Goal: Task Accomplishment & Management: Manage account settings

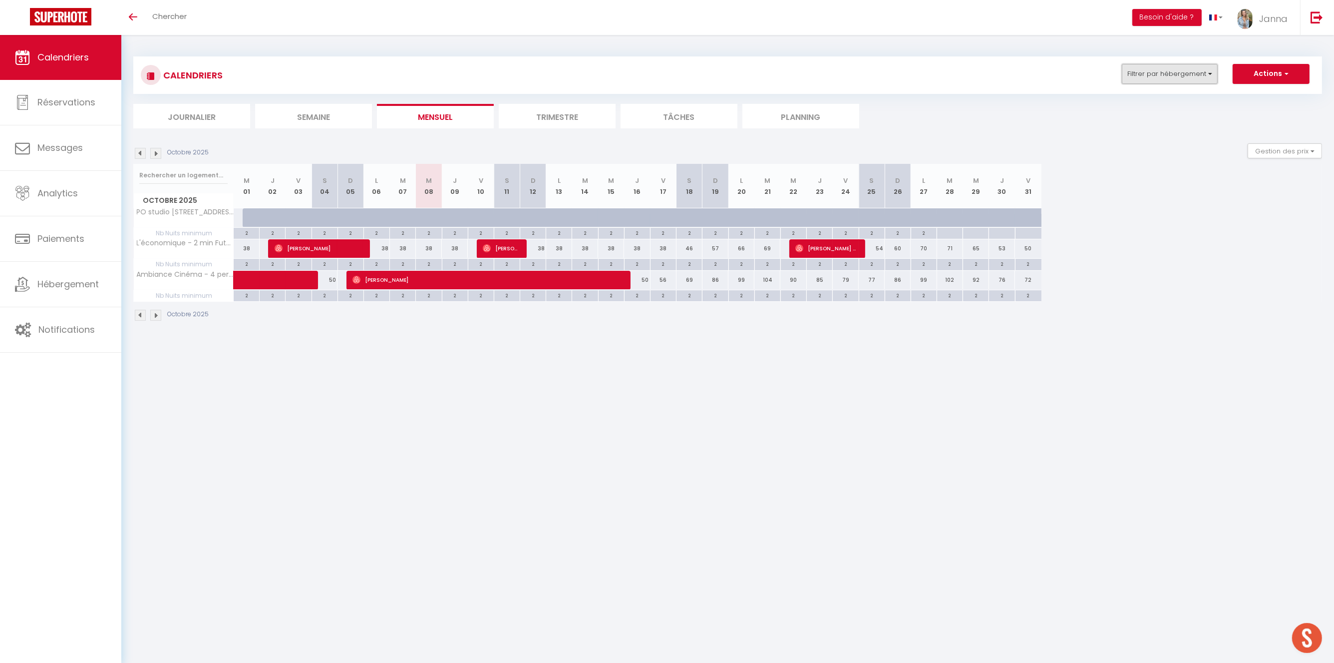
drag, startPoint x: 1215, startPoint y: 68, endPoint x: 1209, endPoint y: 74, distance: 8.8
click at [1215, 68] on button "Filtrer par hébergement" at bounding box center [1170, 74] width 96 height 20
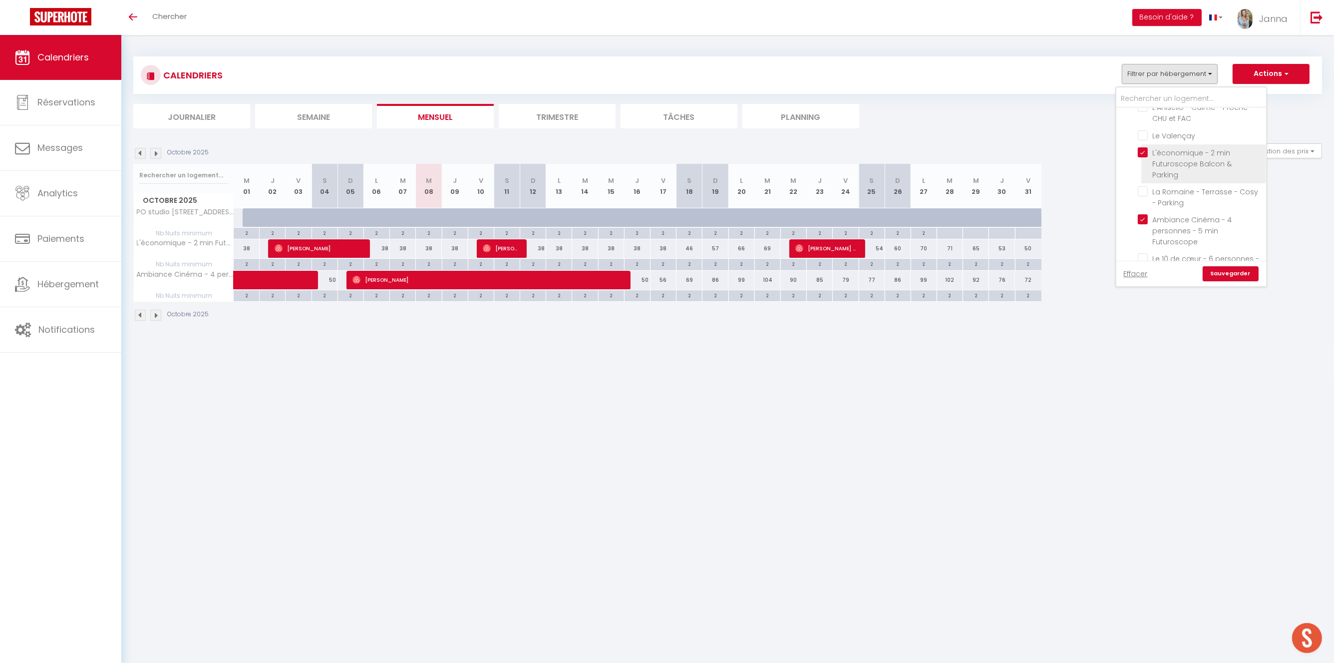
drag, startPoint x: 1146, startPoint y: 125, endPoint x: 1147, endPoint y: 131, distance: 5.6
click at [1146, 147] on input "L'économique - 2 min Futuroscope Balcon & Parking" at bounding box center [1200, 152] width 125 height 10
checkbox input "false"
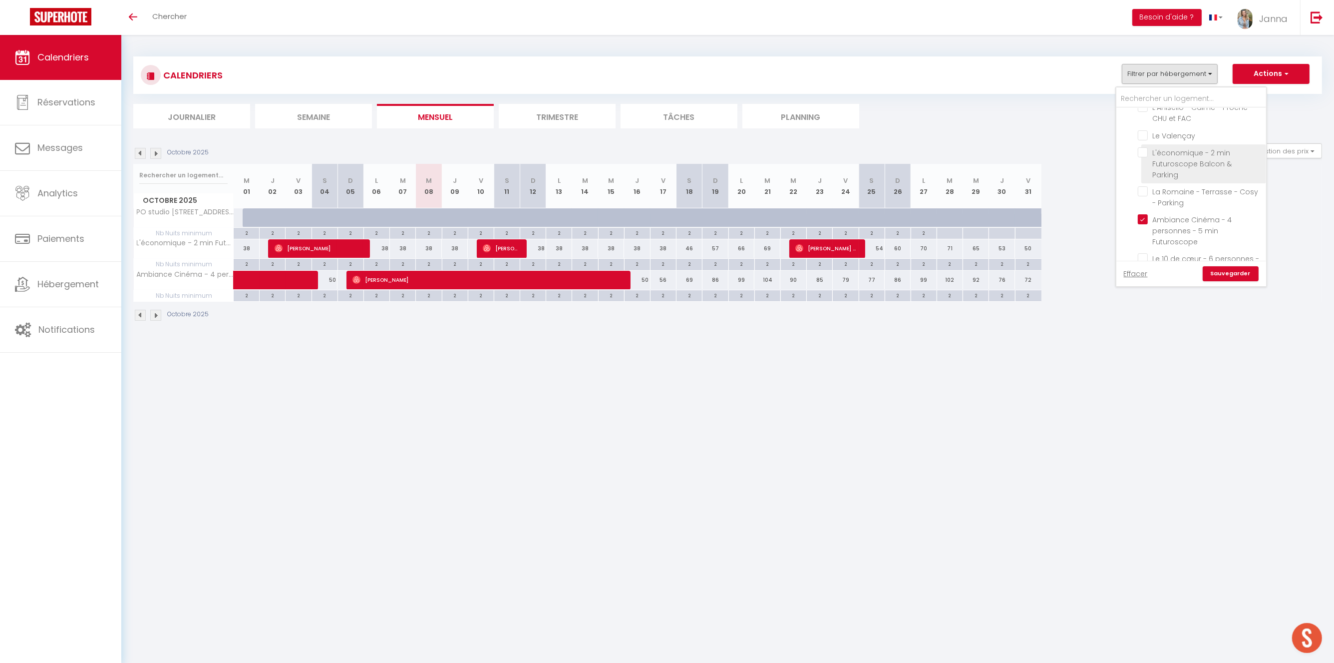
checkbox input "false"
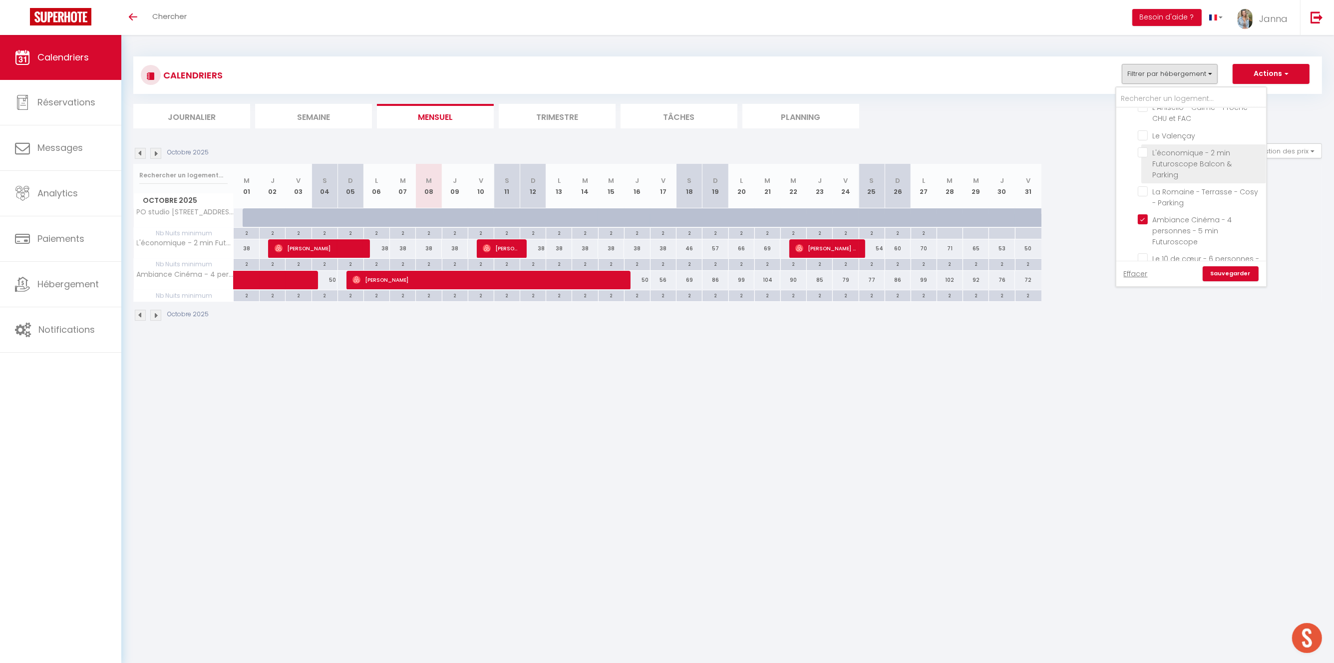
checkbox input "false"
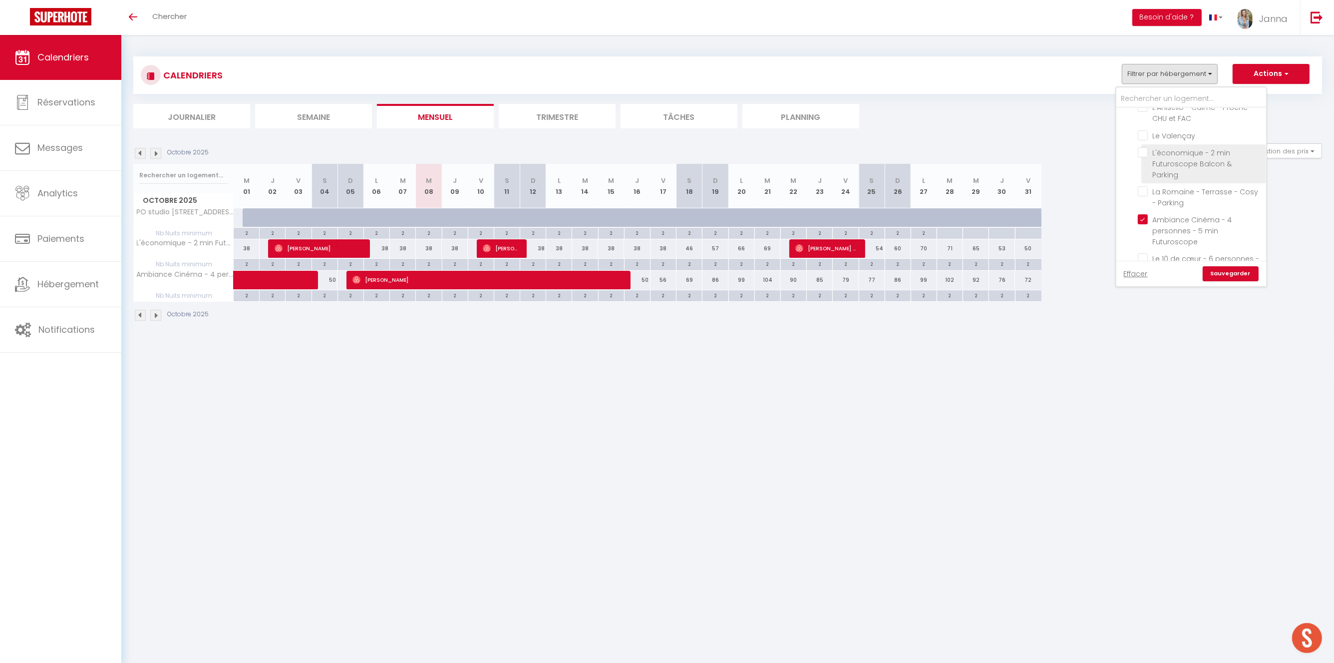
checkbox input "false"
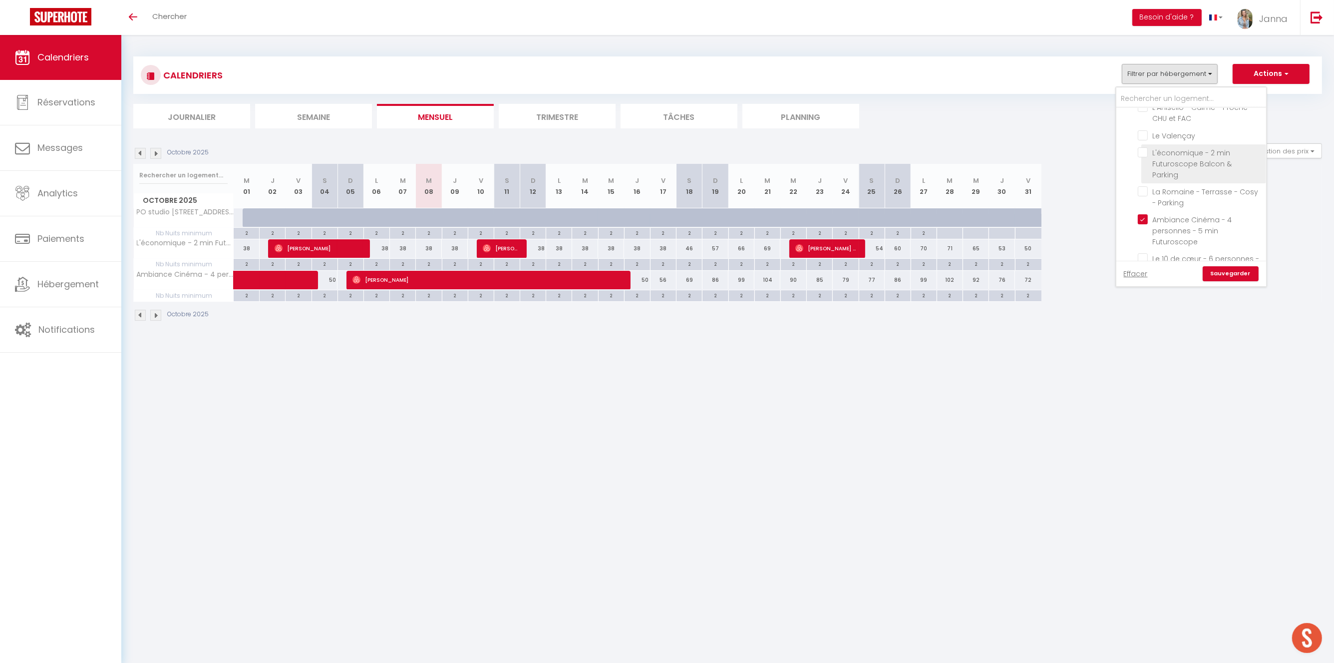
checkbox input "false"
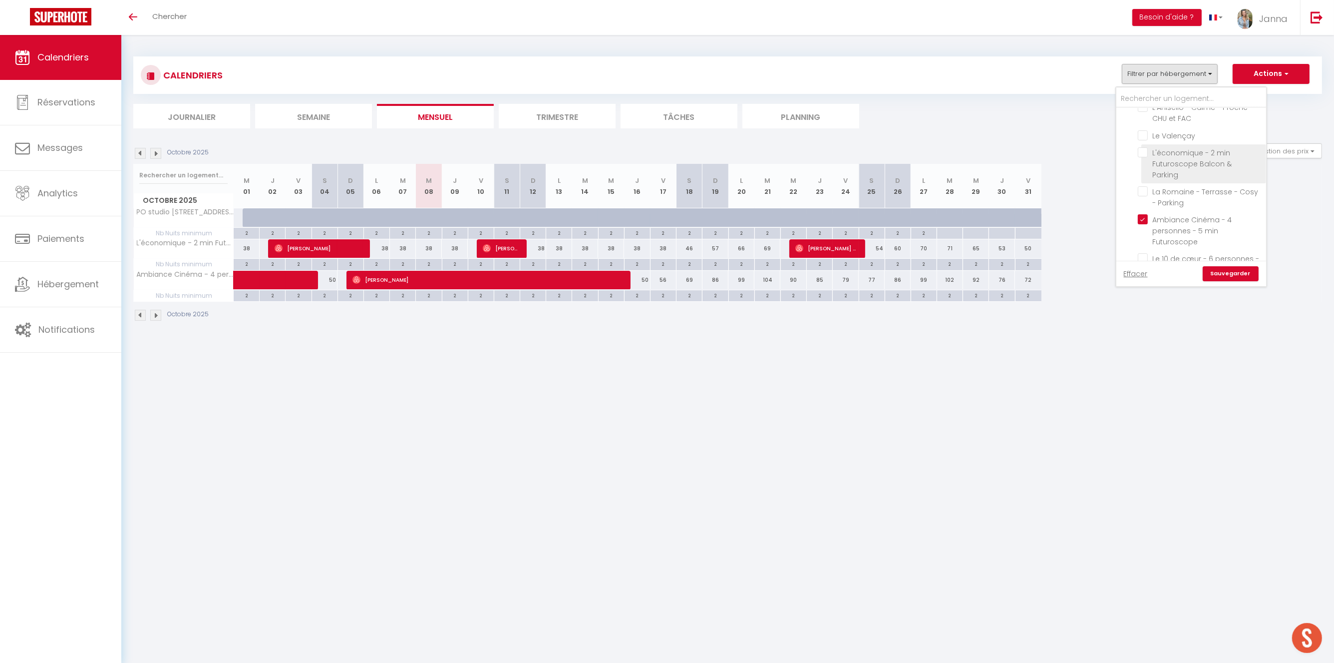
checkbox input "false"
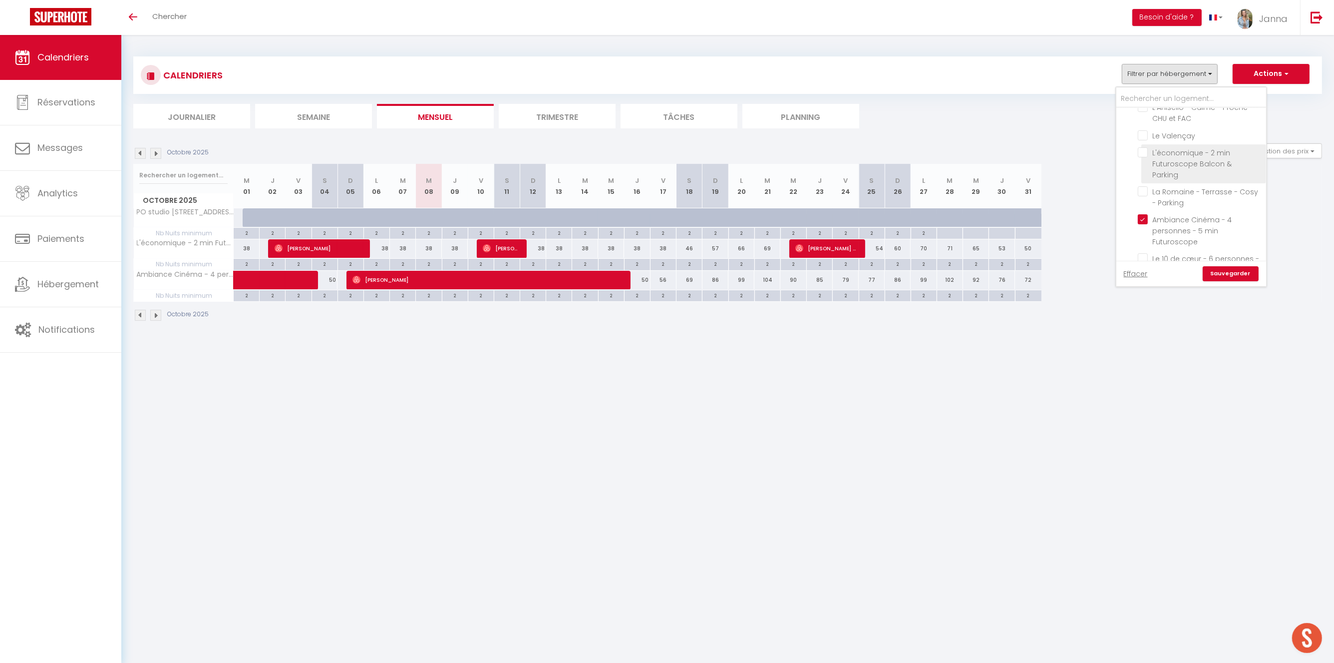
checkbox input "false"
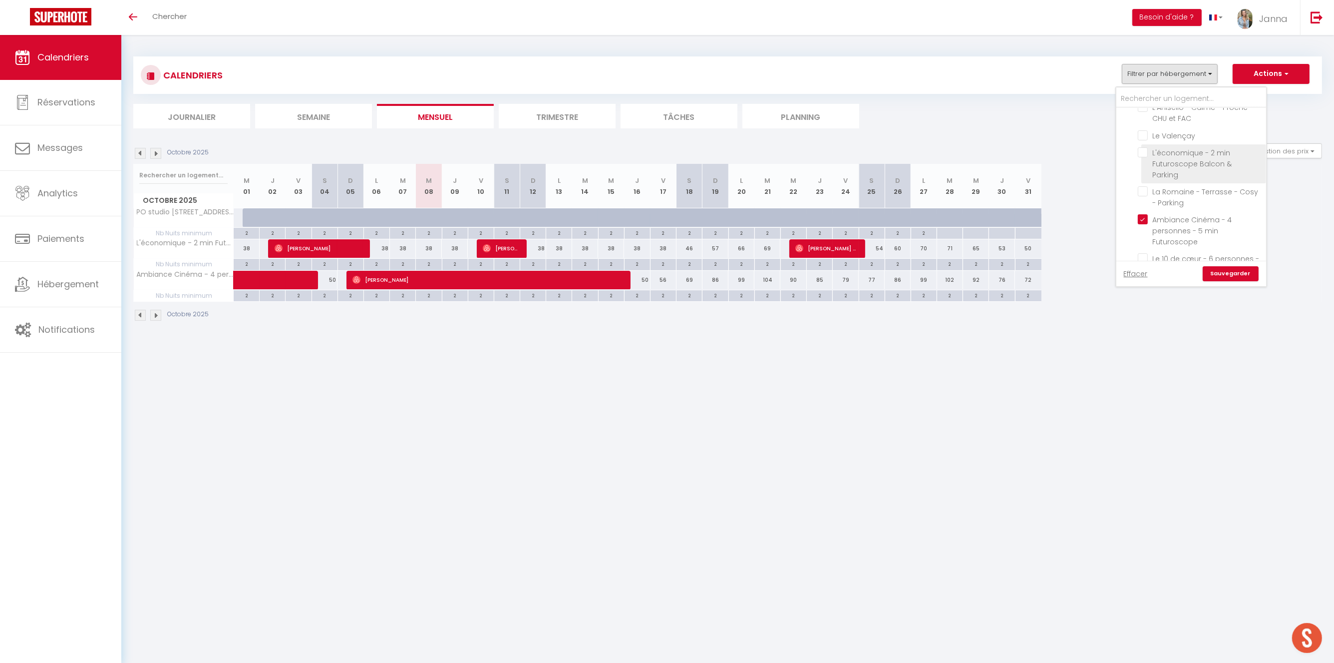
checkbox input "false"
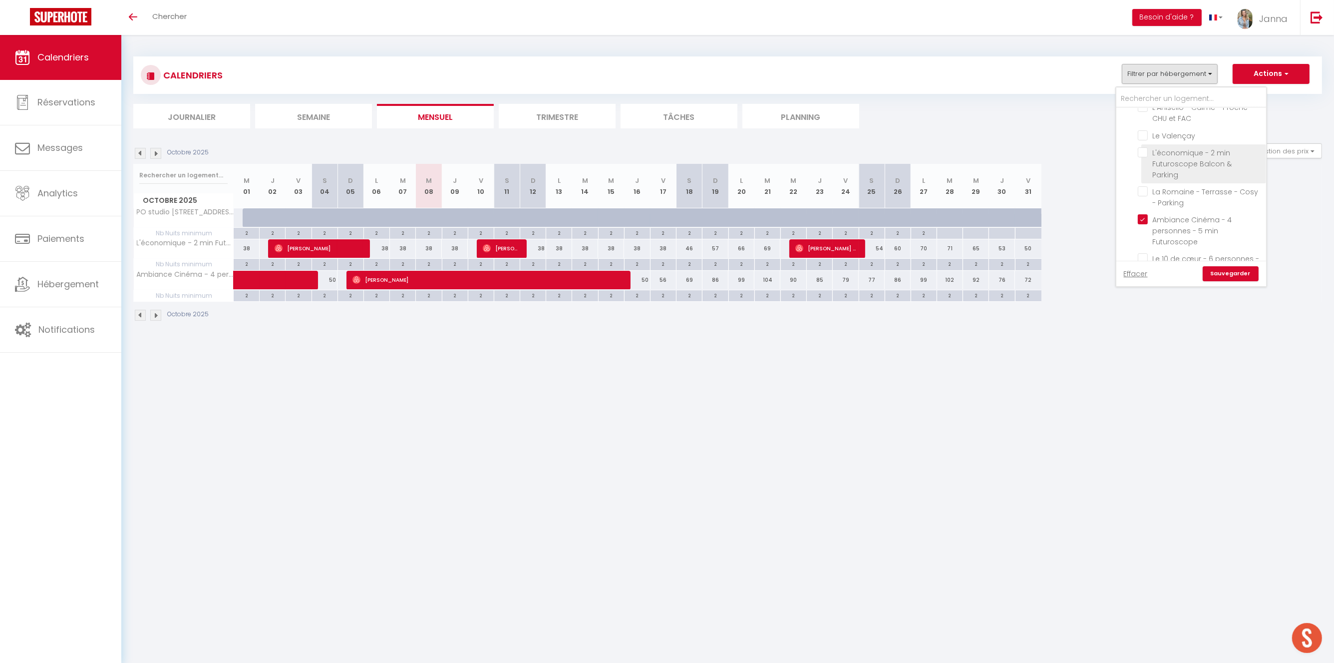
checkbox input "false"
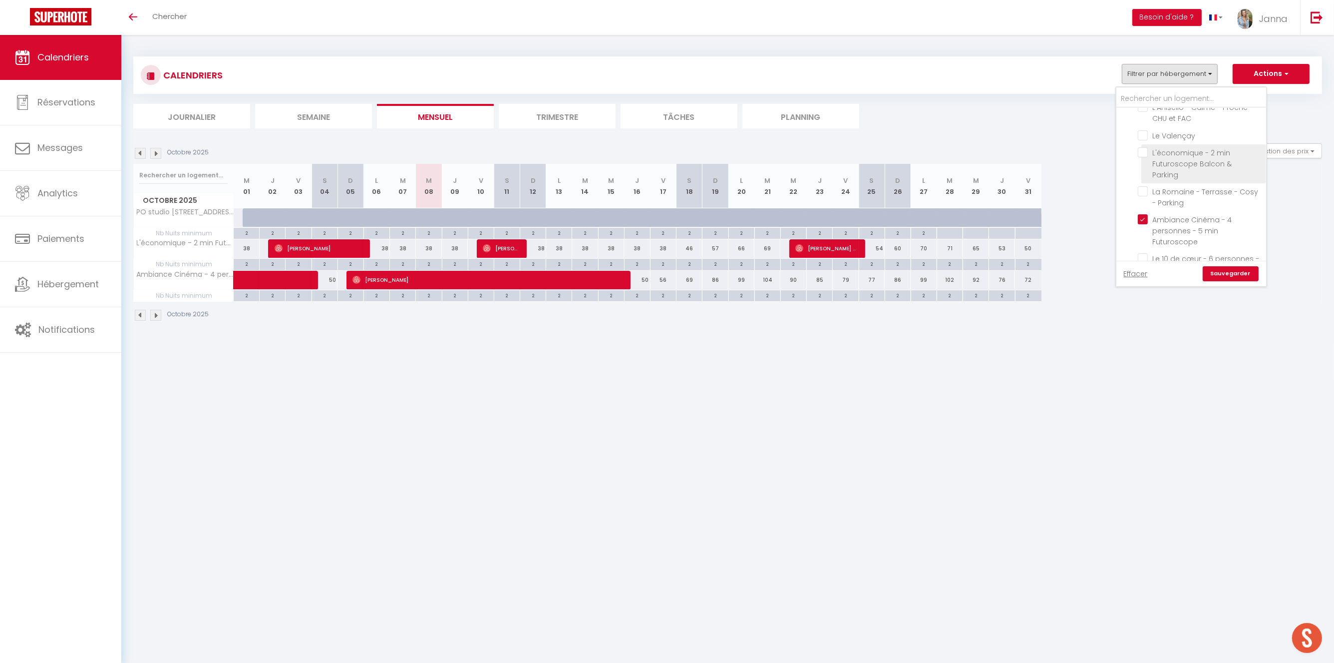
checkbox input "false"
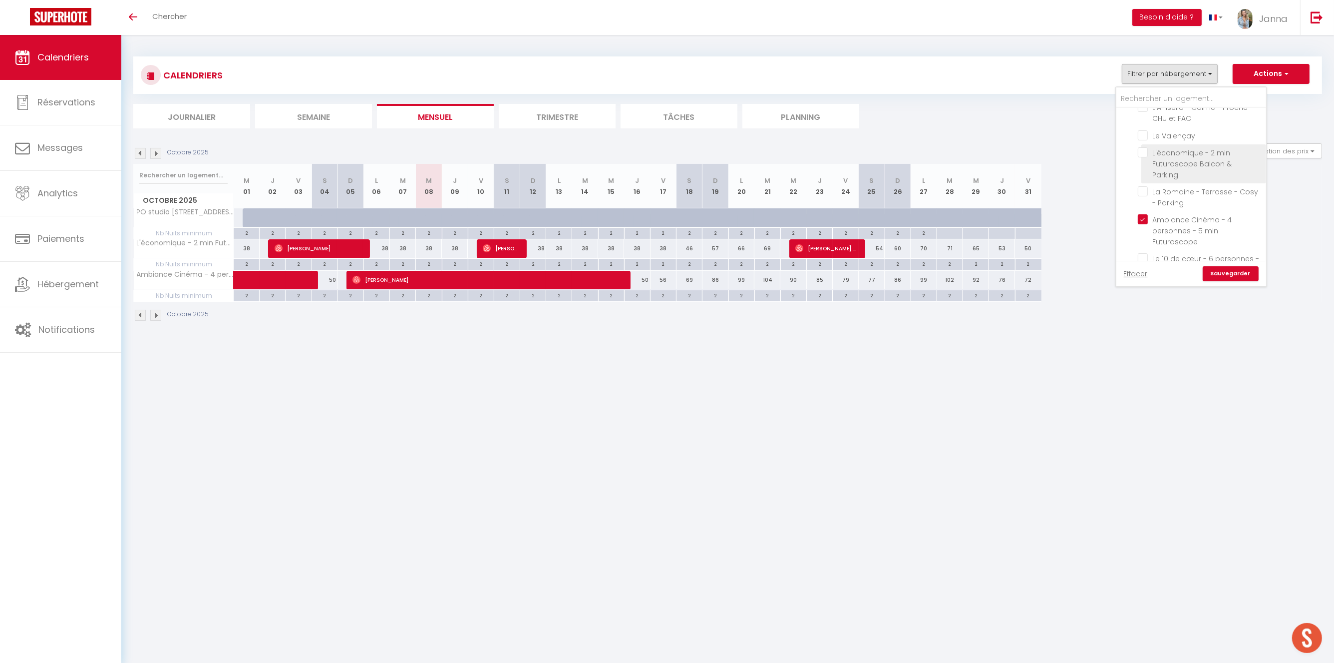
checkbox input "false"
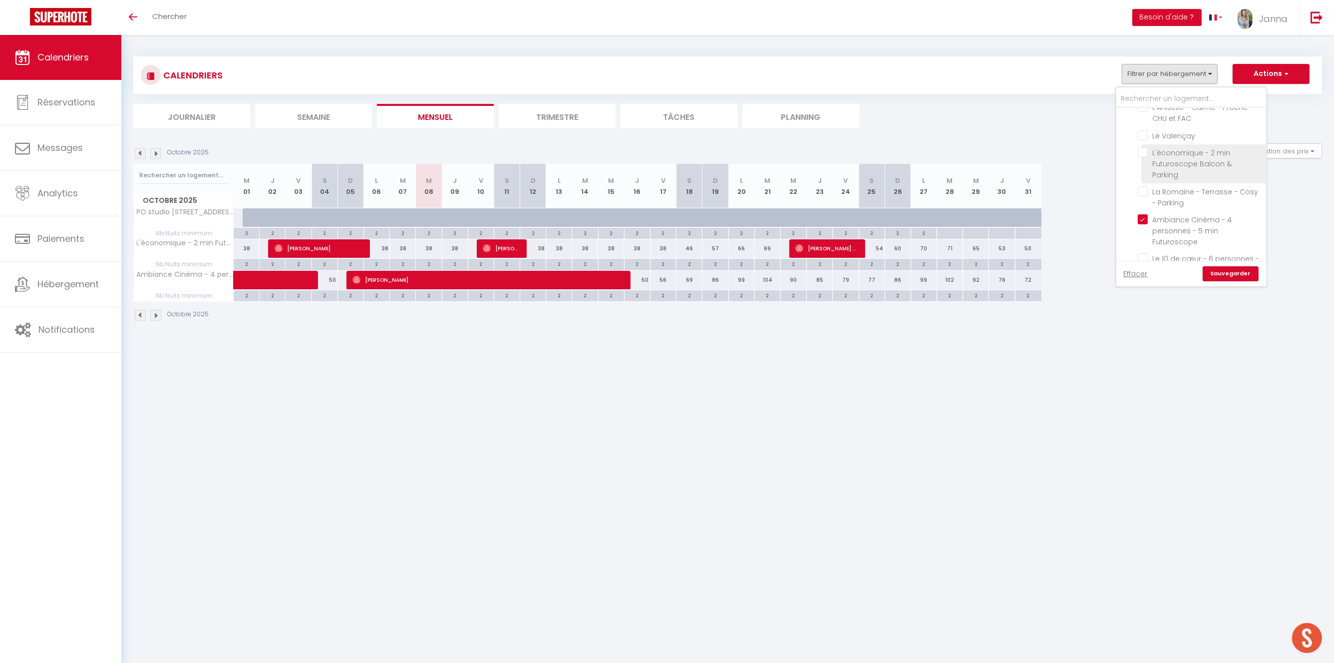
checkbox input "false"
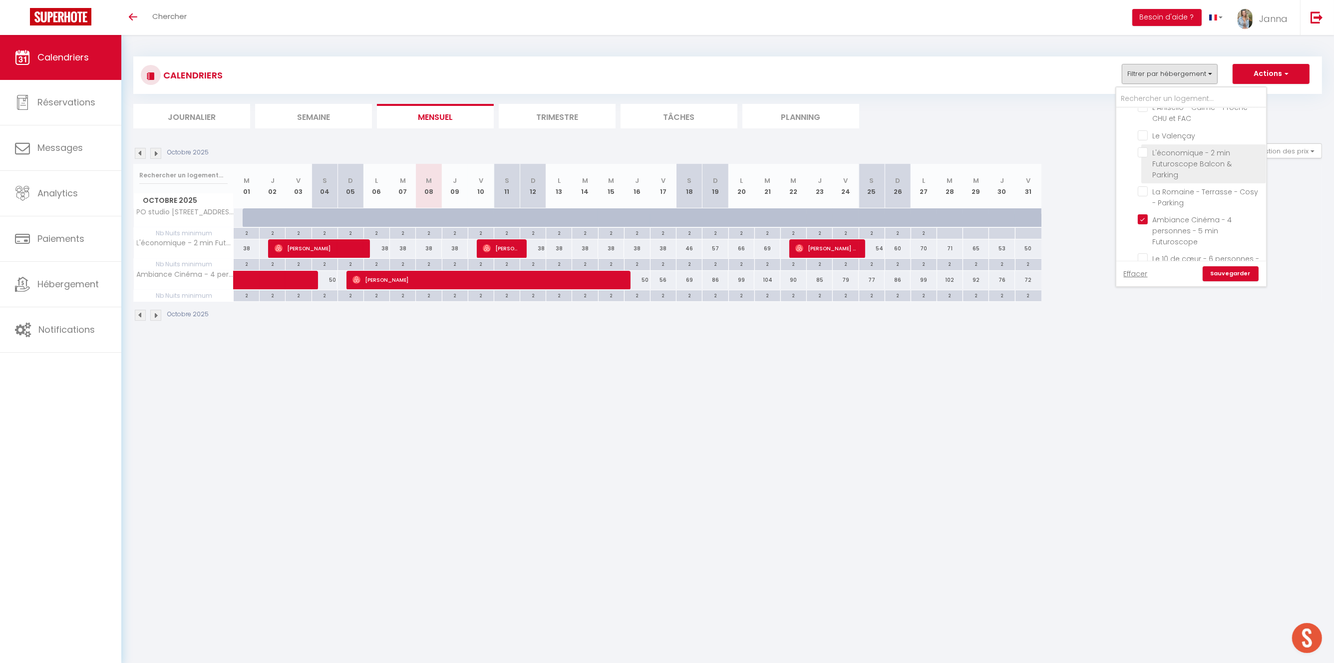
checkbox input "false"
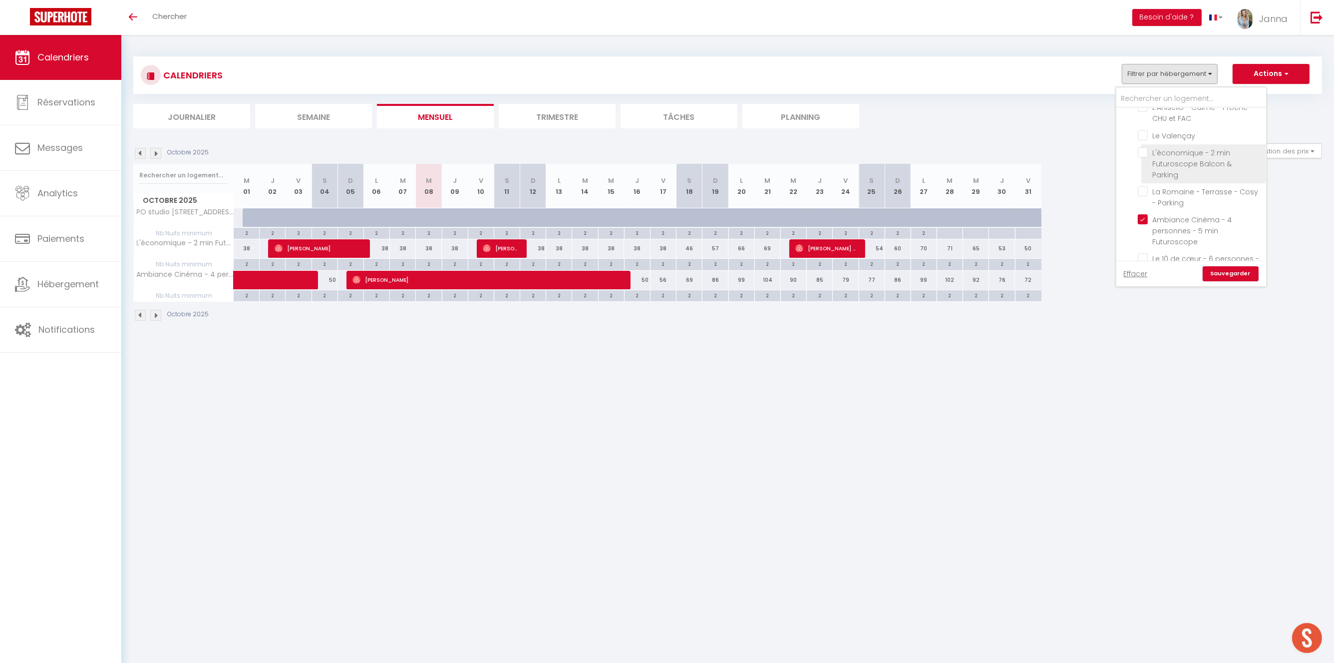
checkbox input "false"
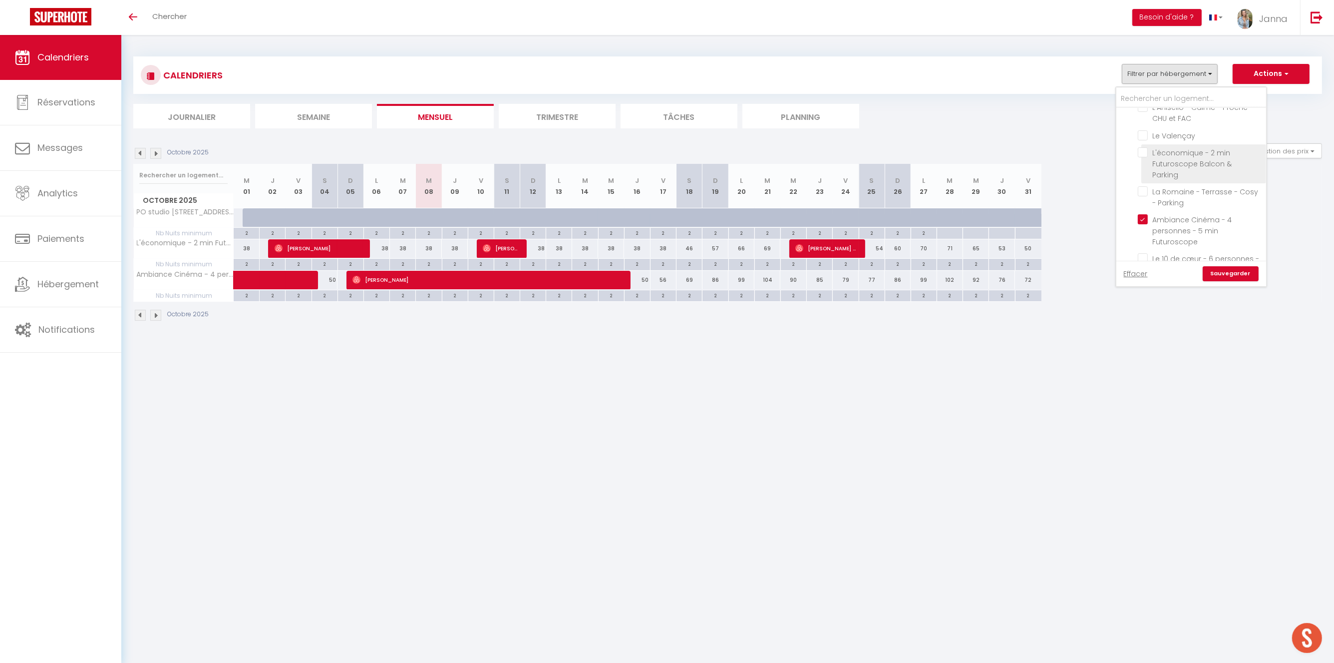
checkbox input "false"
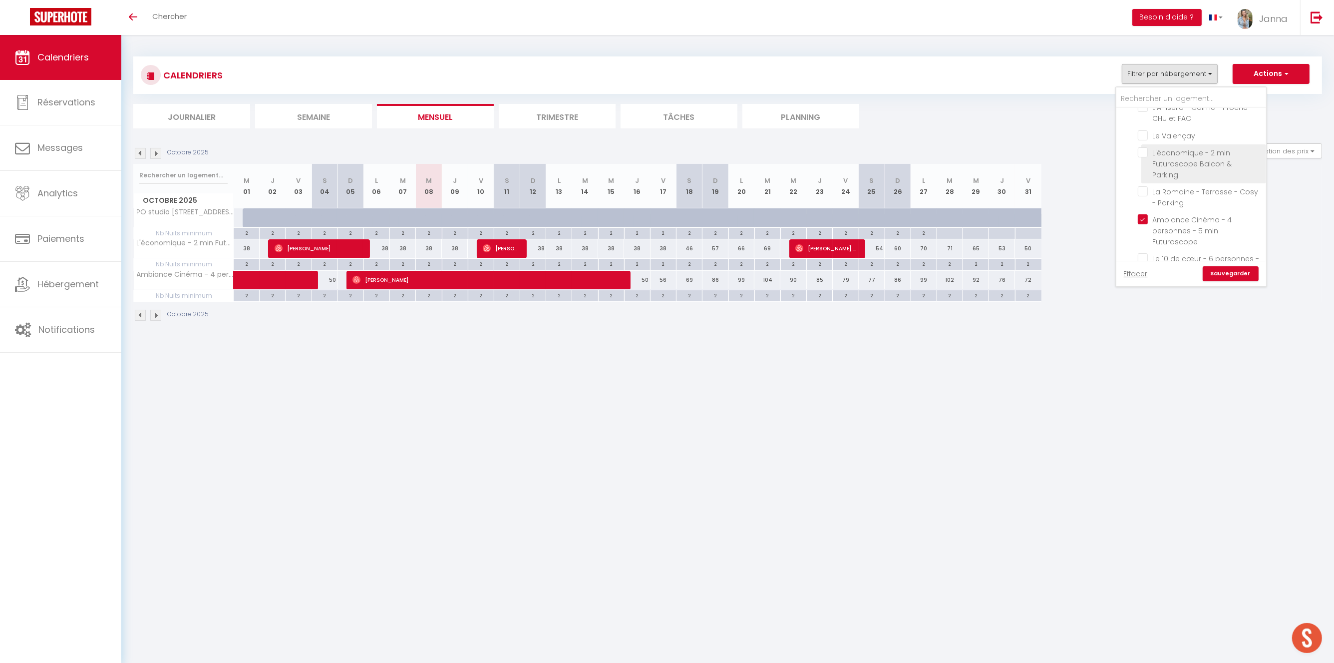
checkbox input "false"
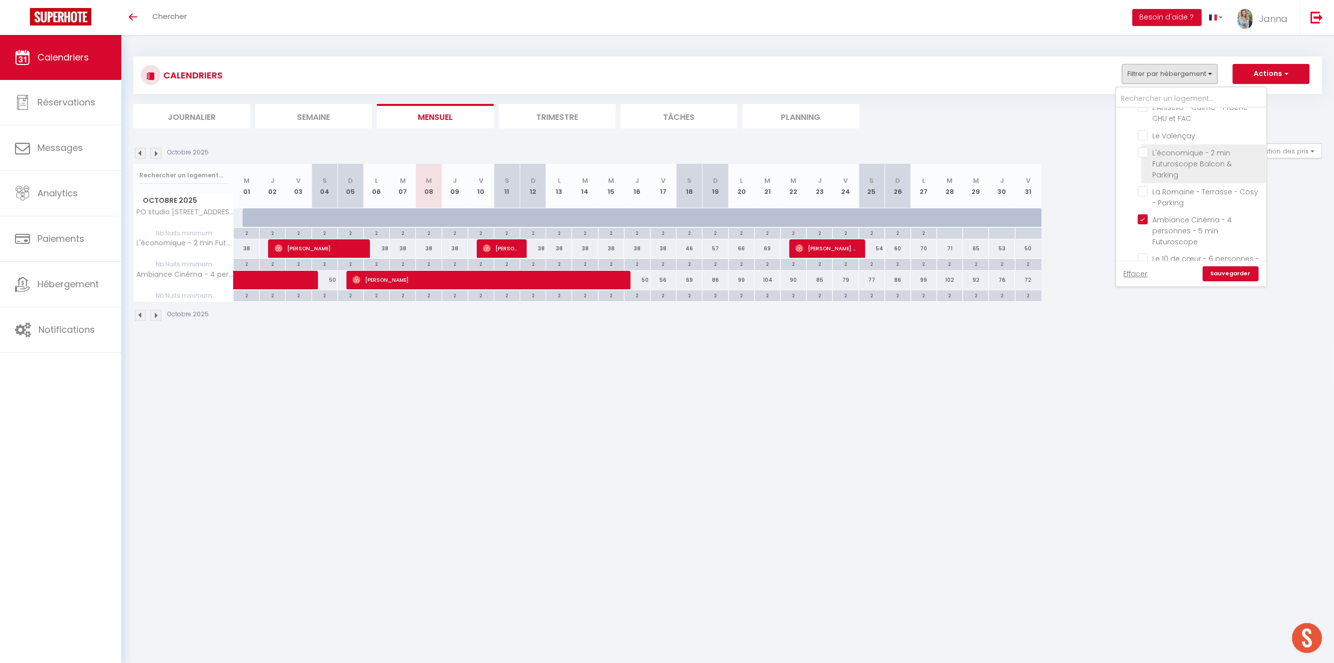
checkbox input "false"
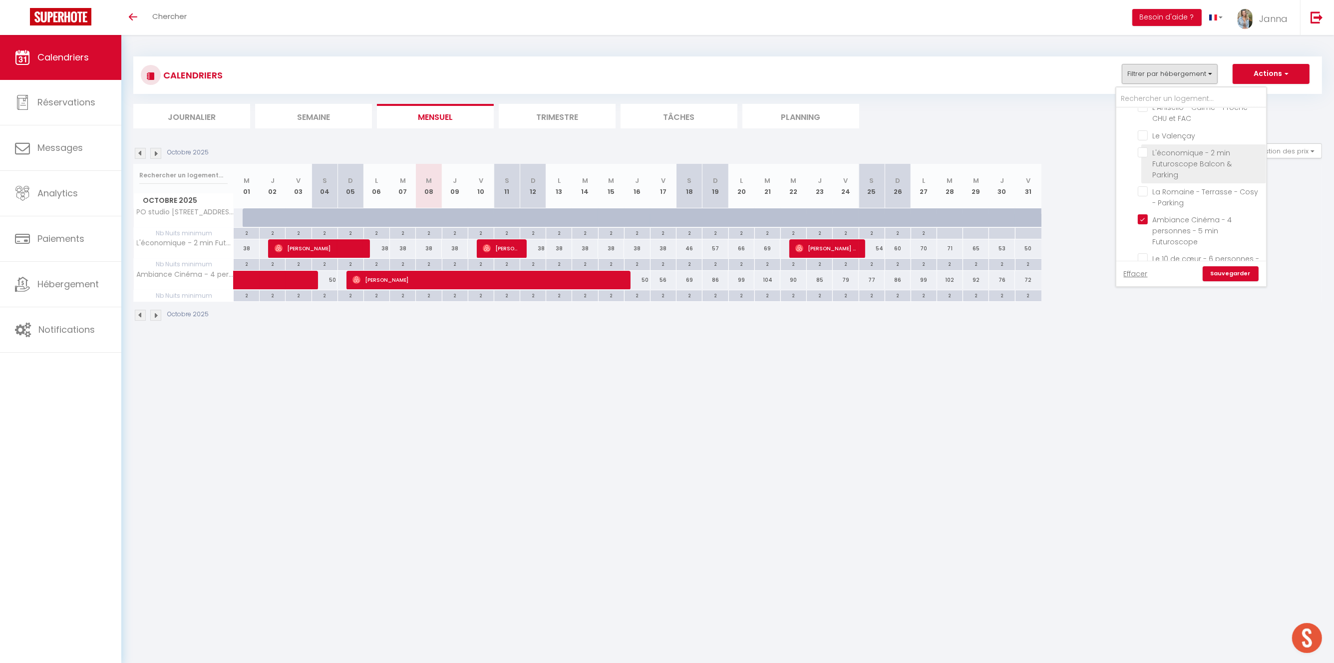
checkbox input "false"
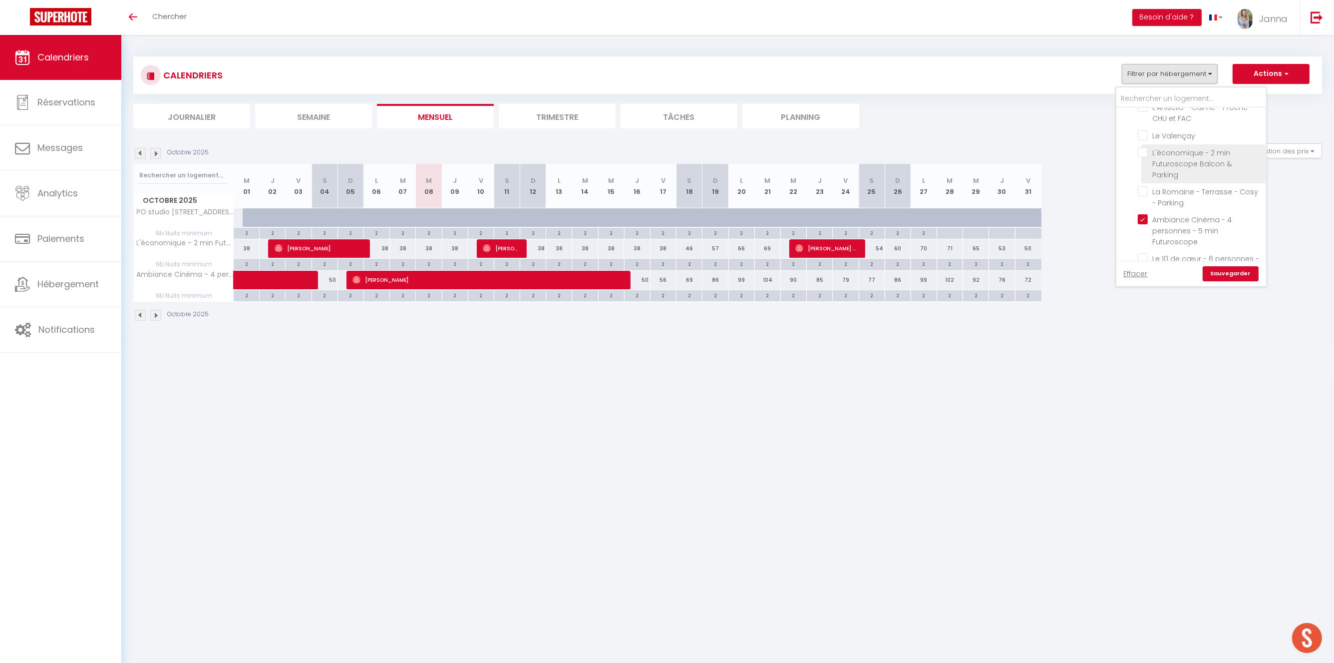
checkbox input "false"
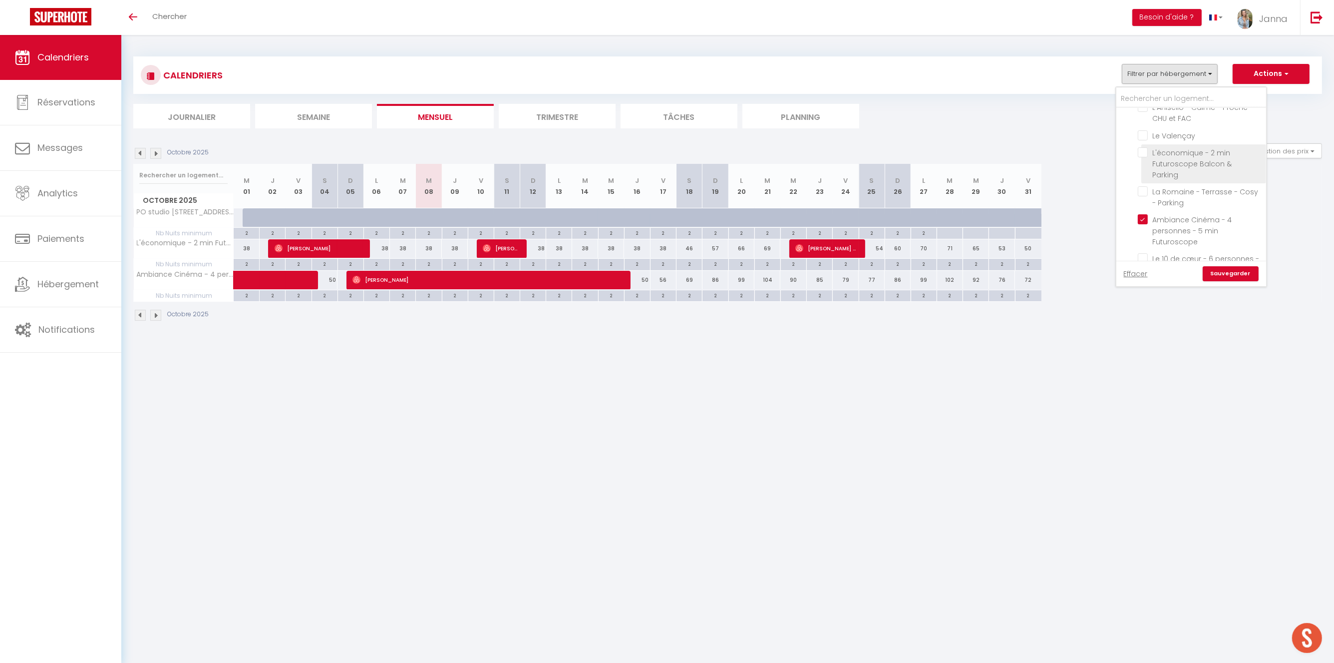
checkbox input "false"
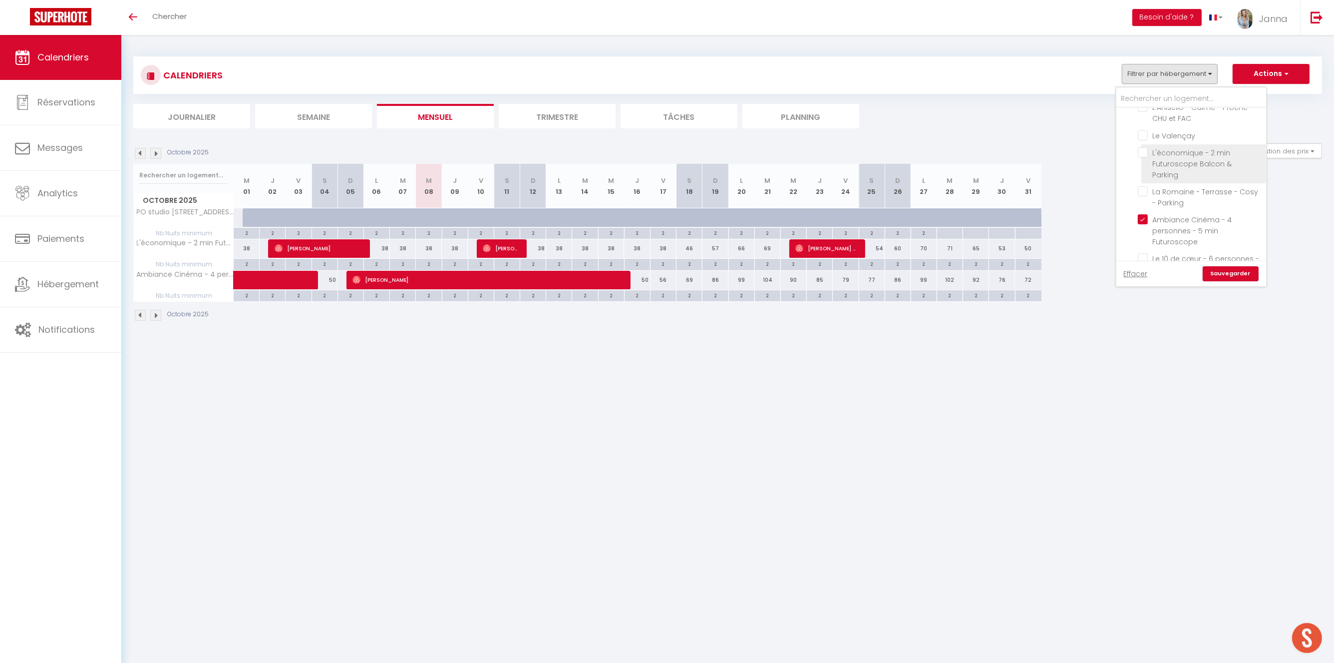
checkbox input "false"
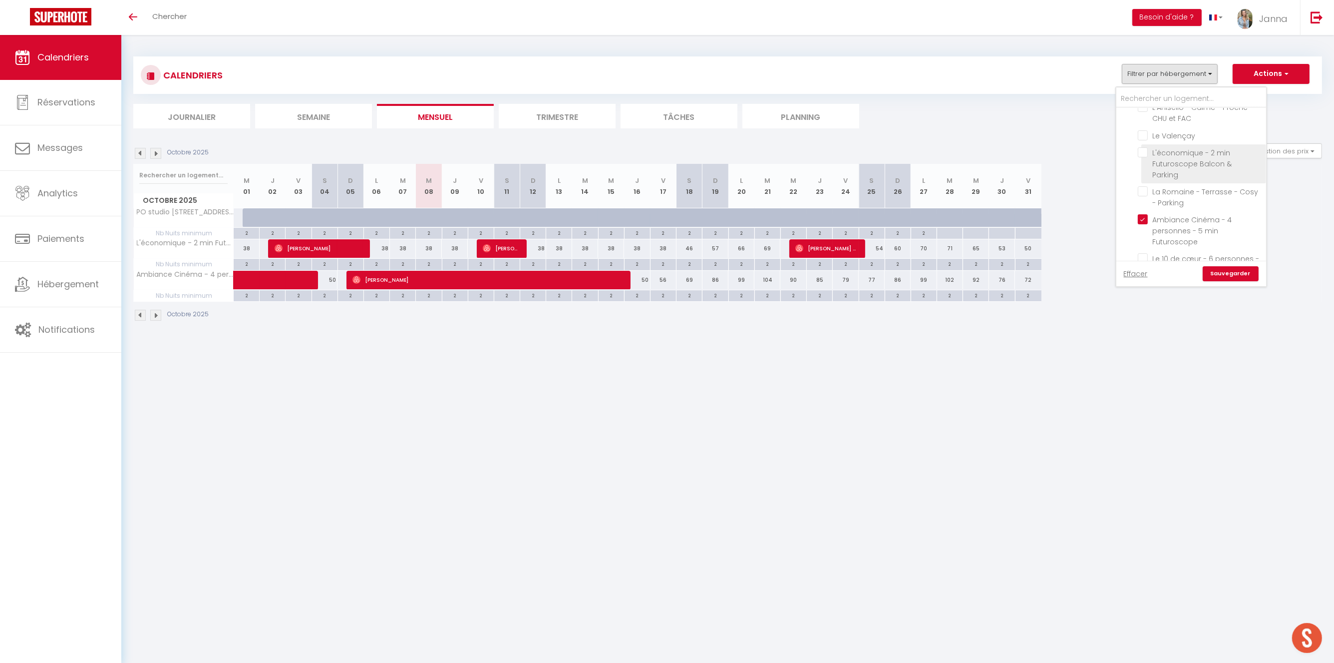
checkbox input "false"
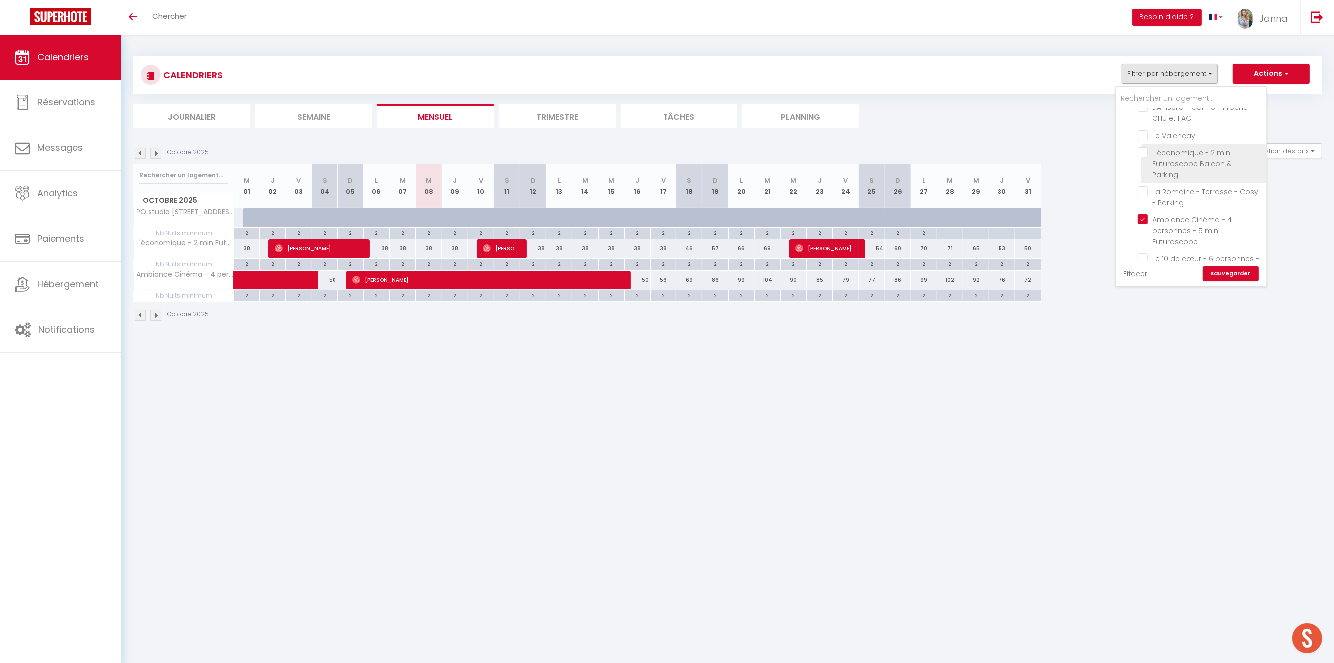
checkbox input "false"
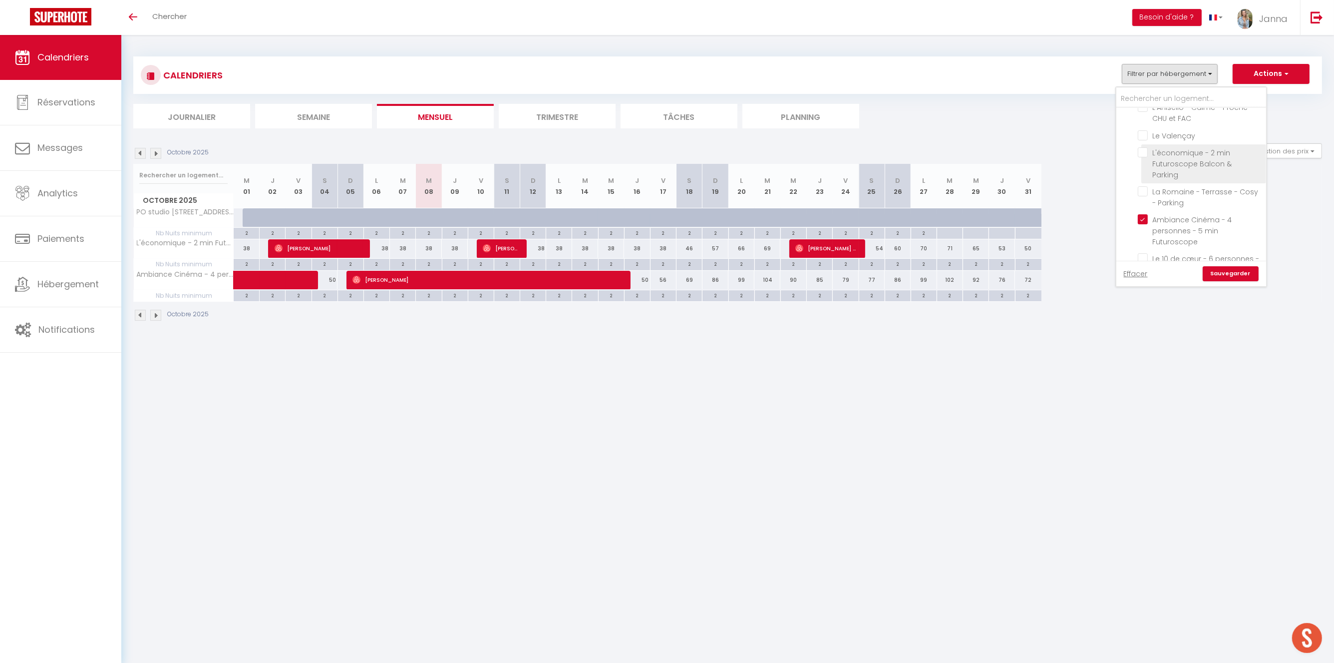
checkbox input "false"
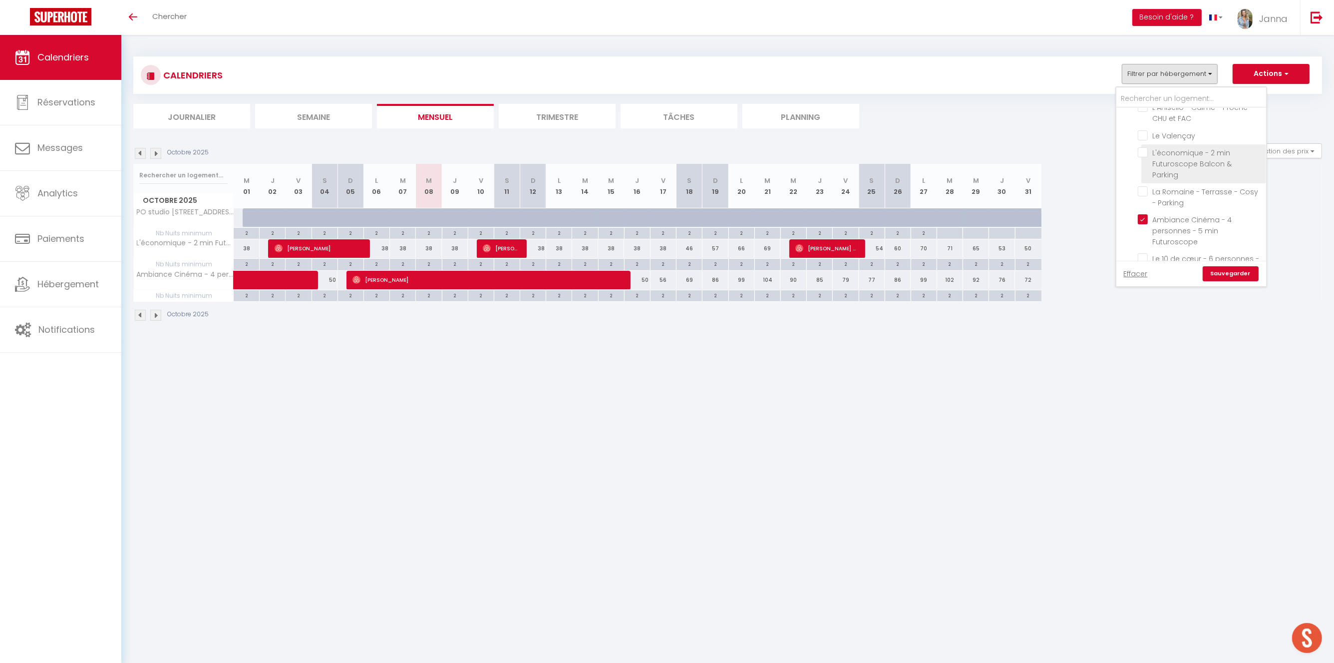
checkbox input "false"
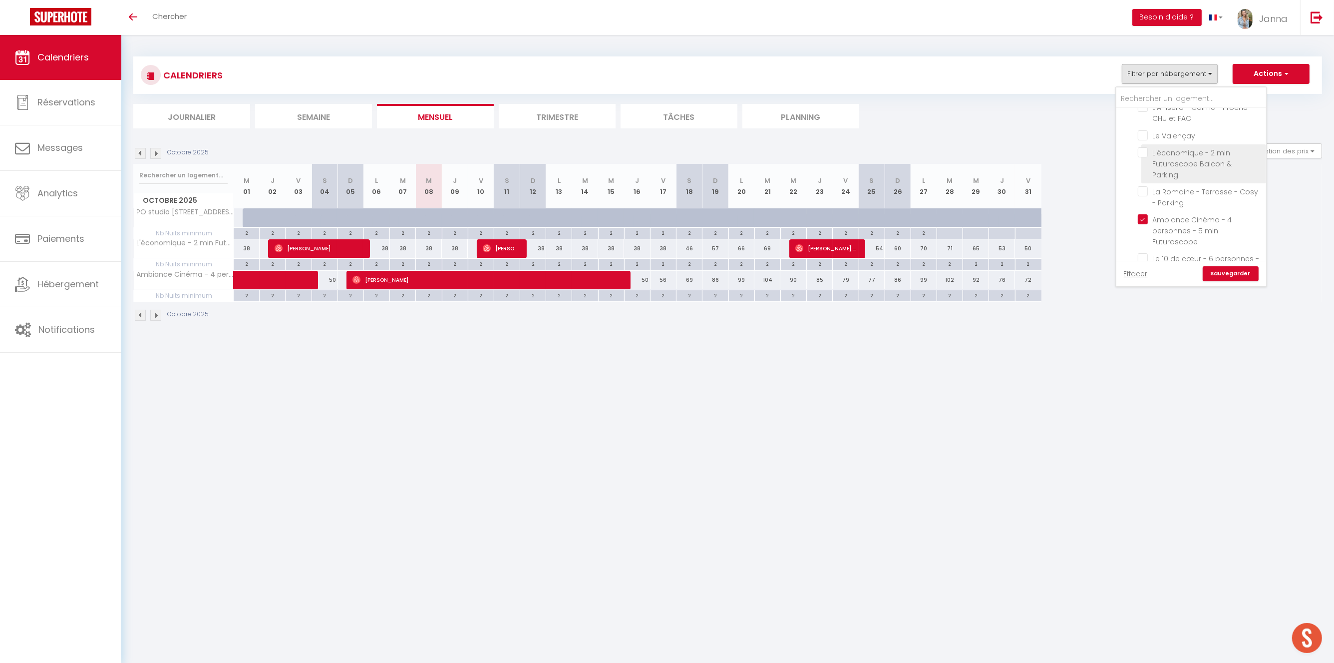
checkbox input "false"
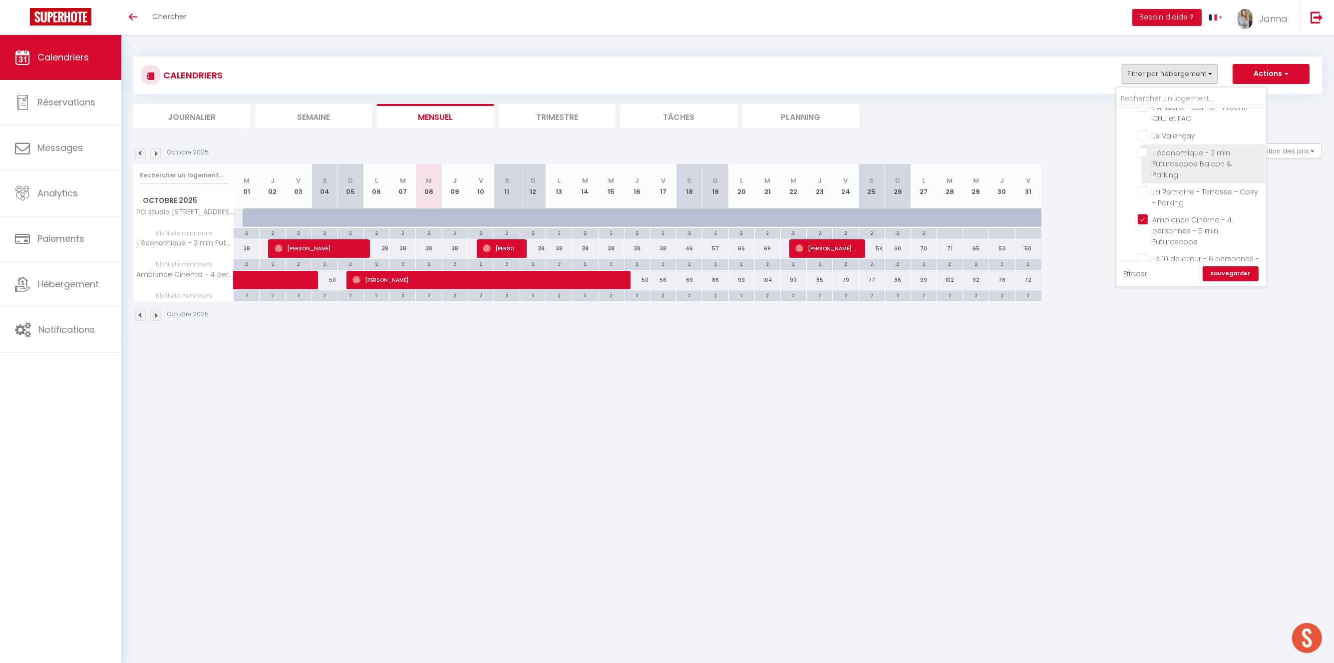
checkbox input "false"
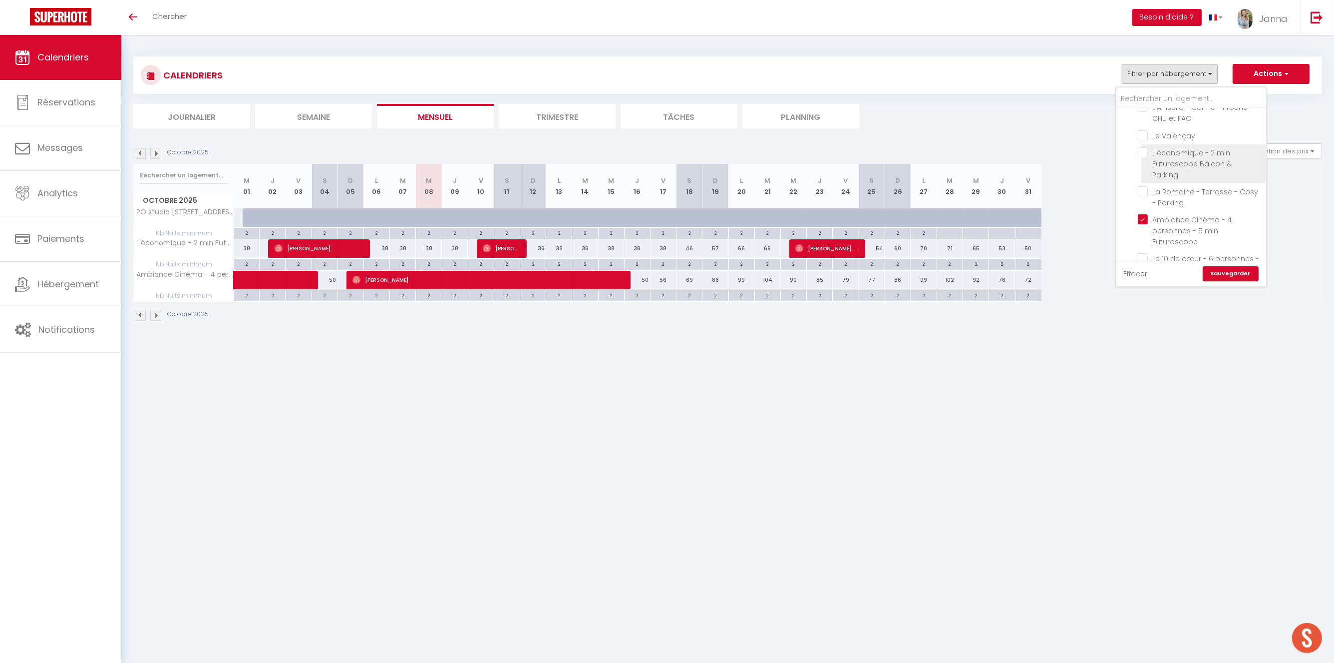
checkbox input "false"
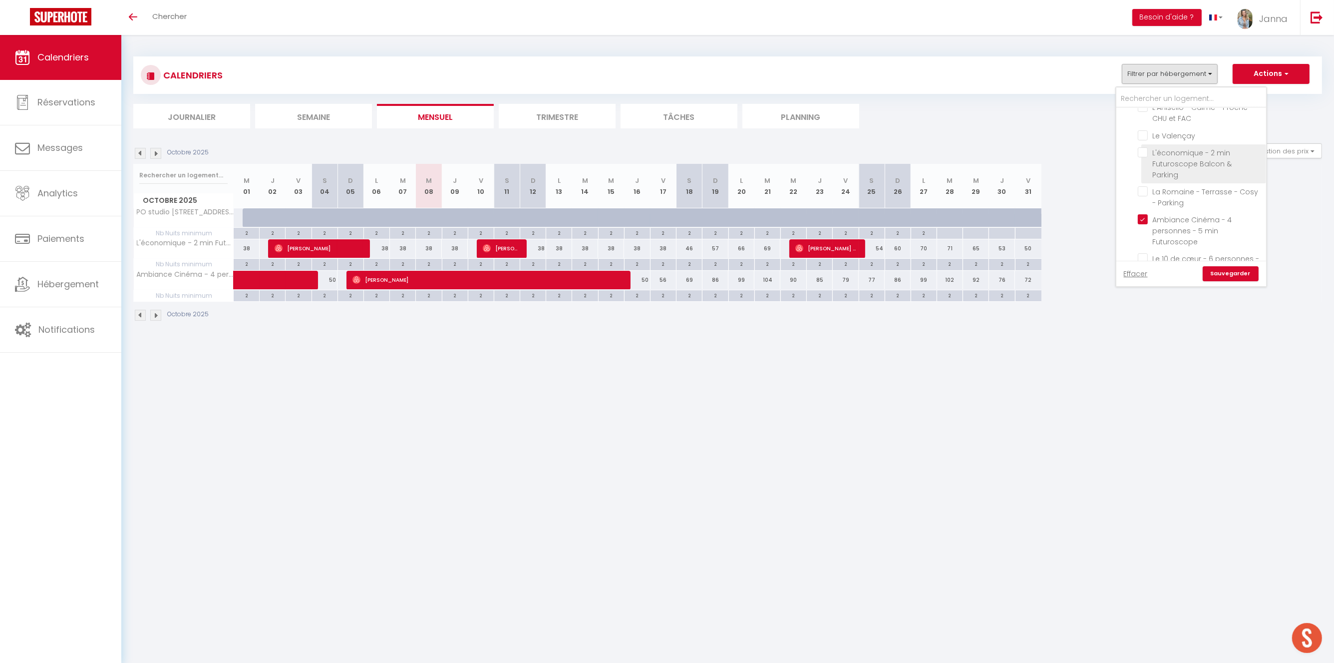
checkbox input "false"
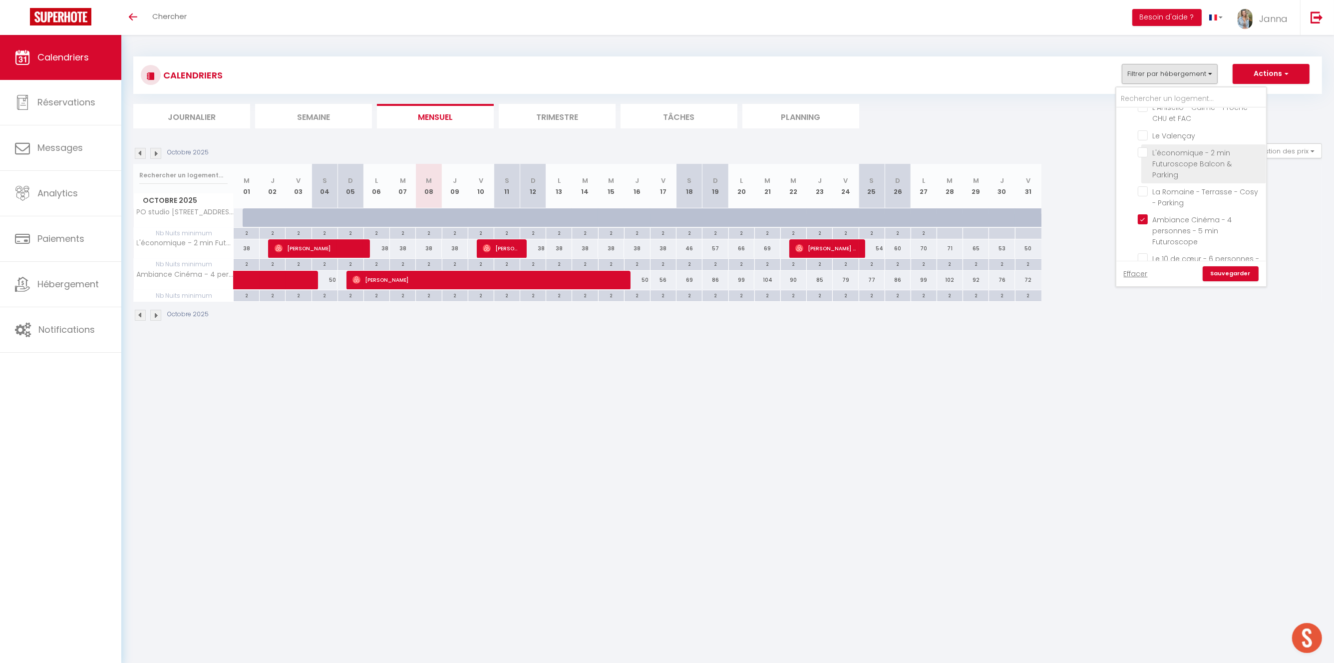
checkbox input "false"
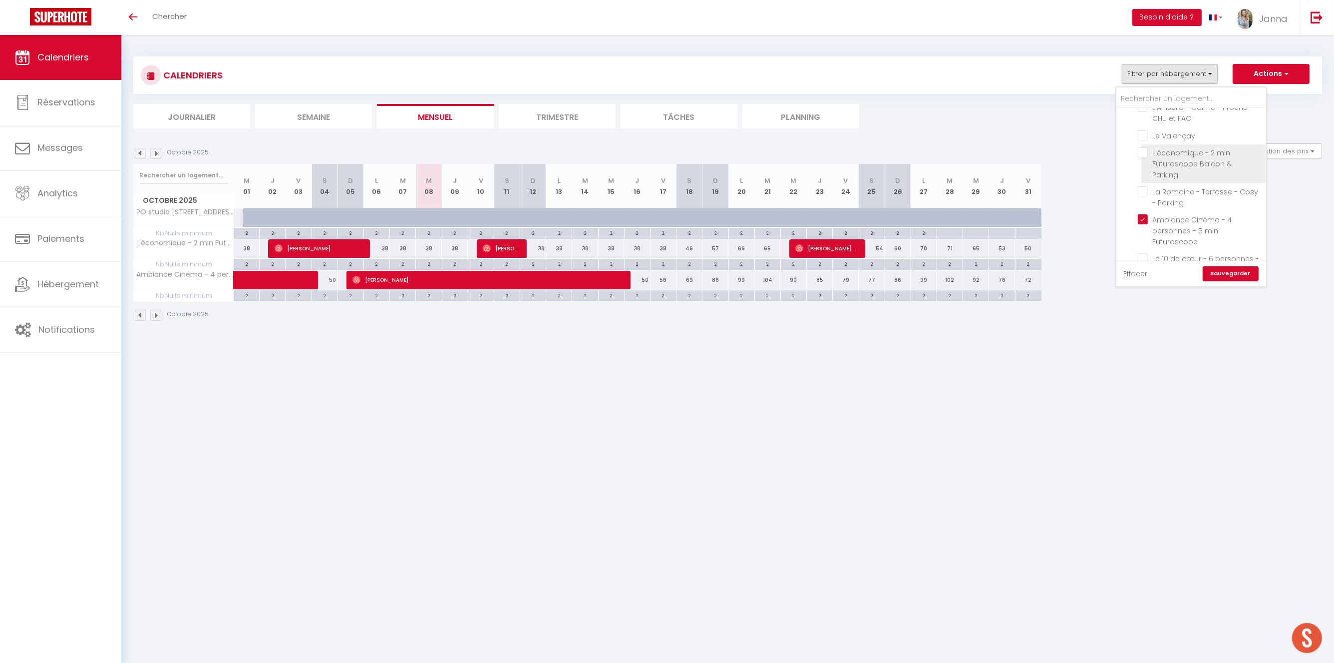
checkbox input "false"
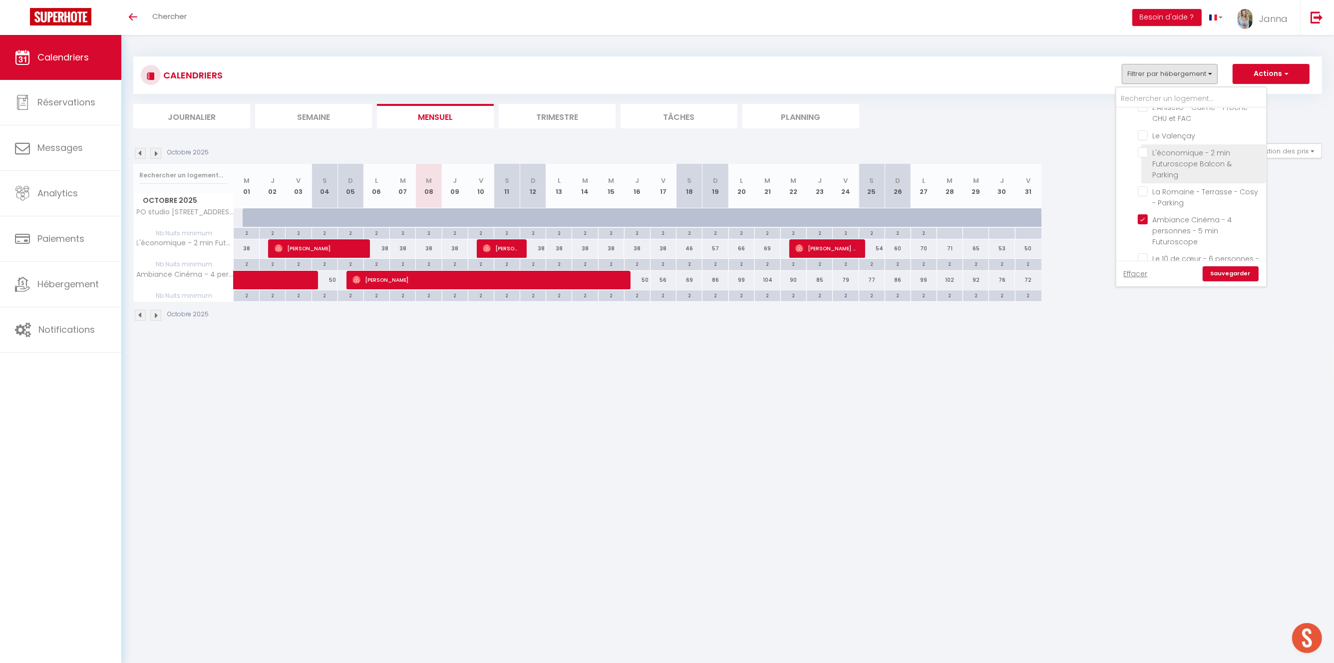
checkbox input "false"
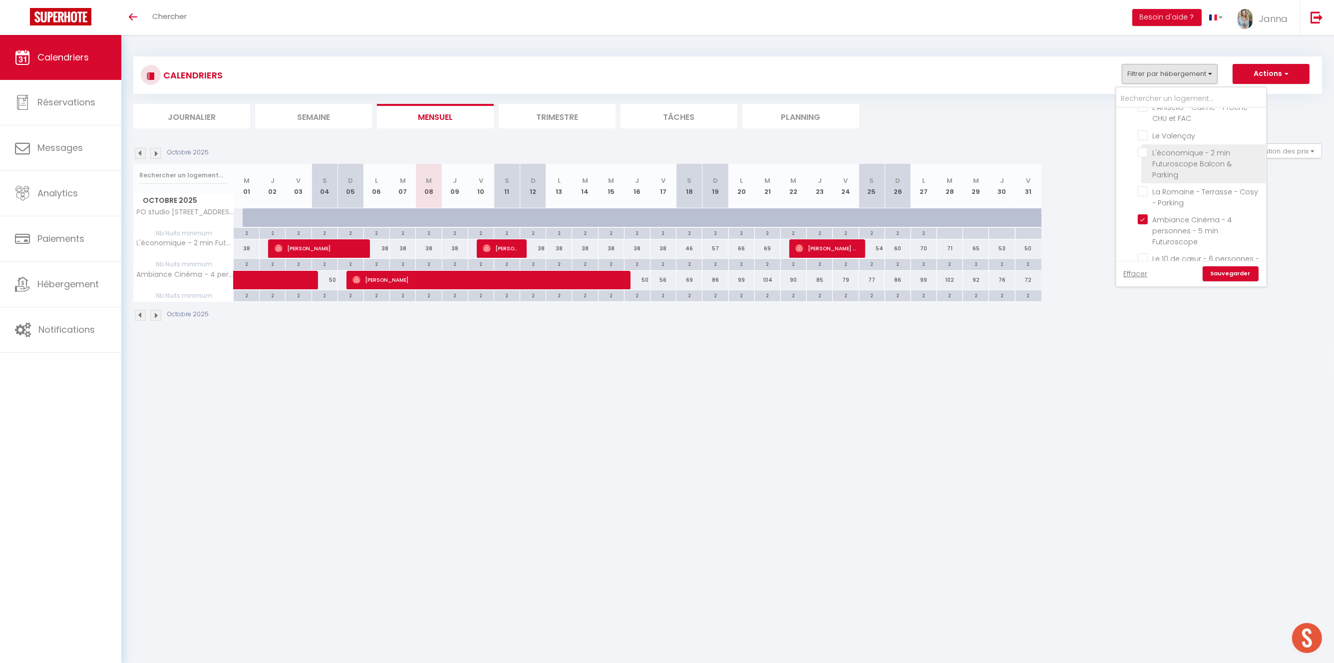
checkbox input "false"
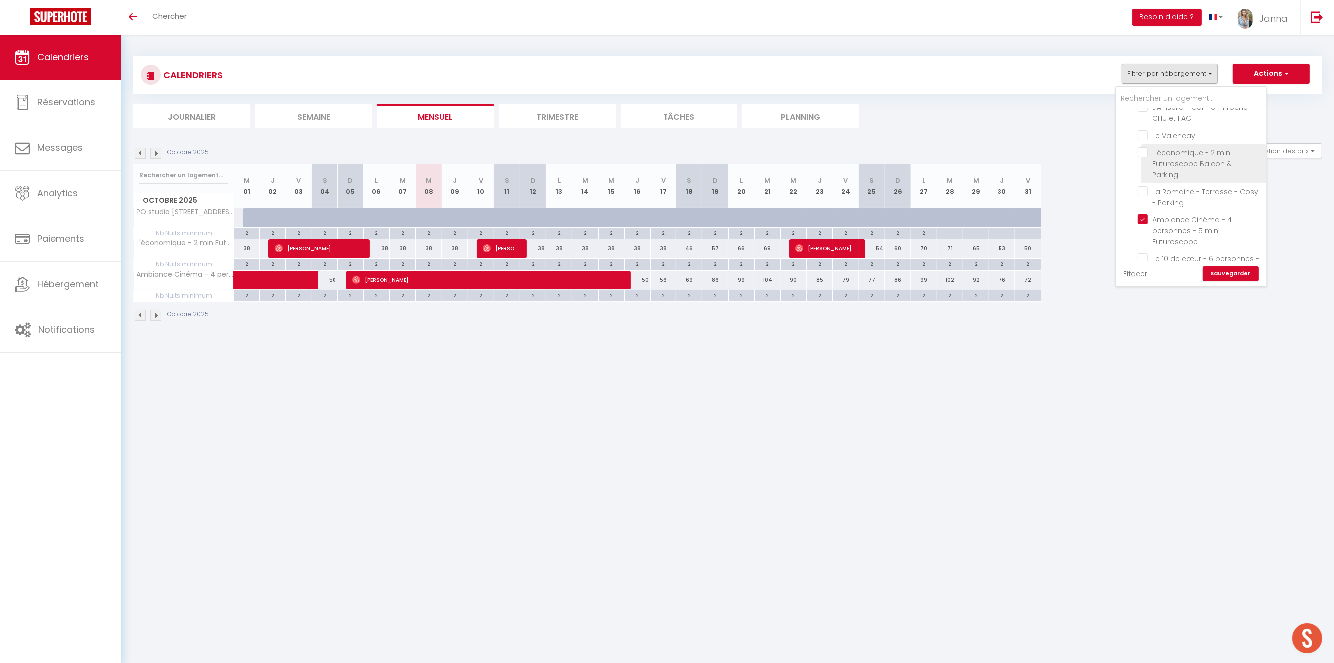
checkbox input "false"
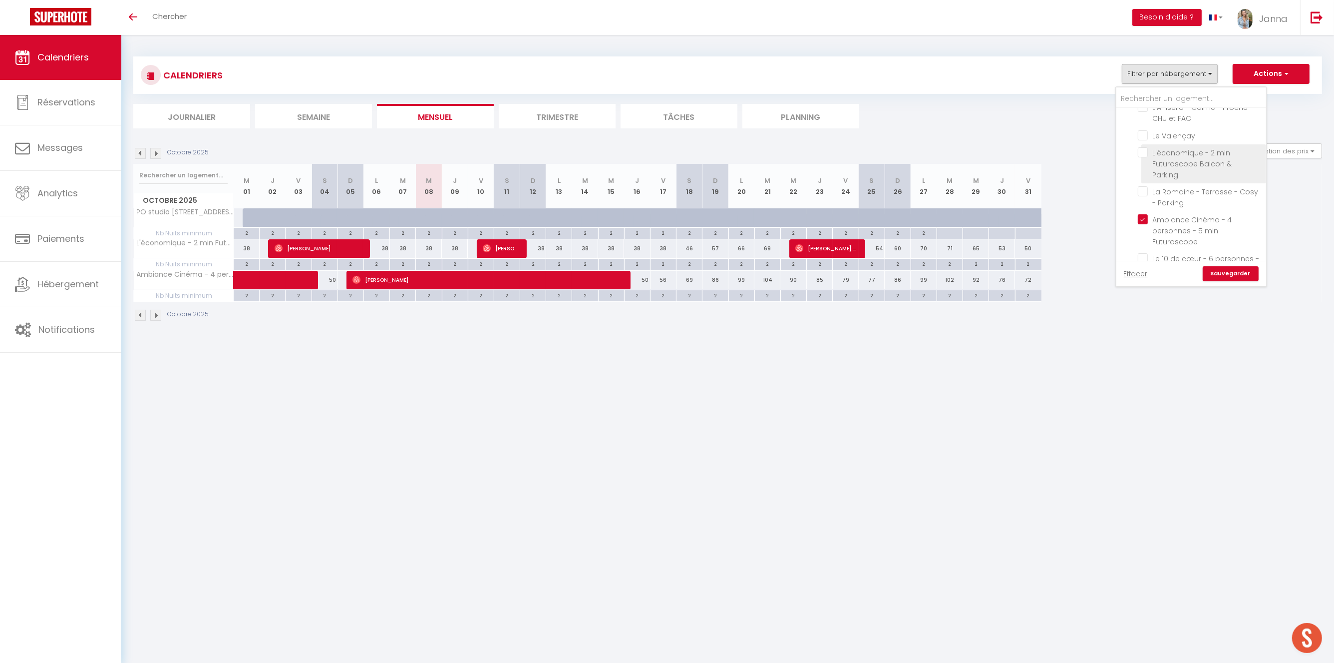
checkbox input "false"
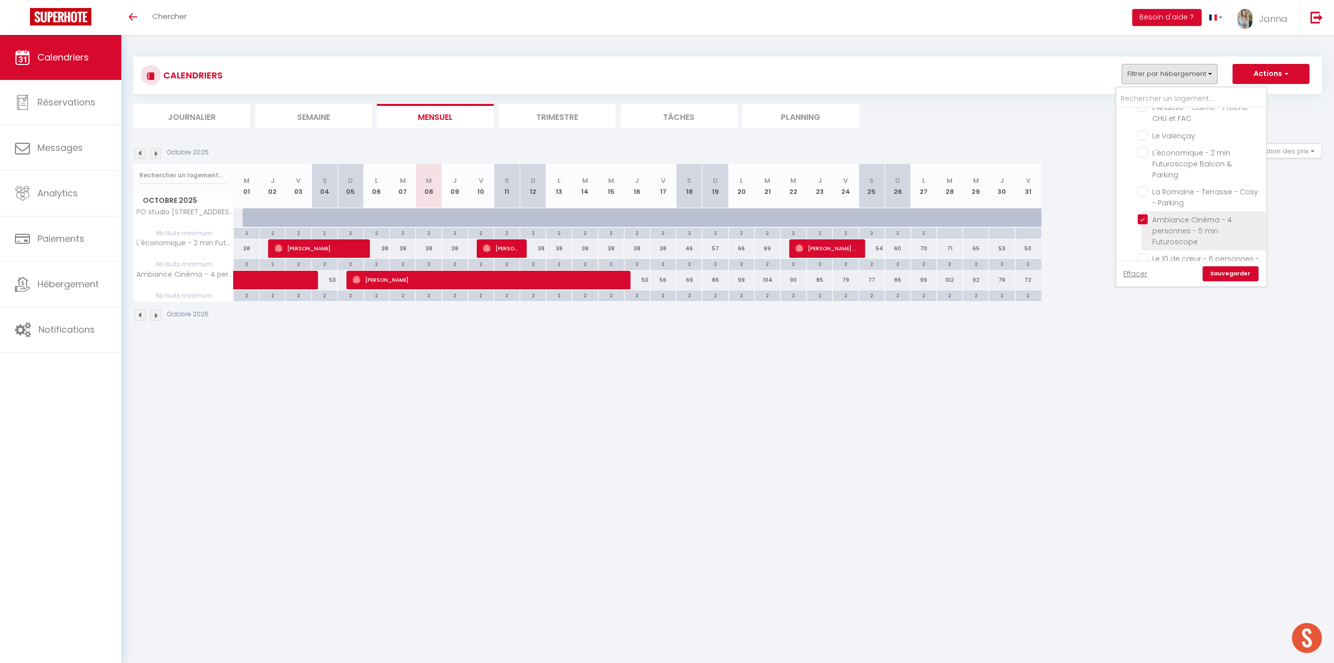
click at [1146, 214] on input "Ambiance Cinéma - 4 personnes - 5 min Futuroscope" at bounding box center [1200, 219] width 125 height 10
checkbox input "false"
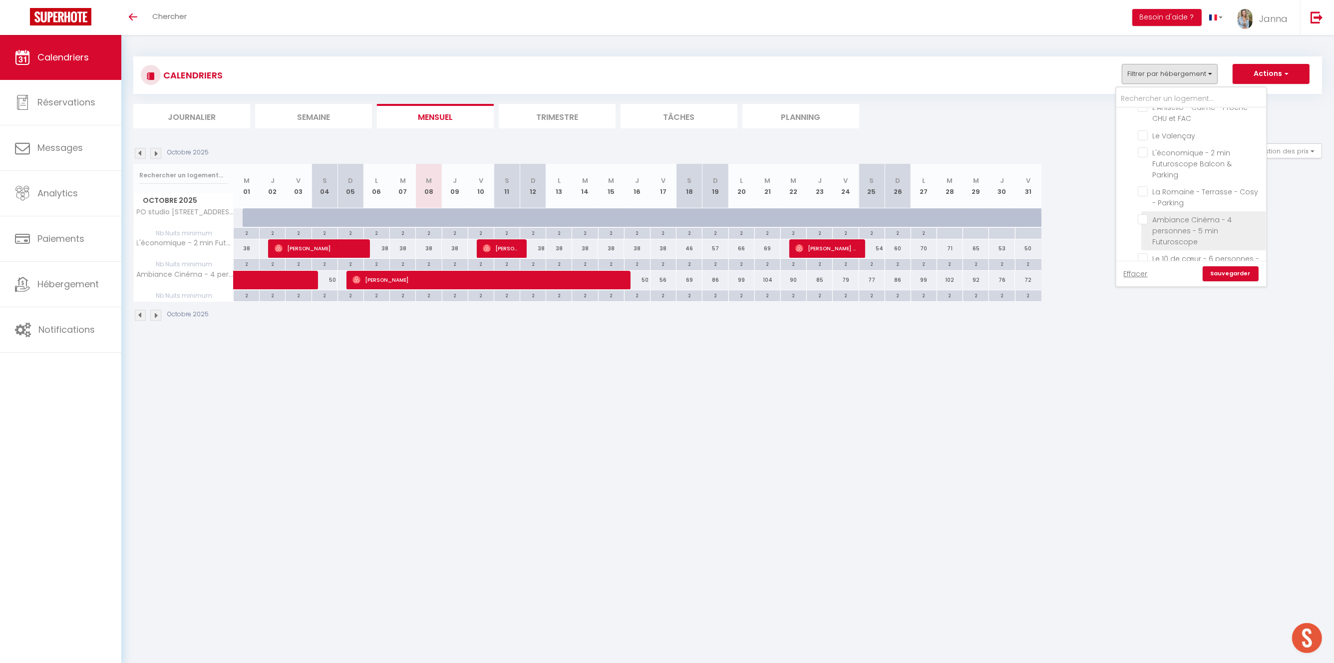
checkbox input "false"
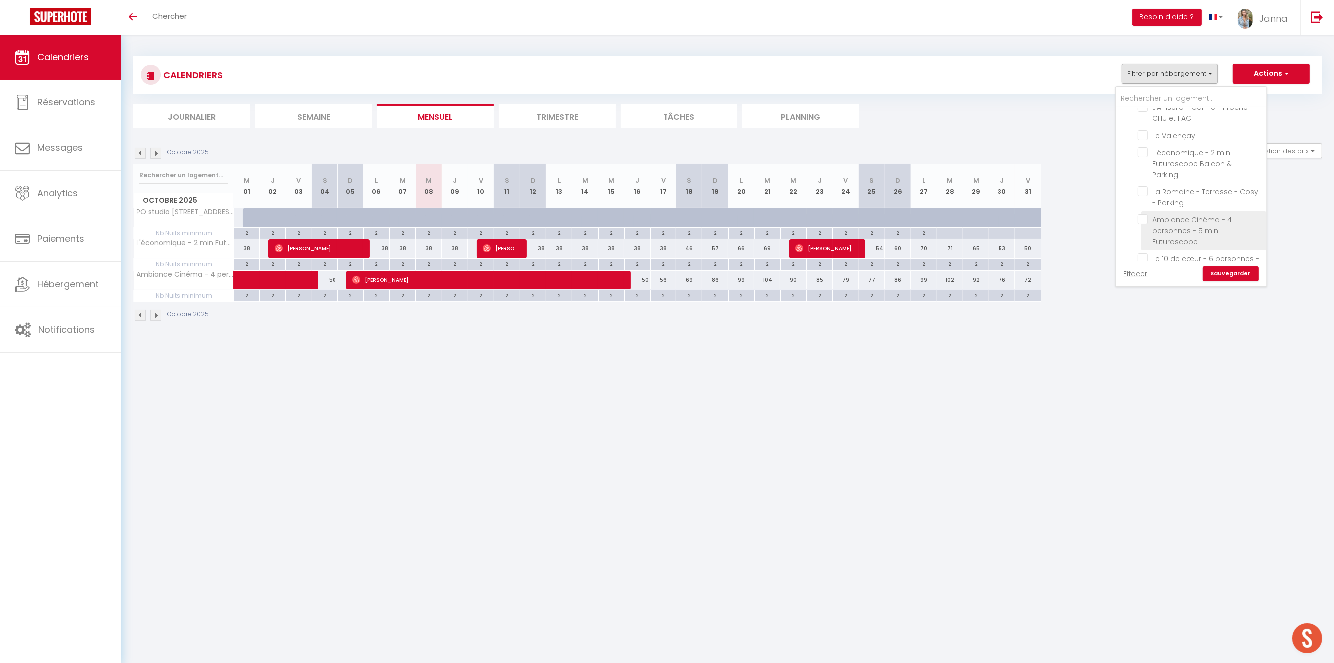
checkbox input "false"
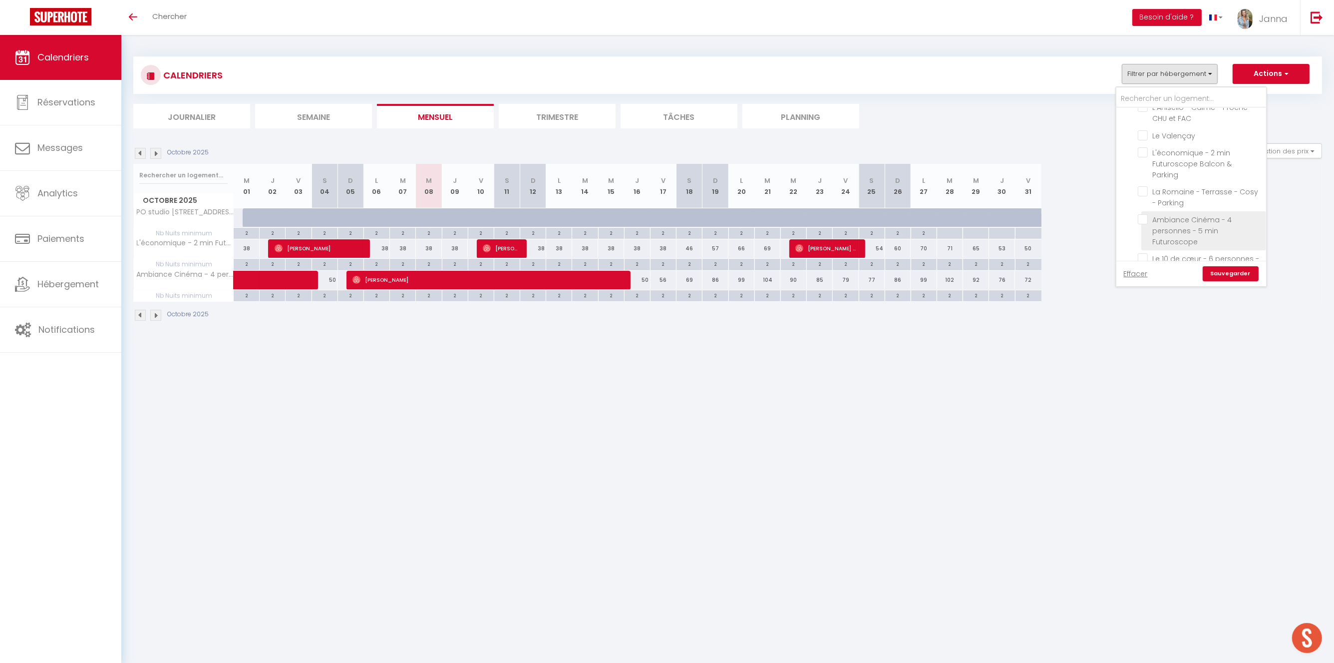
checkbox input "false"
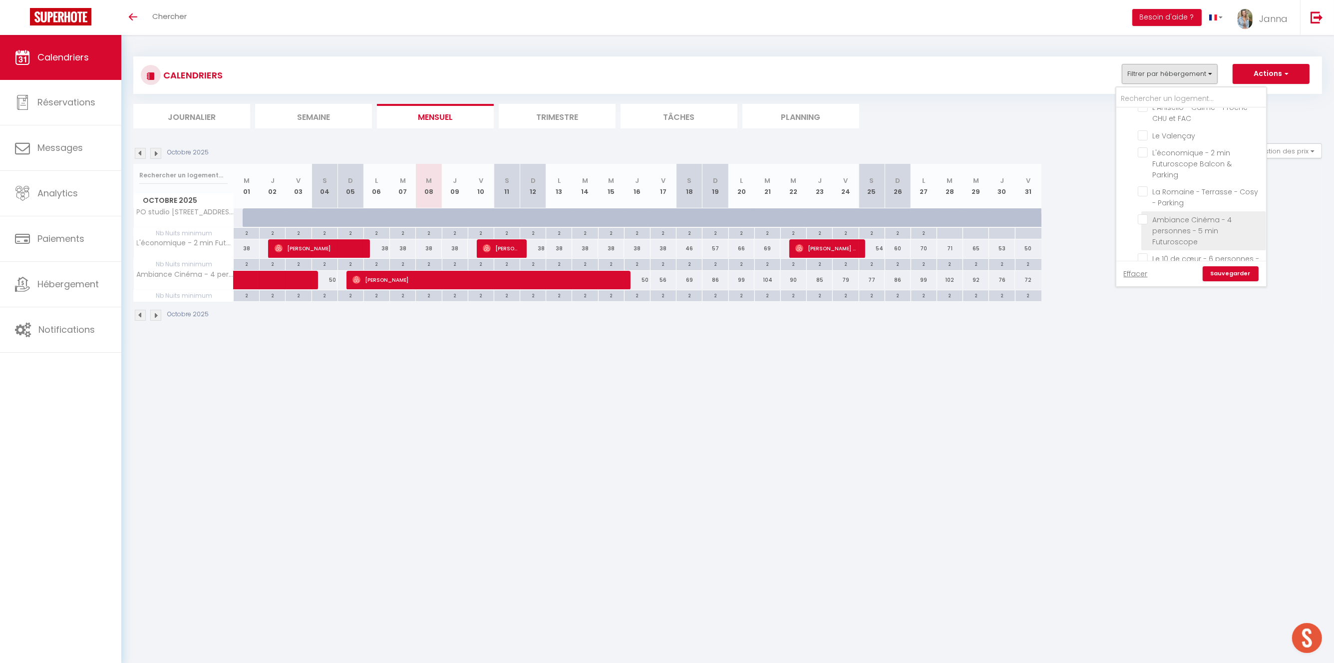
checkbox input "false"
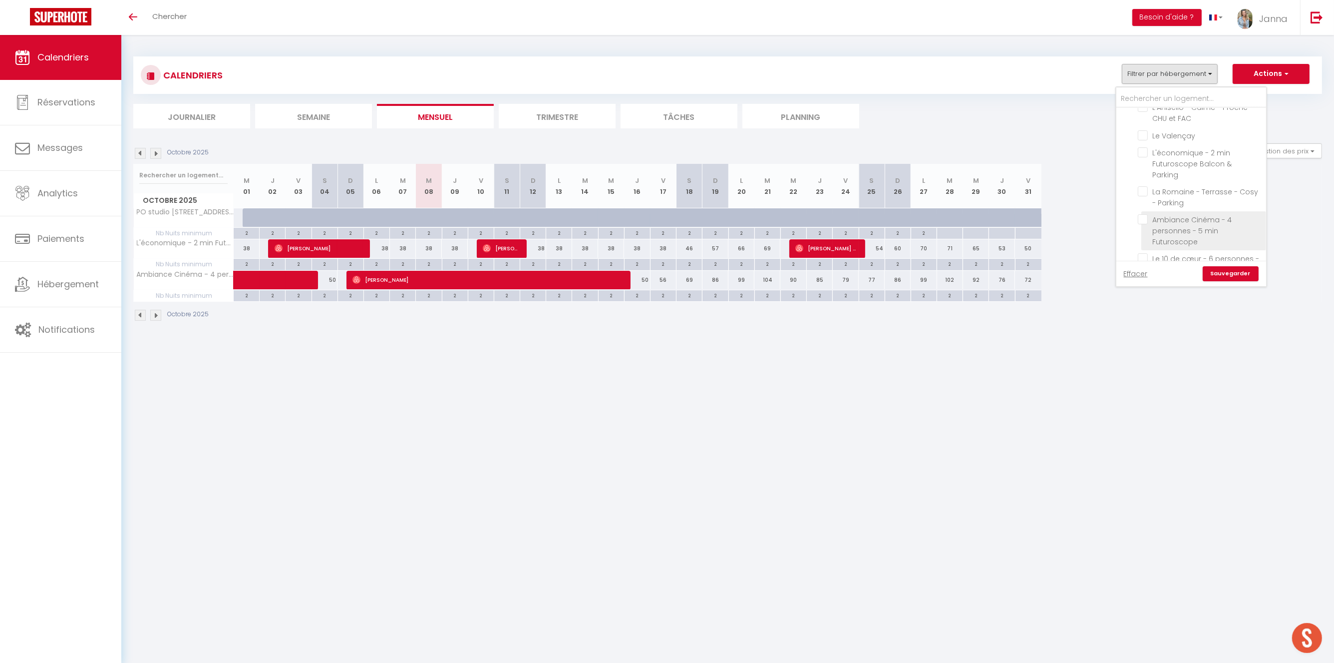
checkbox input "false"
click at [1180, 96] on input "text" at bounding box center [1192, 99] width 150 height 18
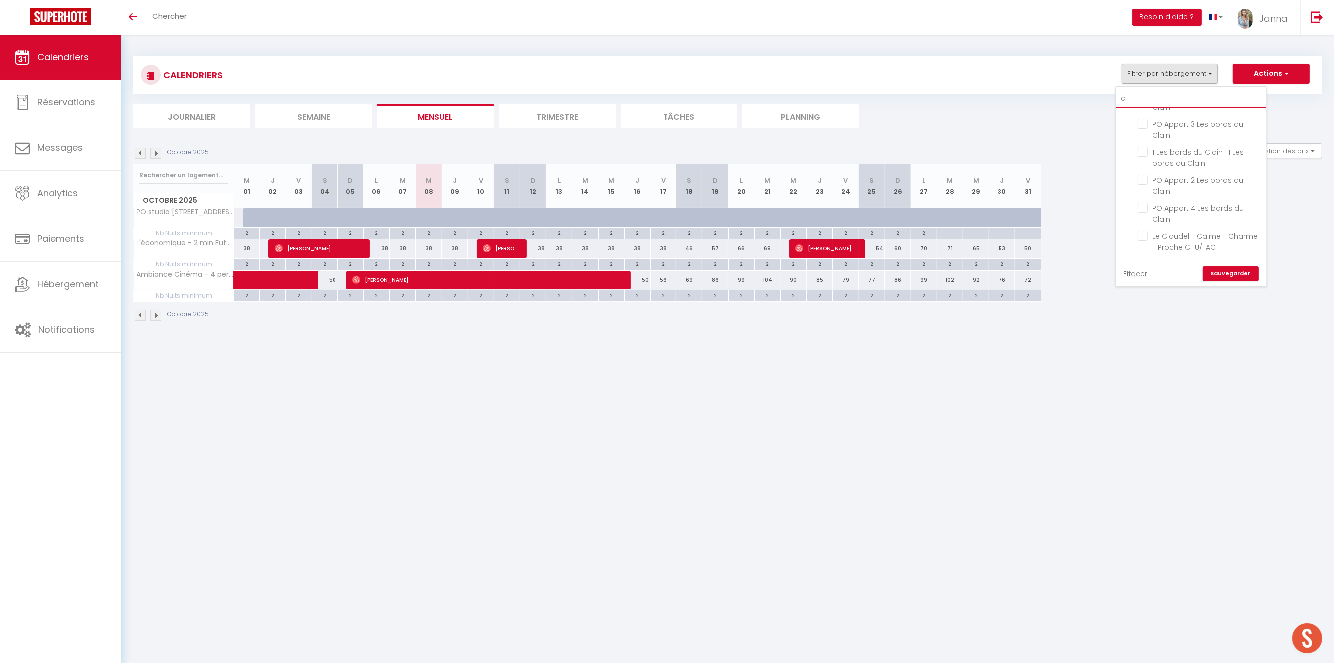
scroll to position [302, 0]
click at [1145, 122] on input "PO Appart 5 - Les bords du Clain" at bounding box center [1200, 125] width 125 height 10
drag, startPoint x: 1147, startPoint y: 153, endPoint x: 1147, endPoint y: 159, distance: 5.5
click at [1147, 153] on input "PO Appart 3 Les bords du Clain" at bounding box center [1200, 153] width 125 height 10
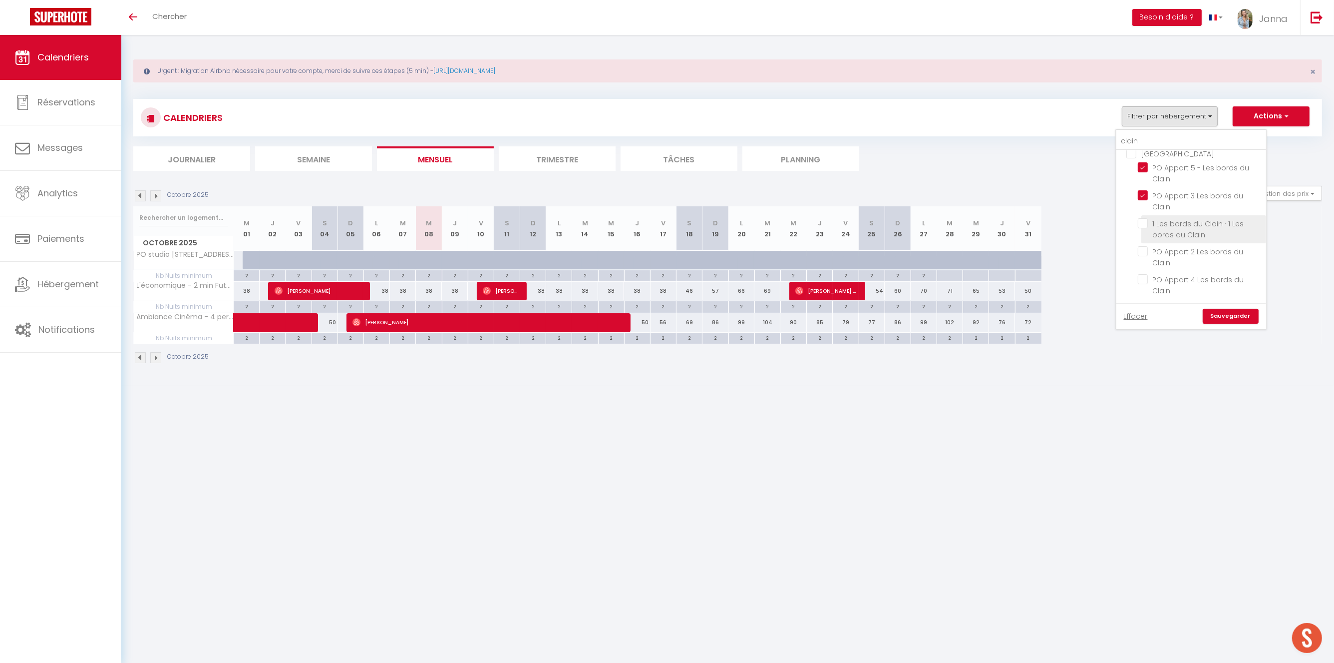
click at [1146, 224] on input "1 Les bords du Clain · 1 Les bords du Clain" at bounding box center [1200, 223] width 125 height 10
click at [1146, 254] on input "PO Appart 2 Les bords du Clain" at bounding box center [1200, 251] width 125 height 10
drag, startPoint x: 1146, startPoint y: 279, endPoint x: 1155, endPoint y: 231, distance: 48.8
click at [1146, 279] on input "PO Appart 4 Les bords du Clain" at bounding box center [1200, 279] width 125 height 10
click at [1244, 317] on link "Sauvegarder" at bounding box center [1231, 316] width 56 height 15
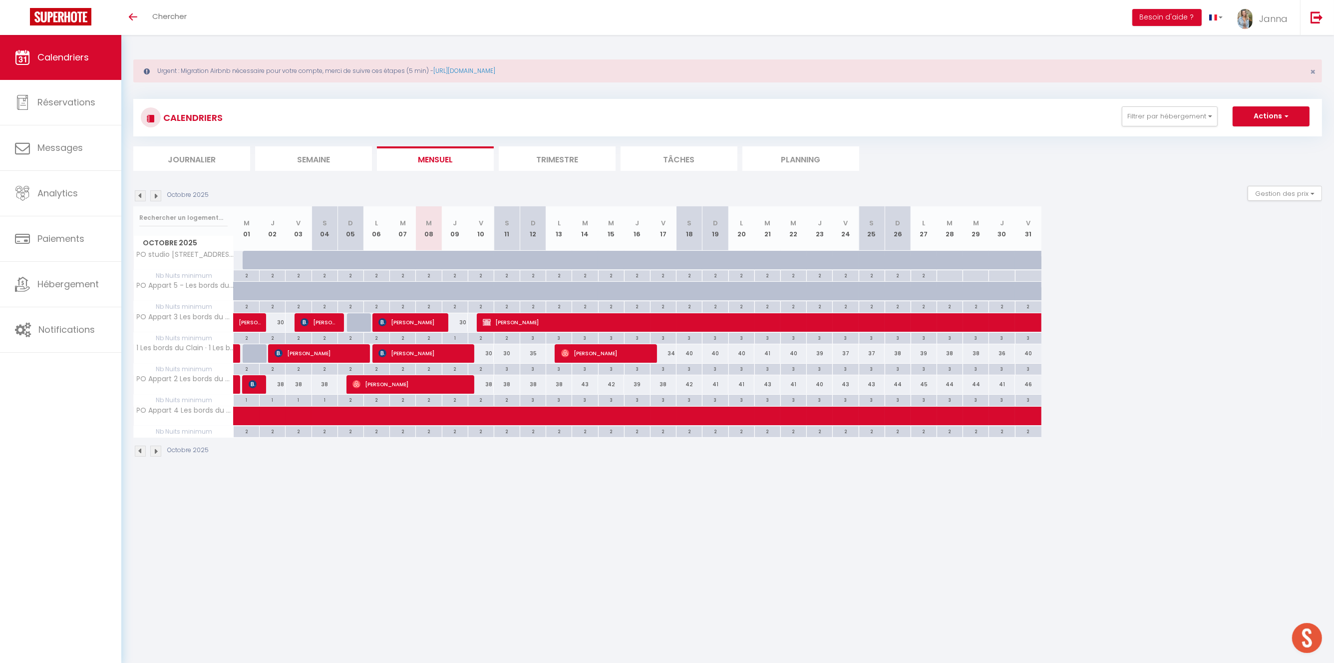
click at [139, 197] on img at bounding box center [140, 195] width 11 height 11
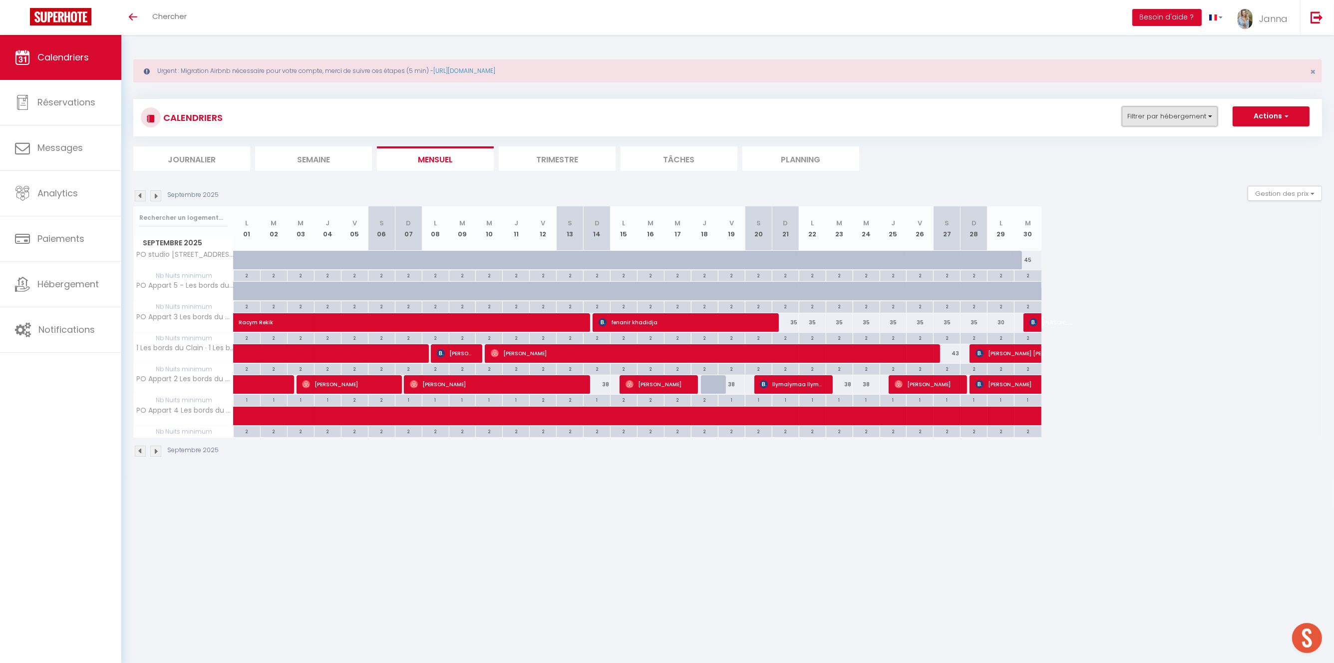
click at [1176, 120] on button "Filtrer par hébergement" at bounding box center [1170, 116] width 96 height 20
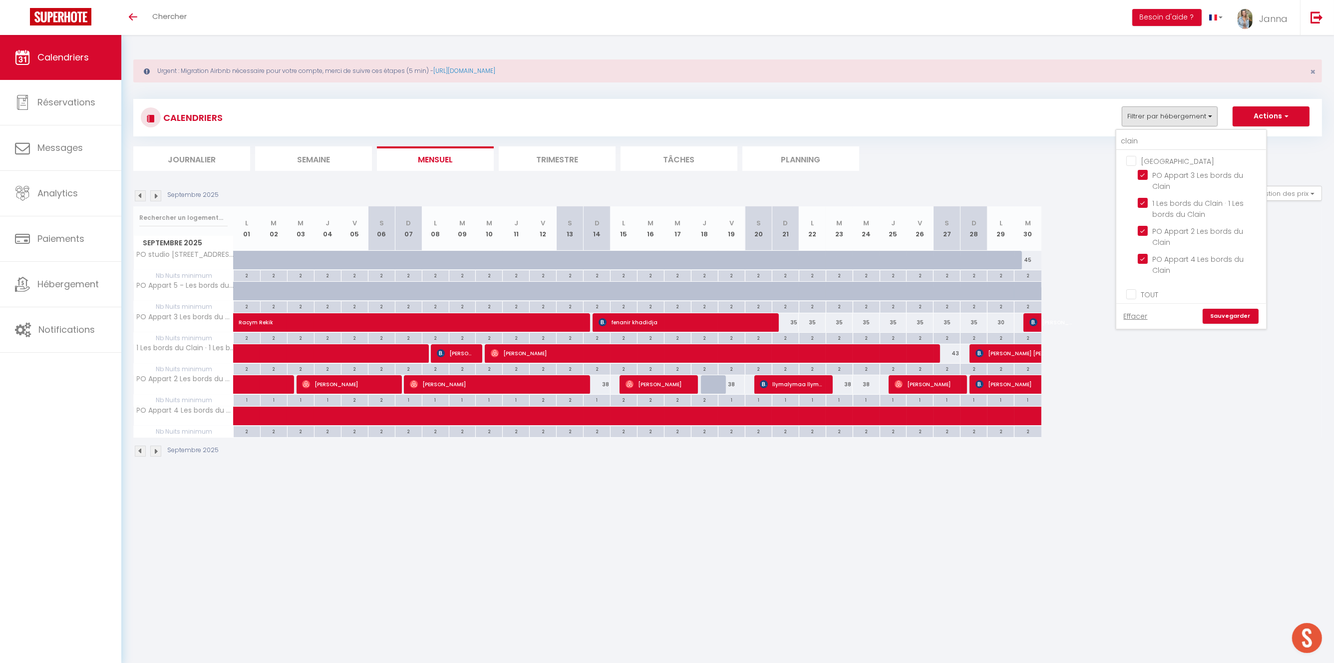
click at [1135, 163] on input "[GEOGRAPHIC_DATA]" at bounding box center [1201, 160] width 150 height 10
click at [1150, 143] on input "clain" at bounding box center [1192, 141] width 150 height 18
click at [1147, 178] on input "PO [PERSON_NAME] - 29 Carnot · Appartement Neuf - [GEOGRAPHIC_DATA] - Parking f…" at bounding box center [1200, 175] width 125 height 10
click at [1227, 318] on link "Sauvegarder" at bounding box center [1231, 316] width 56 height 15
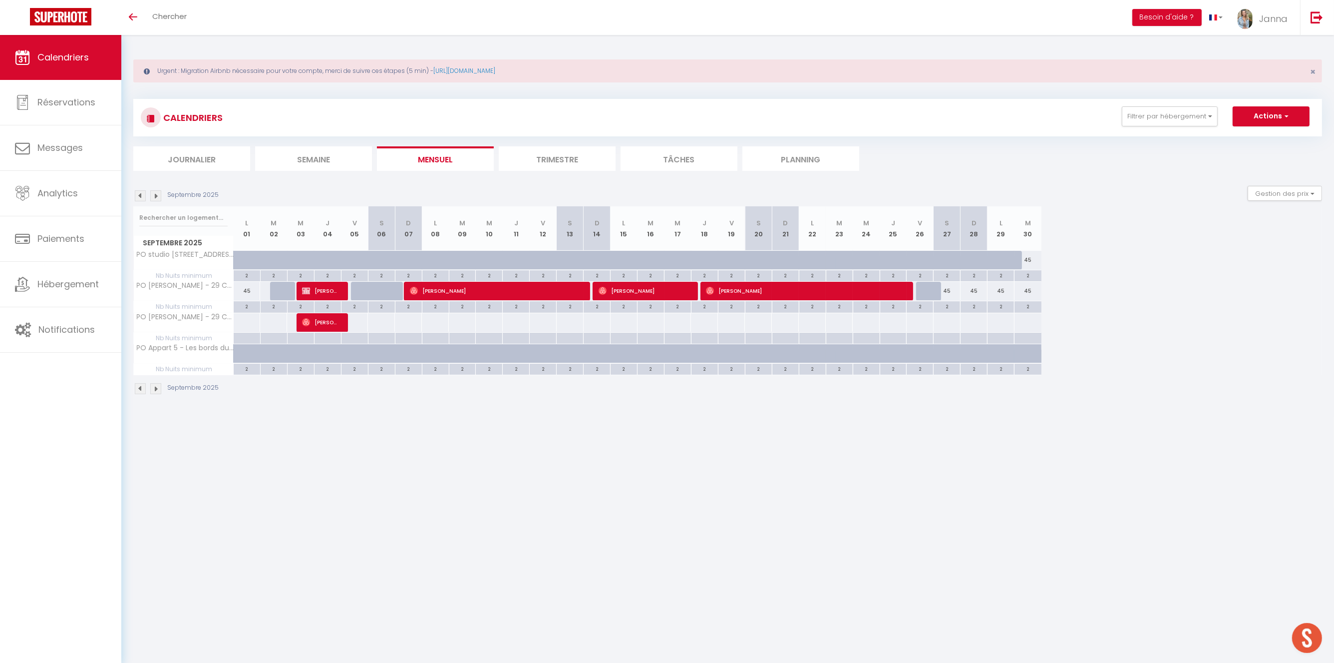
scroll to position [0, 0]
click at [1188, 112] on button "Filtrer par hébergement" at bounding box center [1170, 116] width 96 height 20
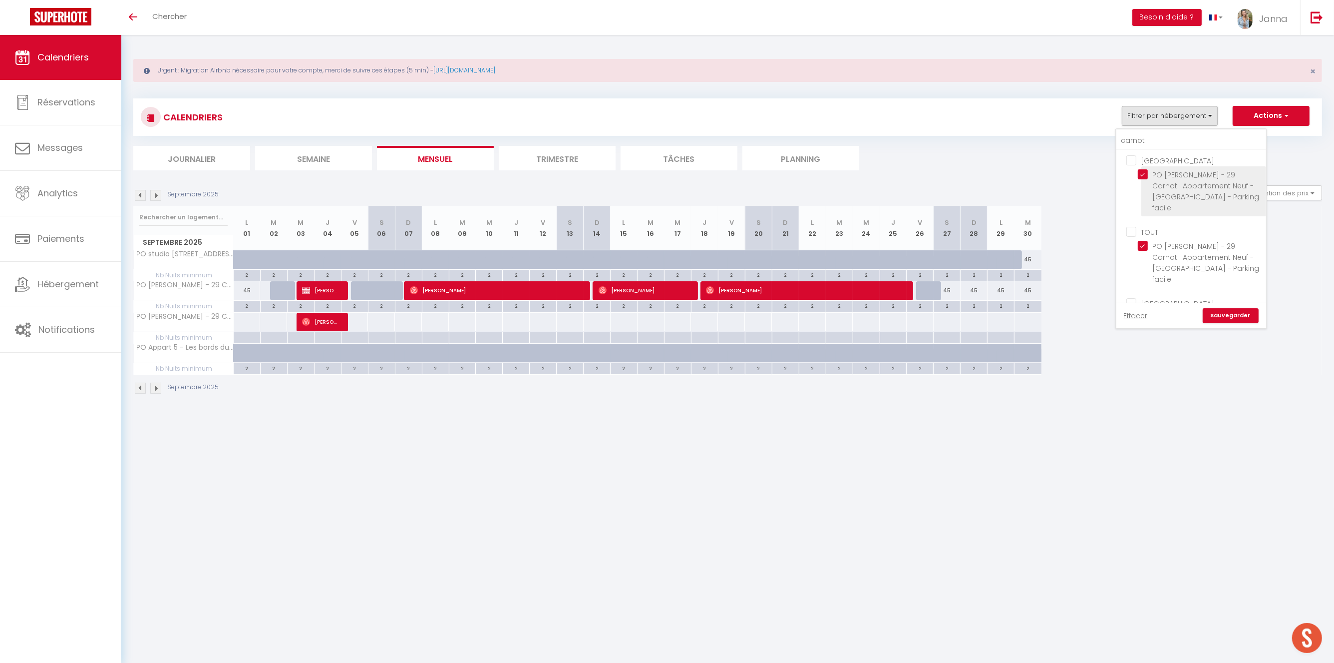
click at [1145, 175] on input "PO [PERSON_NAME] - 29 Carnot · Appartement Neuf - [GEOGRAPHIC_DATA] - Parking f…" at bounding box center [1200, 174] width 125 height 10
click at [1154, 140] on input "carnot" at bounding box center [1192, 141] width 150 height 18
click at [1134, 165] on ul "POITIERS PO Appart 3 Les bords du Clain 1 Les bords du Clain · 1 Les bords du C…" at bounding box center [1192, 216] width 150 height 133
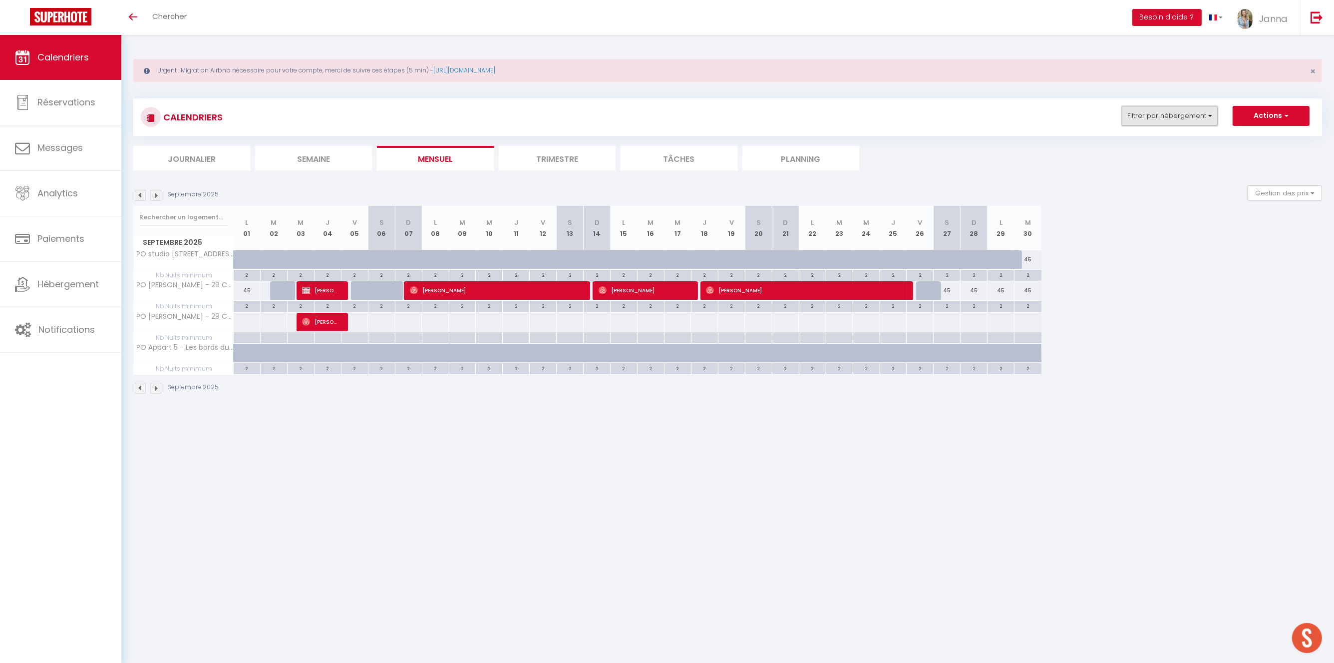
click at [1185, 109] on button "Filtrer par hébergement" at bounding box center [1170, 116] width 96 height 20
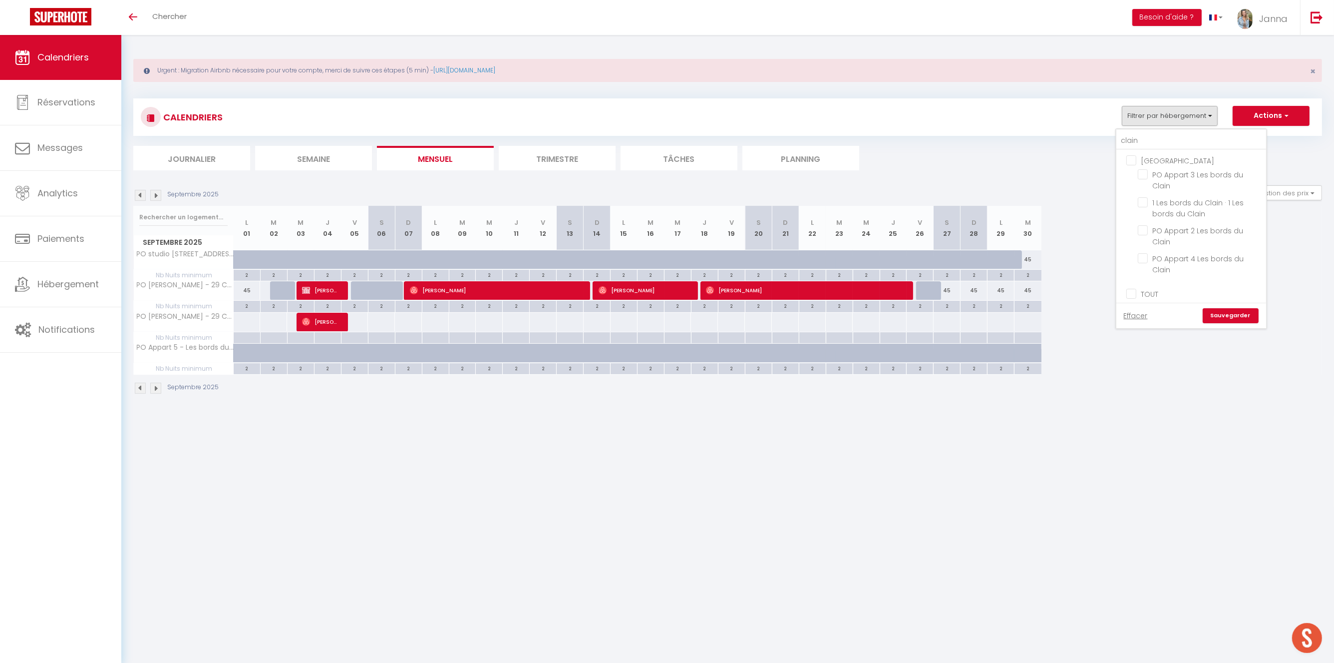
click at [1133, 160] on input "[GEOGRAPHIC_DATA]" at bounding box center [1201, 160] width 150 height 10
click at [1255, 318] on link "Sauvegarder" at bounding box center [1231, 315] width 56 height 15
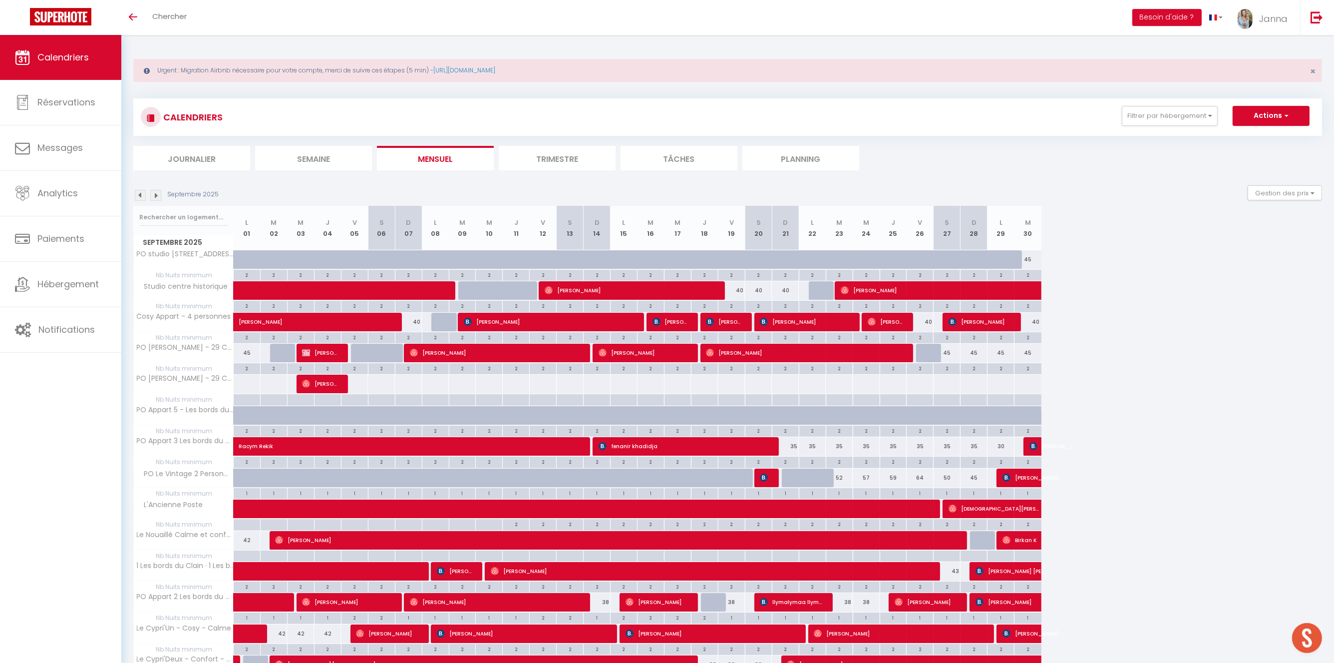
scroll to position [28, 0]
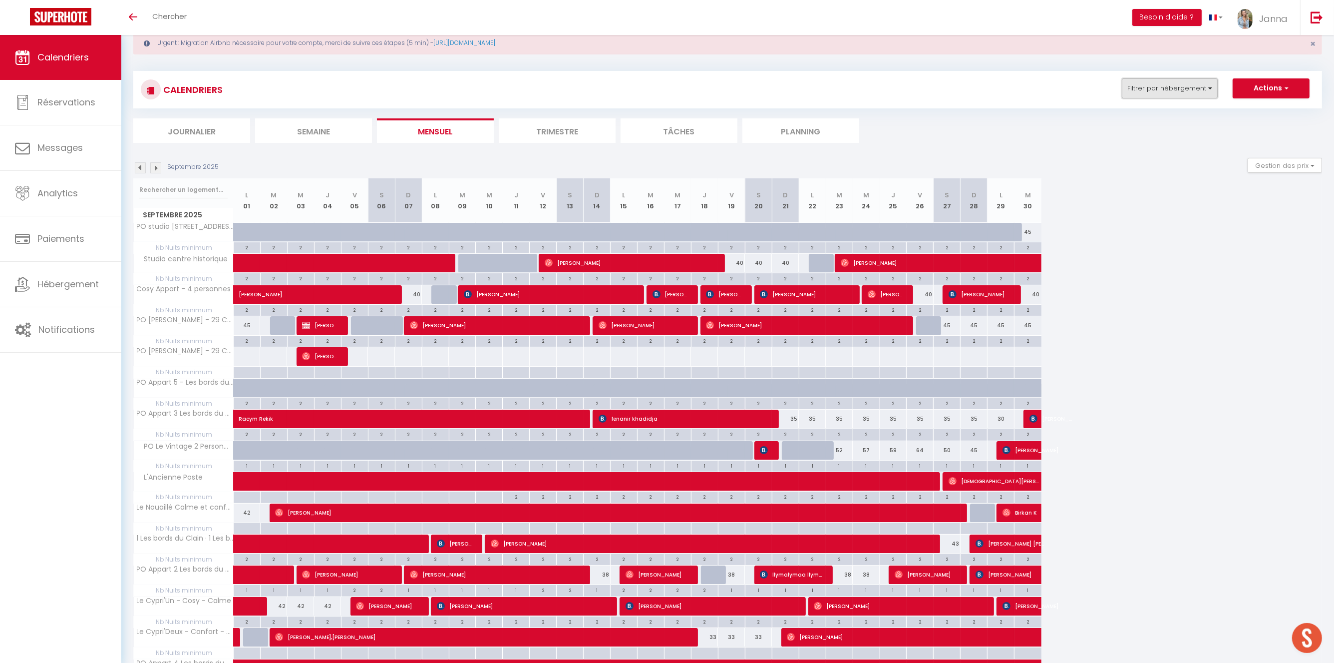
click at [1199, 78] on button "Filtrer par hébergement" at bounding box center [1170, 88] width 96 height 20
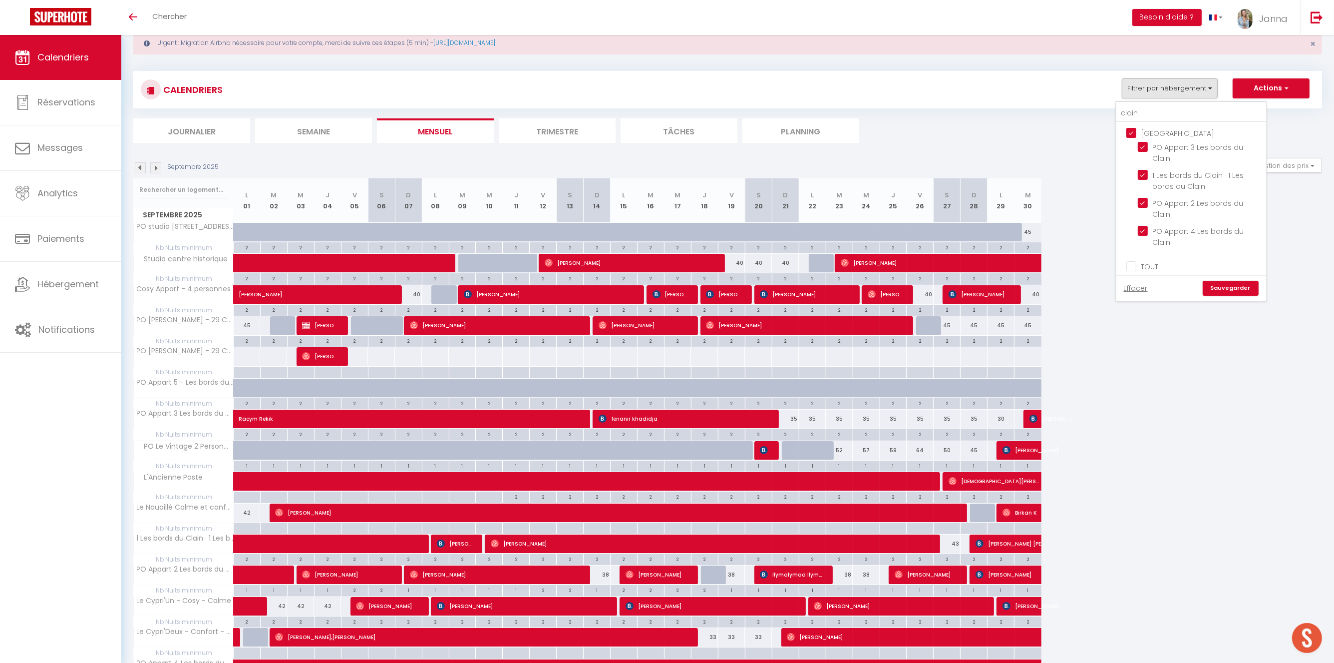
click at [1138, 133] on input "[GEOGRAPHIC_DATA]" at bounding box center [1201, 132] width 150 height 10
click at [1149, 112] on input "clain" at bounding box center [1192, 113] width 150 height 18
click at [1147, 145] on input "PO Appart 3 Les bords du Clain" at bounding box center [1200, 147] width 125 height 10
click at [1145, 171] on input "1 Les bords du Clain · 1 Les bords du Clain" at bounding box center [1200, 175] width 125 height 10
drag, startPoint x: 1139, startPoint y: 204, endPoint x: 1146, endPoint y: 204, distance: 7.0
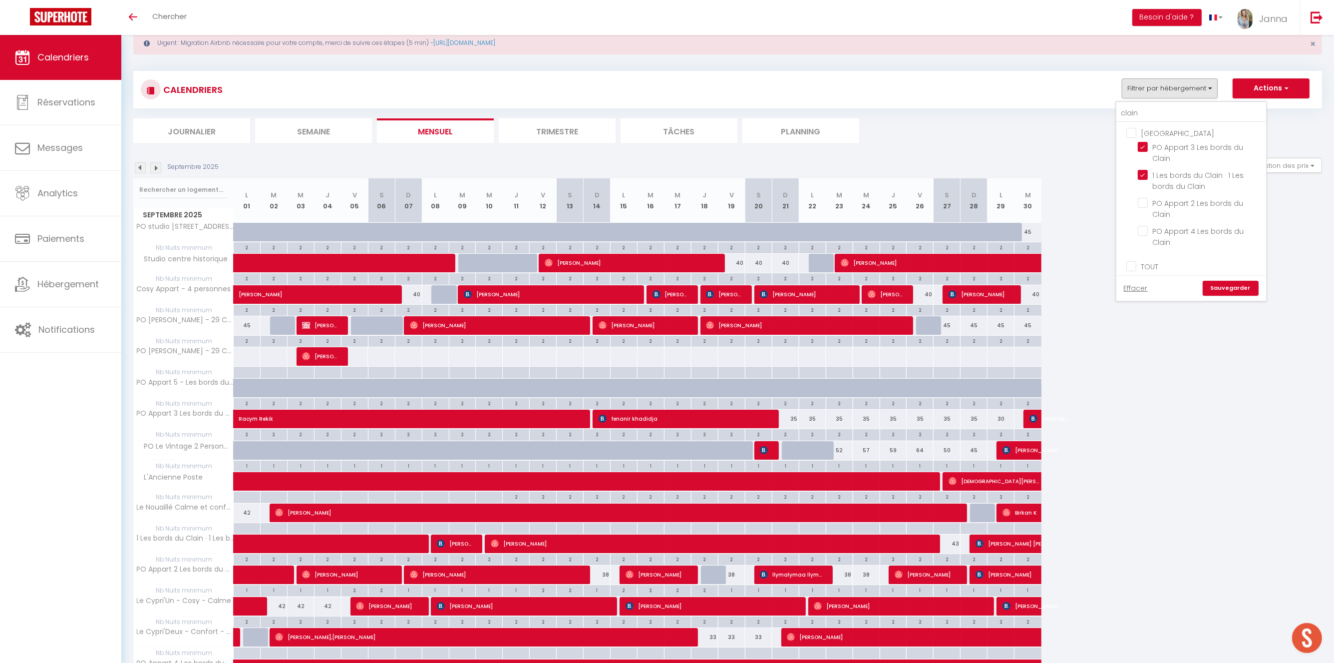
click at [1144, 203] on ul "POITIERS PO Appart 3 Les bords du Clain 1 Les bords du Clain · 1 Les bords du C…" at bounding box center [1192, 188] width 150 height 133
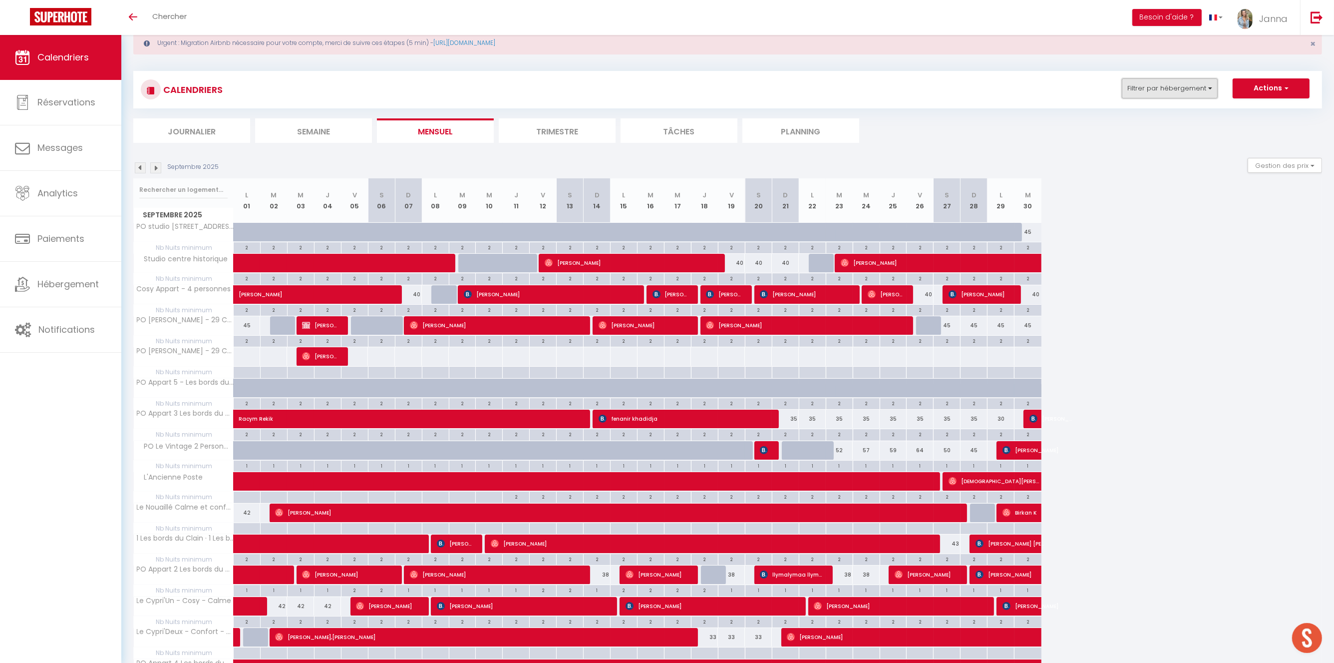
click at [1179, 88] on button "Filtrer par hébergement" at bounding box center [1170, 88] width 96 height 20
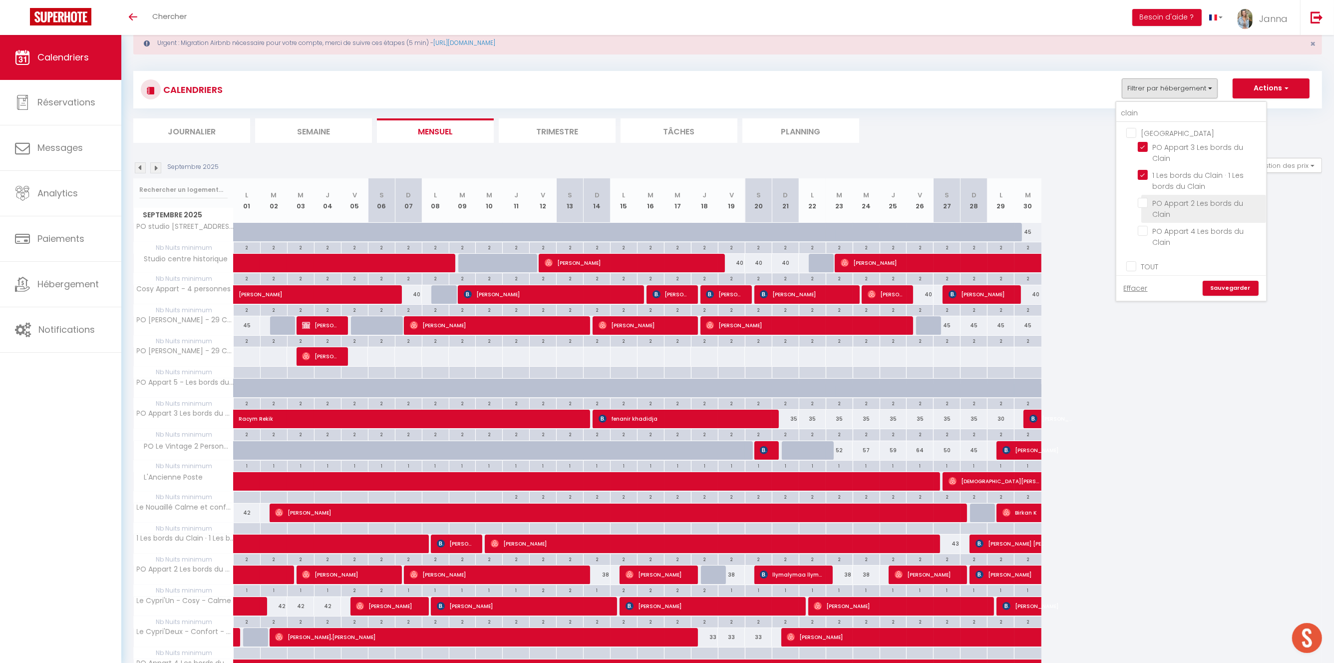
drag, startPoint x: 1145, startPoint y: 203, endPoint x: 1145, endPoint y: 221, distance: 18.0
click at [1145, 204] on input "PO Appart 2 Les bords du Clain" at bounding box center [1200, 203] width 125 height 10
drag, startPoint x: 1141, startPoint y: 230, endPoint x: 1148, endPoint y: 226, distance: 8.5
click at [1141, 230] on input "PO Appart 4 Les bords du Clain" at bounding box center [1200, 231] width 125 height 10
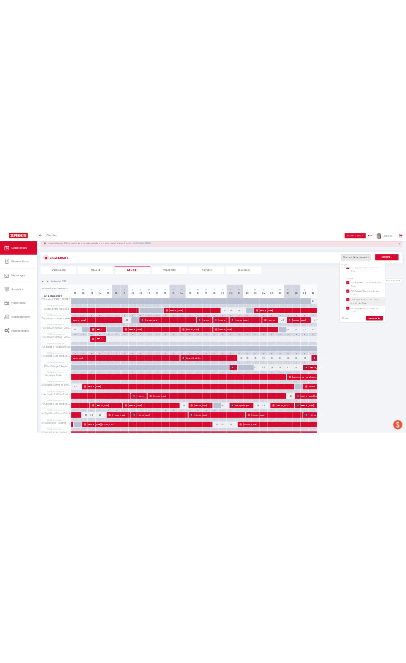
scroll to position [0, 0]
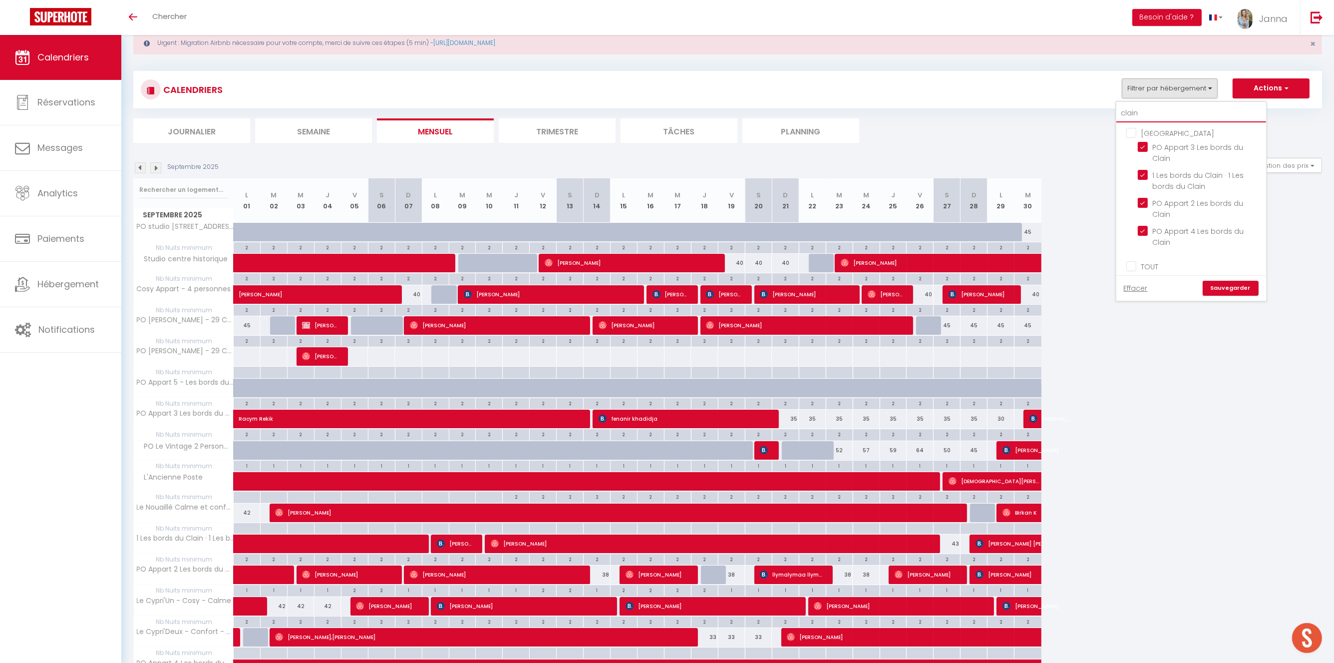
click at [1176, 112] on input "clain" at bounding box center [1192, 113] width 150 height 18
click at [1232, 286] on link "Sauvegarder" at bounding box center [1231, 288] width 56 height 15
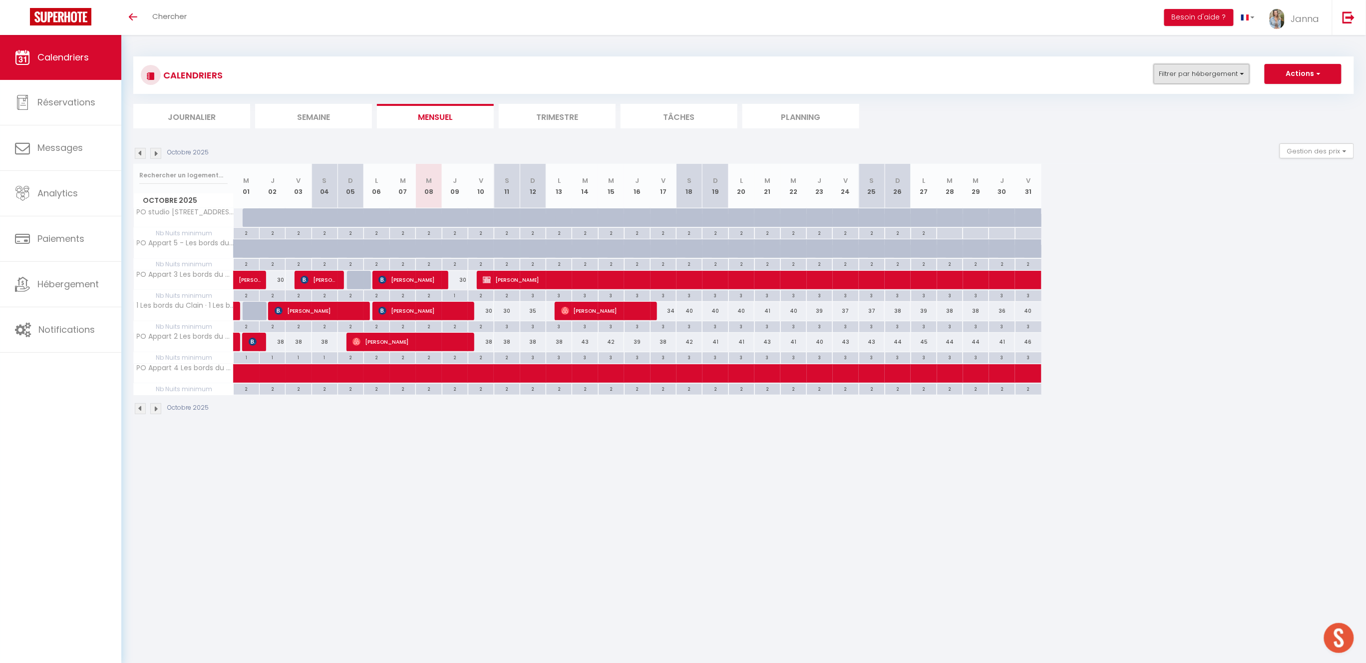
click at [1196, 76] on button "Filtrer par hébergement" at bounding box center [1202, 74] width 96 height 20
click at [1185, 98] on input "text" at bounding box center [1223, 99] width 150 height 18
type input "1"
checkbox input "false"
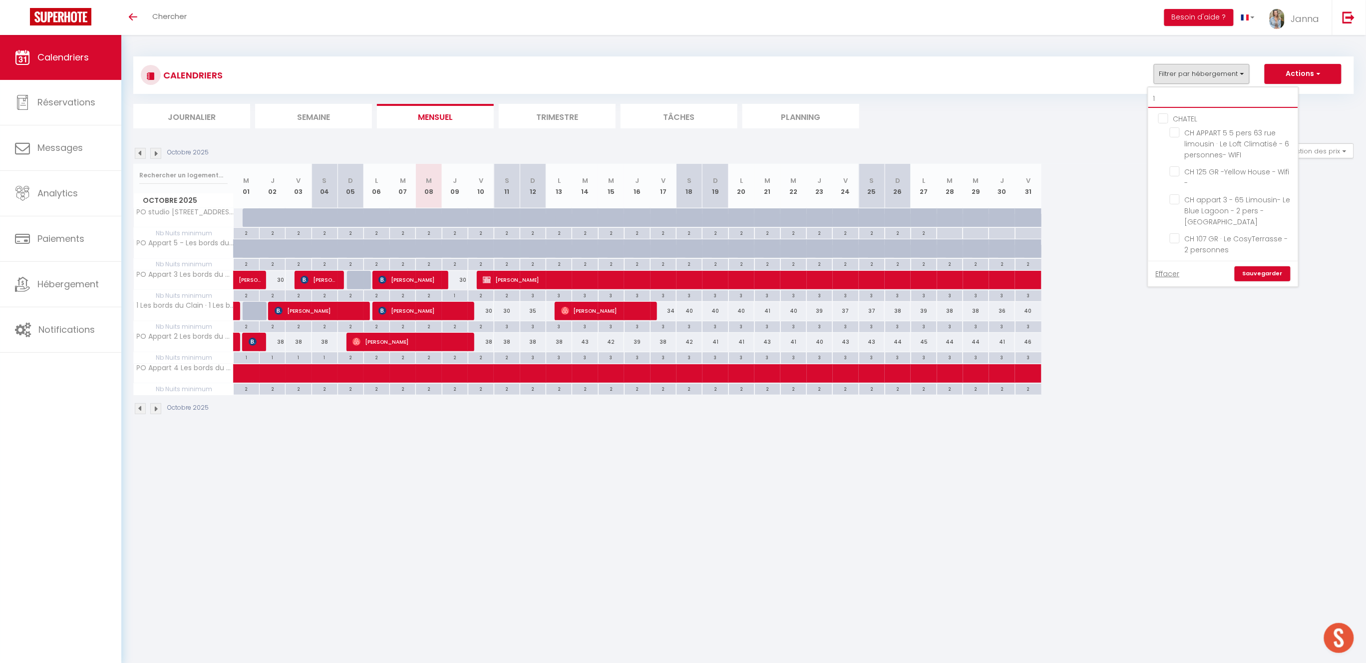
checkbox input "false"
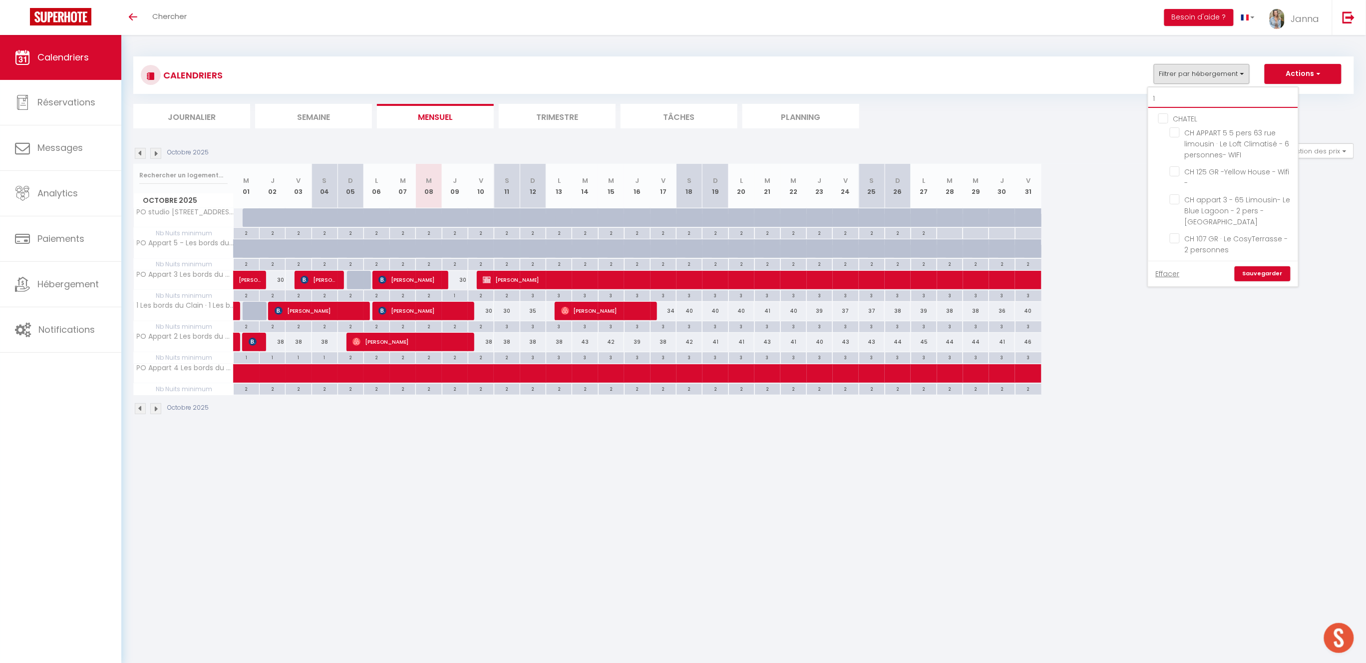
checkbox input "true"
checkbox input "false"
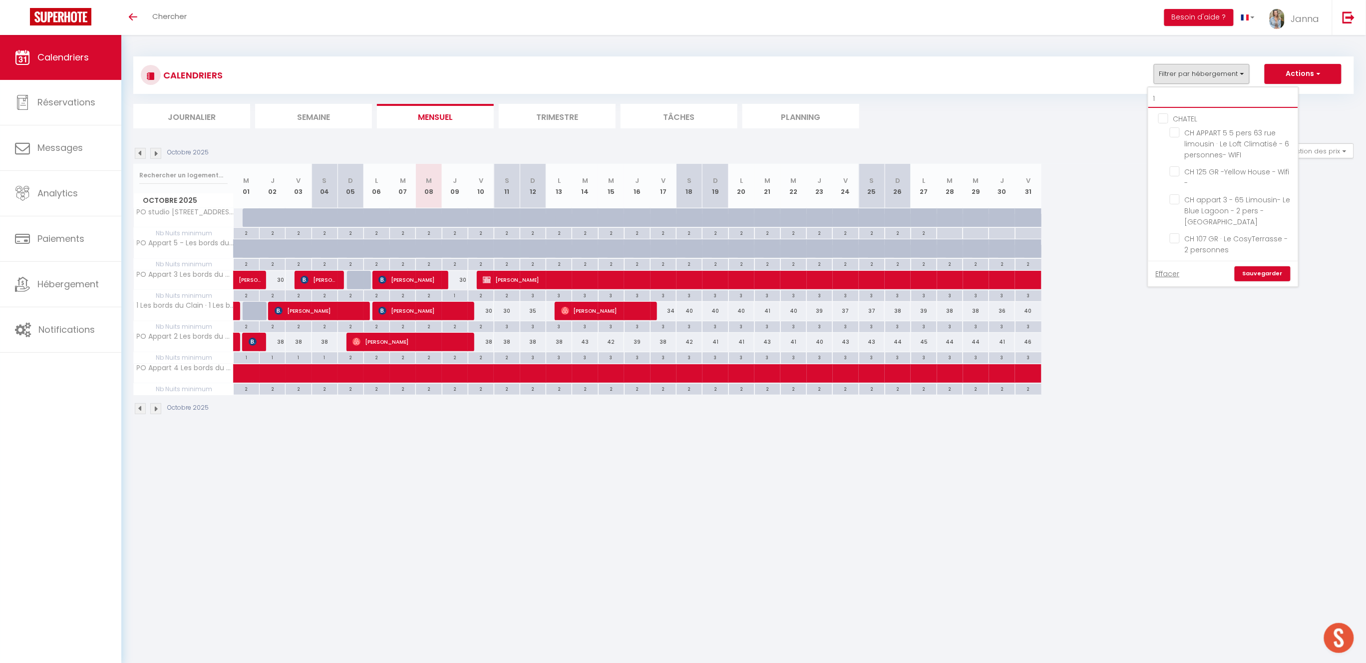
checkbox input "false"
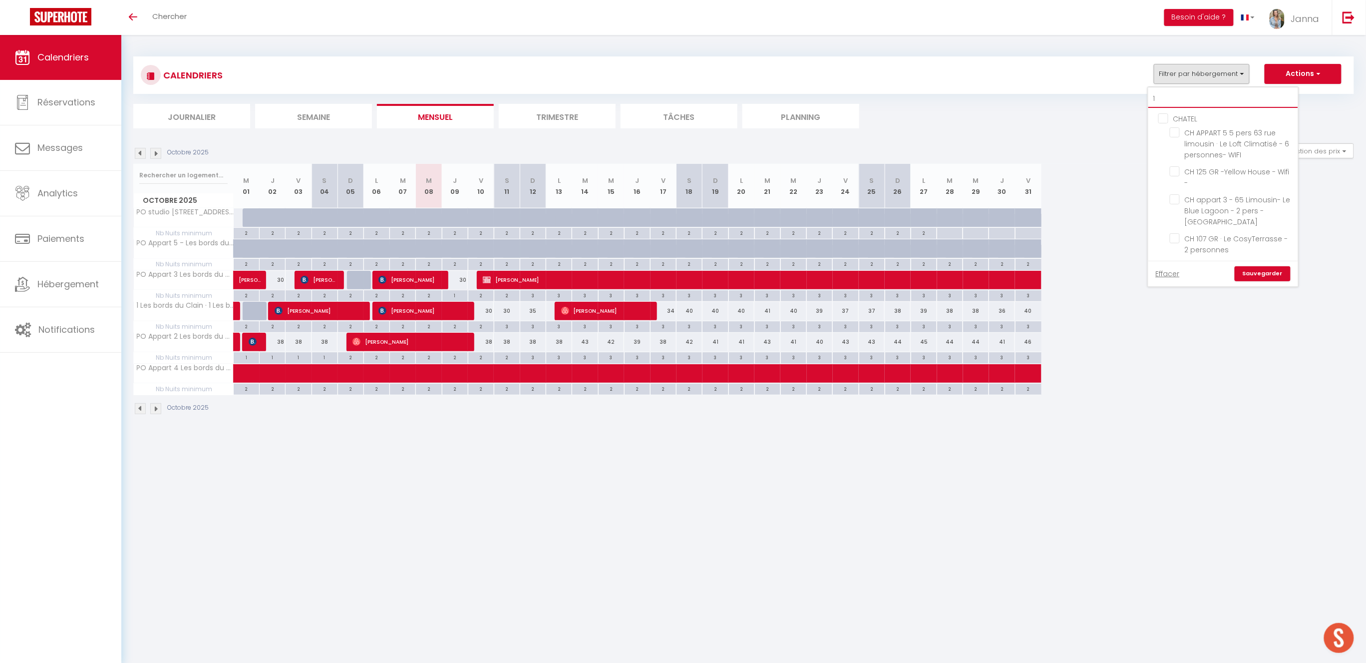
checkbox input "false"
checkbox input "true"
checkbox input "false"
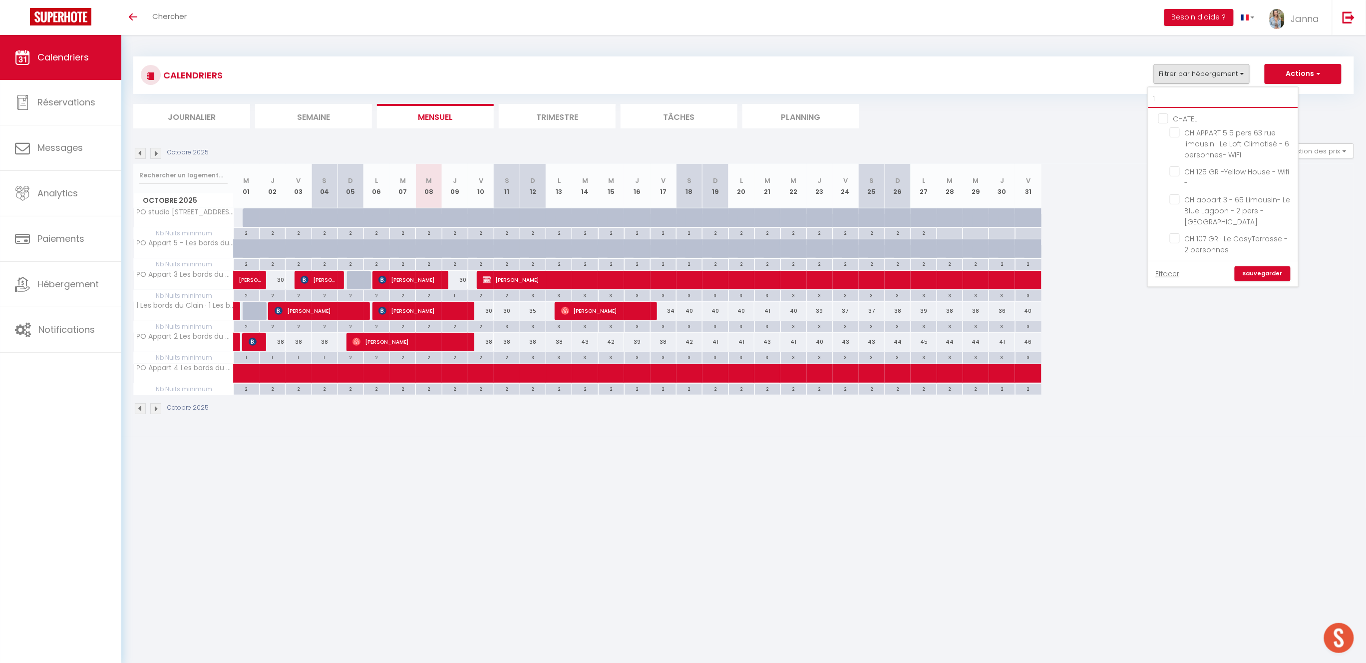
checkbox input "false"
checkbox input "true"
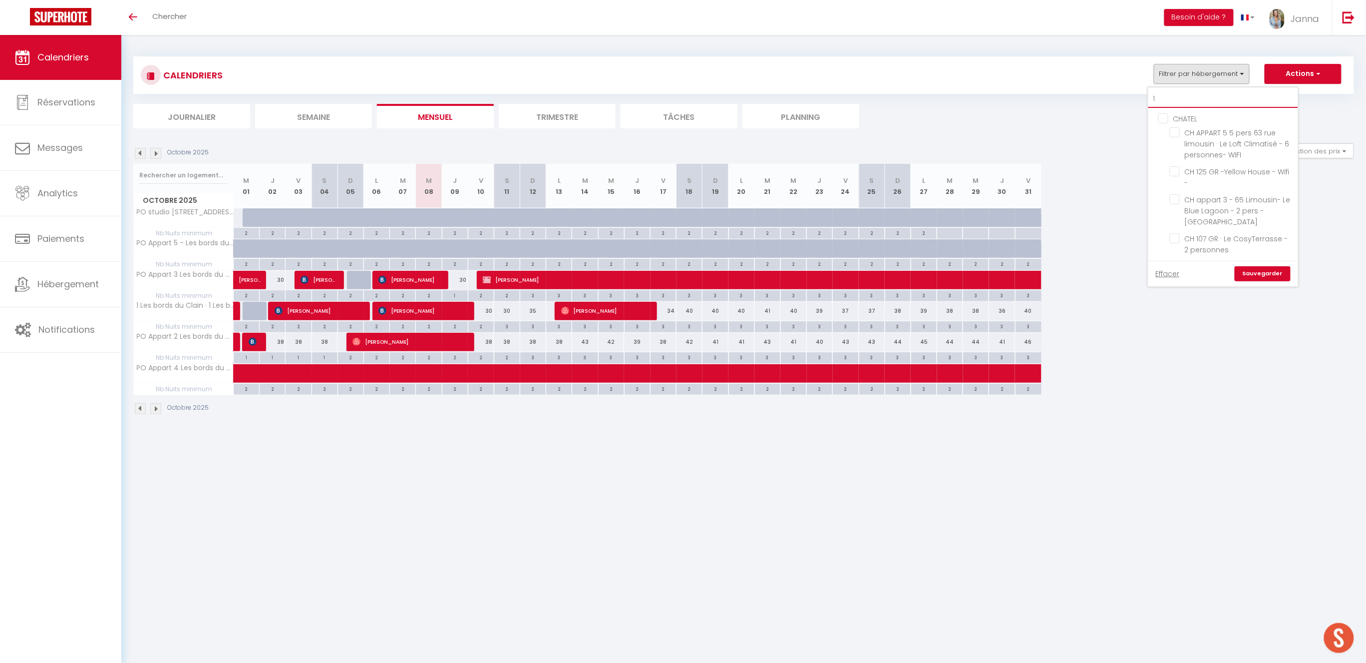
checkbox input "true"
checkbox input "false"
type input "10"
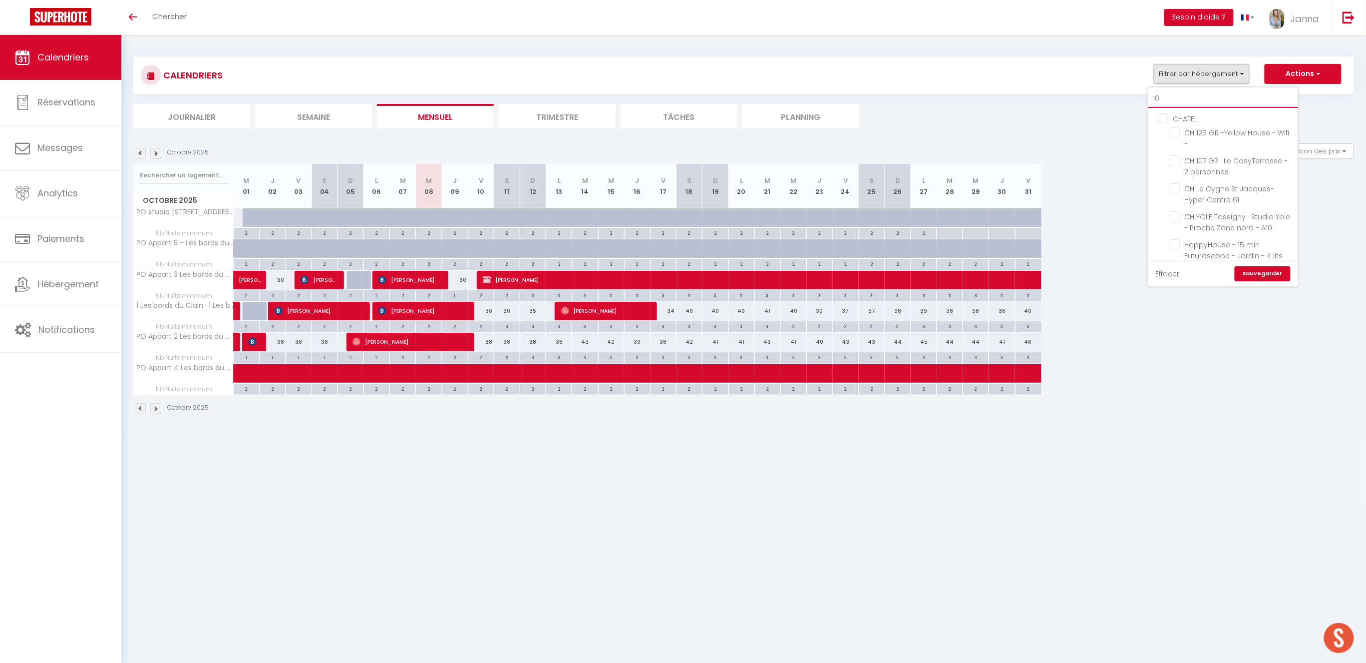
checkbox input "false"
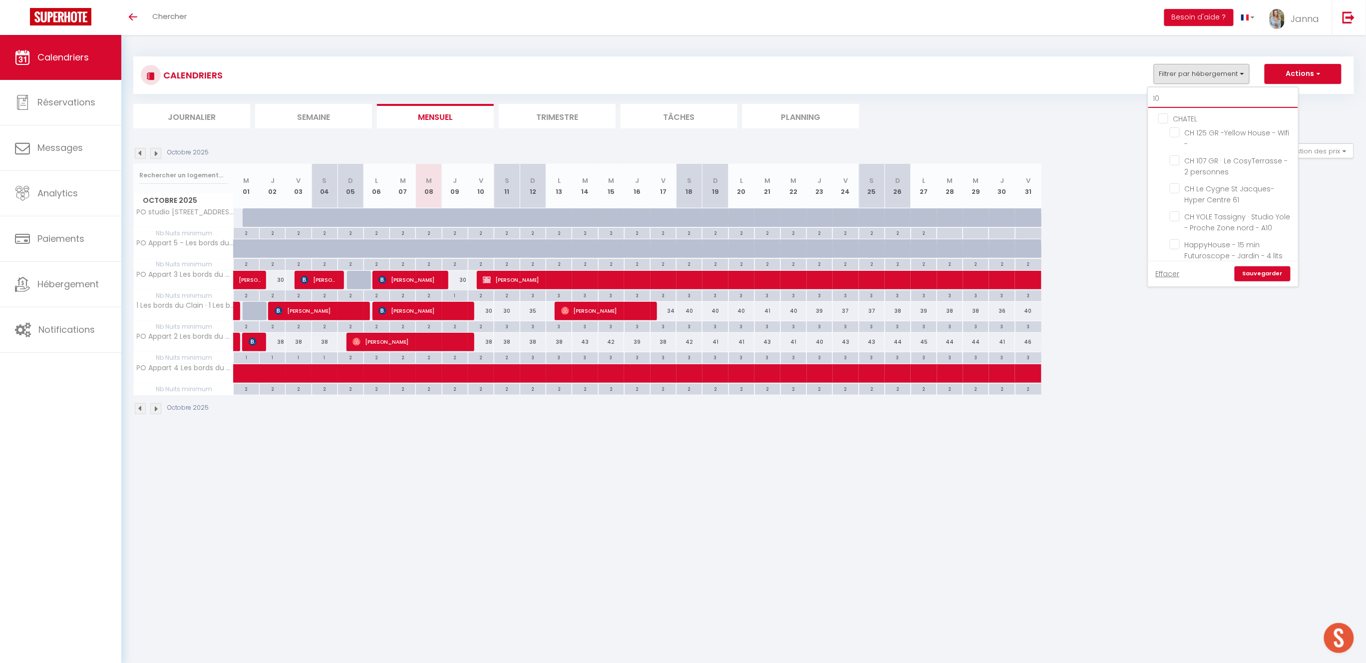
checkbox input "false"
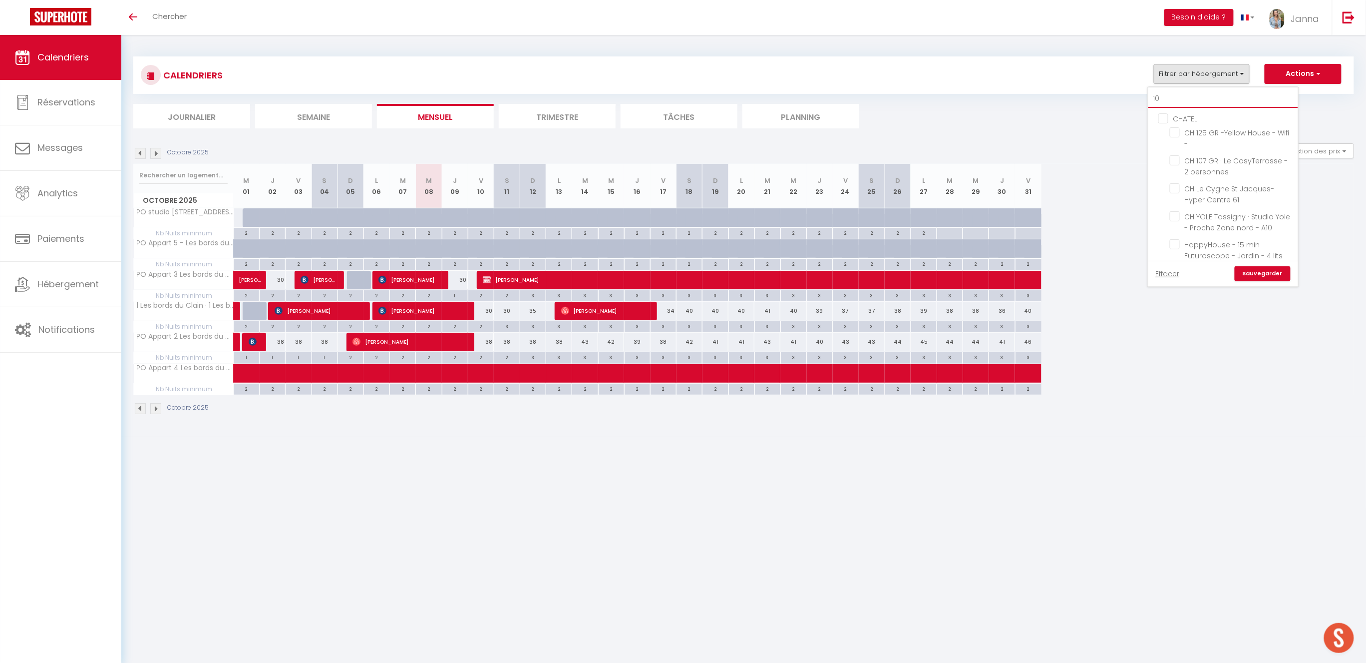
checkbox input "false"
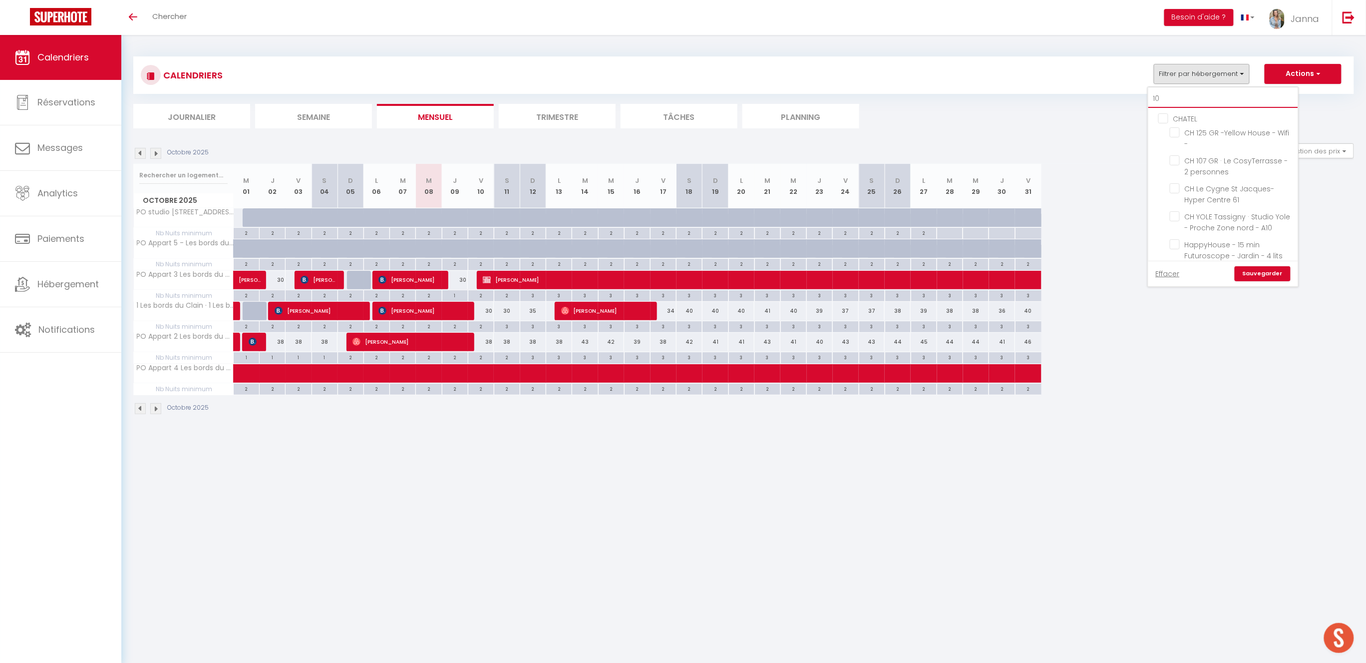
checkbox input "false"
type input "10"
checkbox input "false"
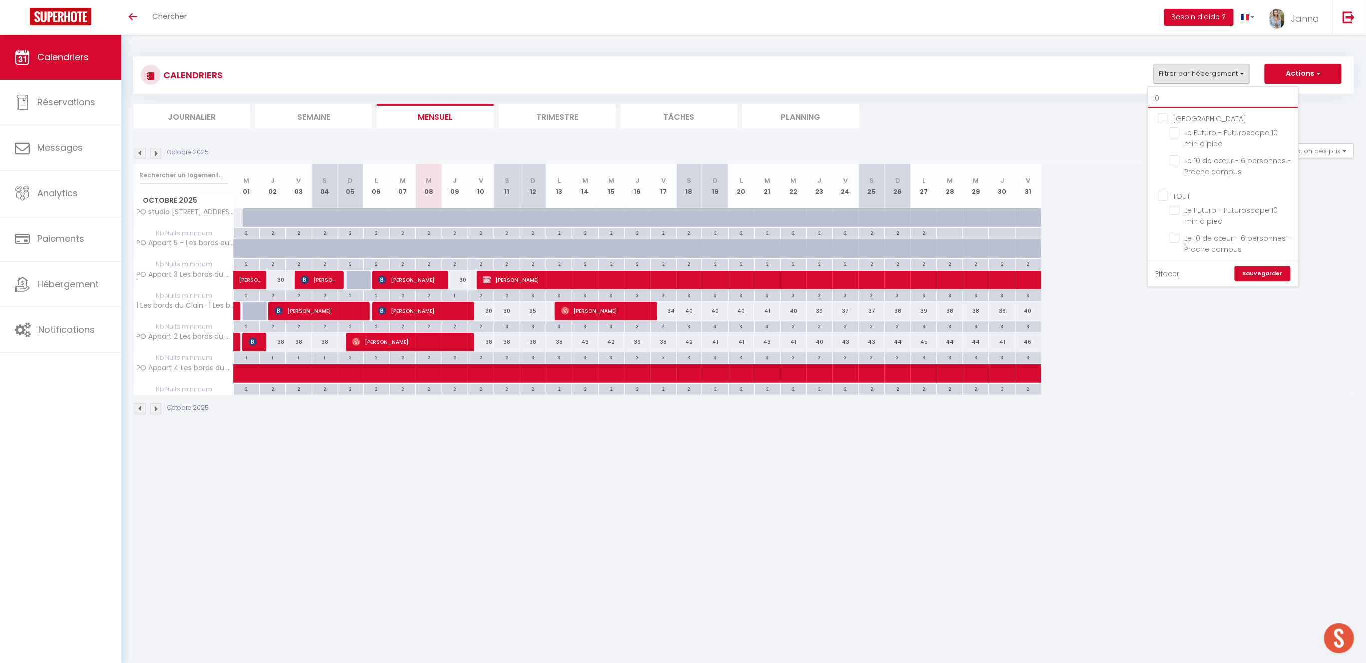
checkbox input "false"
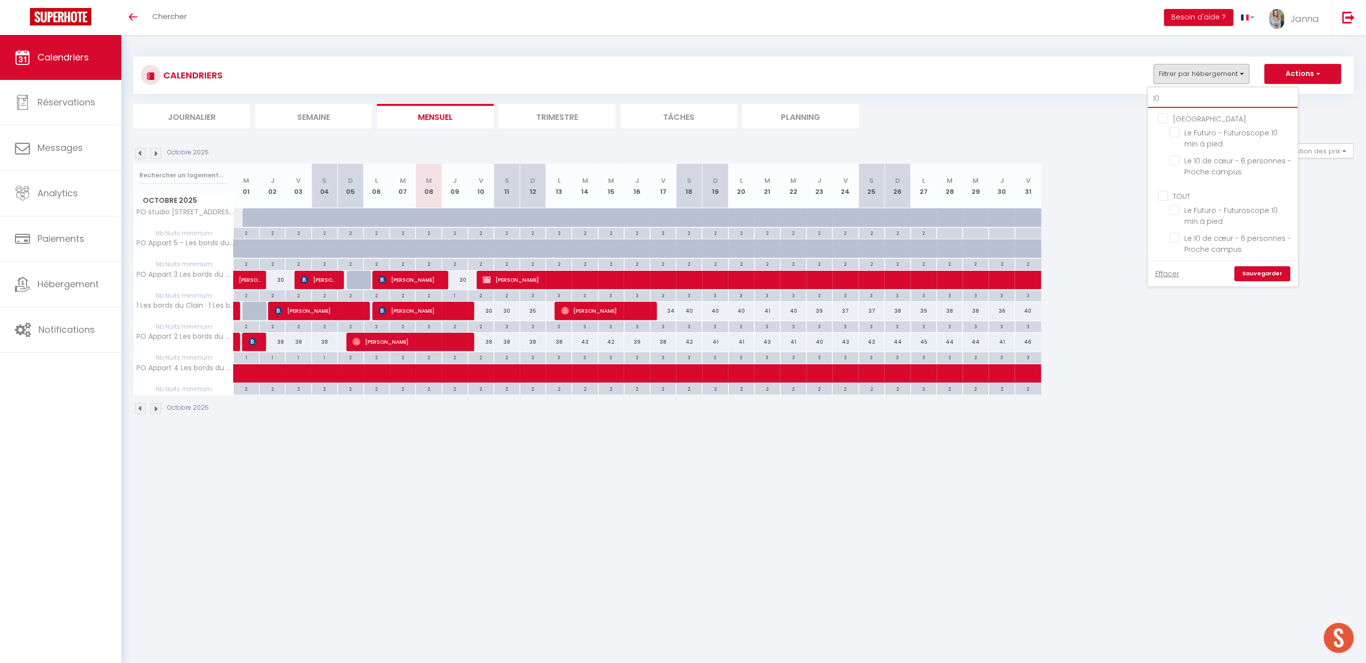
checkbox input "false"
type input "10"
drag, startPoint x: 1175, startPoint y: 236, endPoint x: 1205, endPoint y: 244, distance: 31.0
click at [1175, 236] on input "Le 10 de cœur - 6 personnes - Proche campus" at bounding box center [1232, 238] width 125 height 10
checkbox input "true"
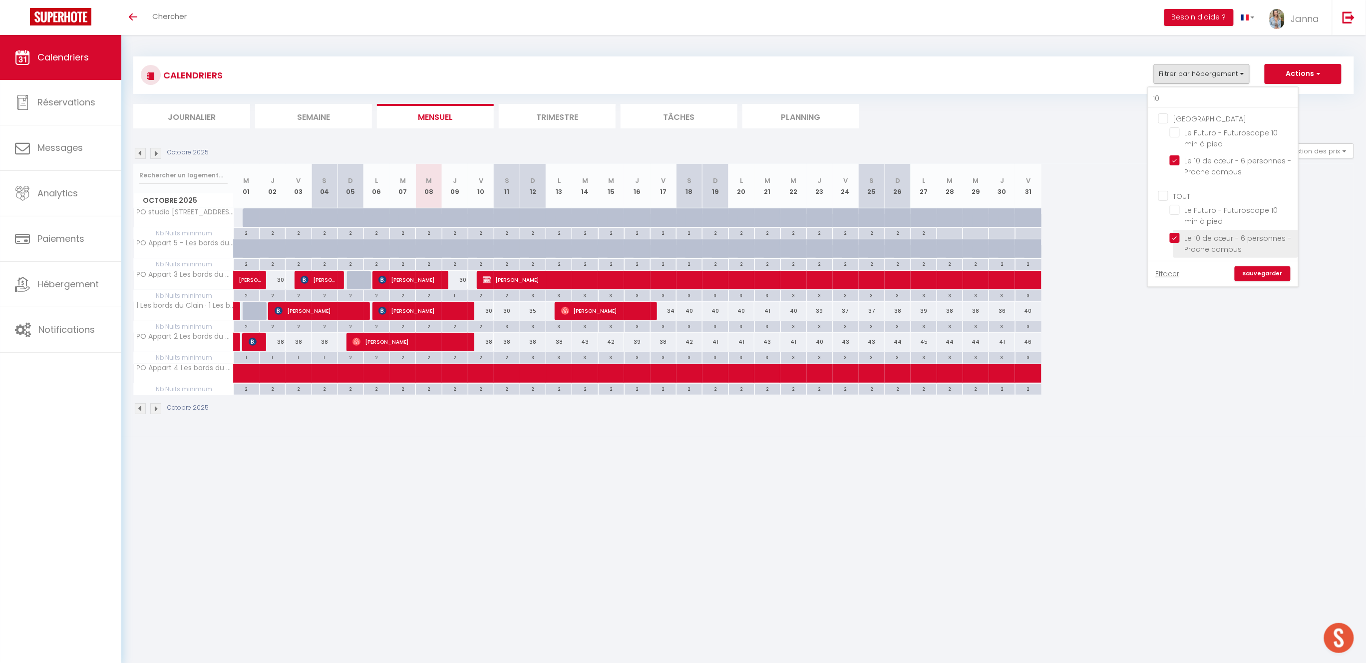
checkbox input "false"
checkbox input "true"
checkbox input "false"
checkbox input "true"
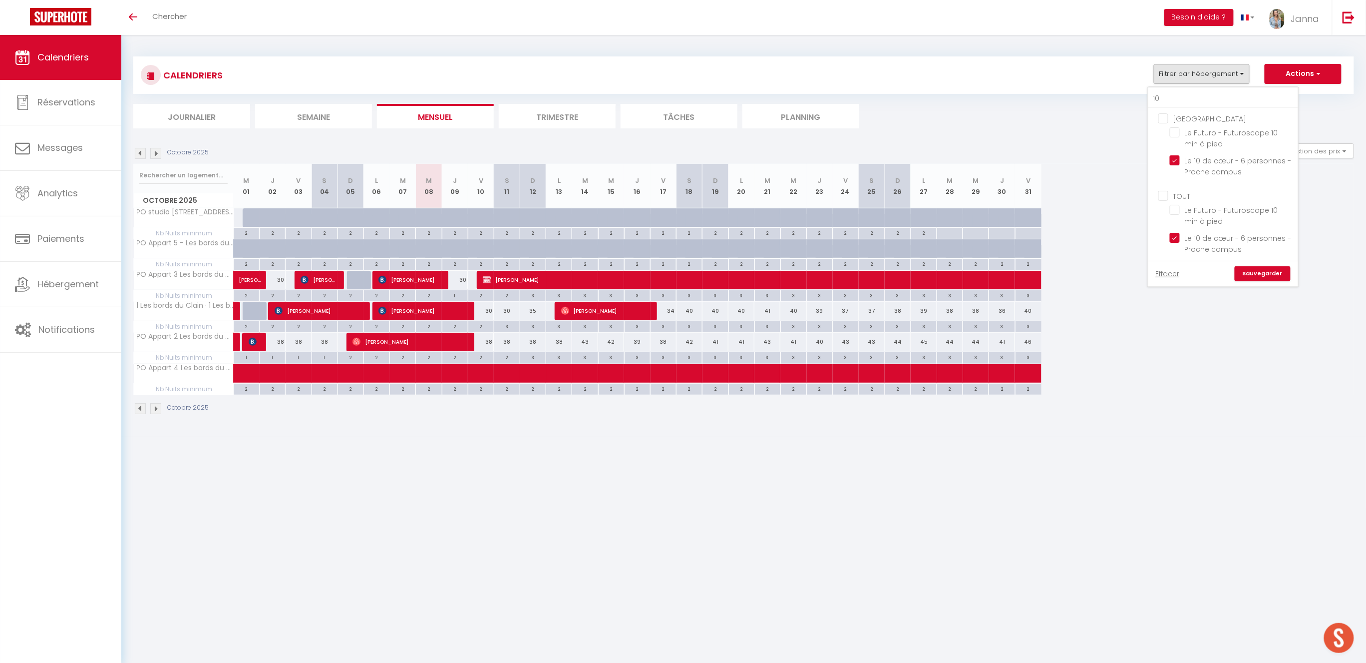
click at [1266, 272] on link "Sauvegarder" at bounding box center [1263, 273] width 56 height 15
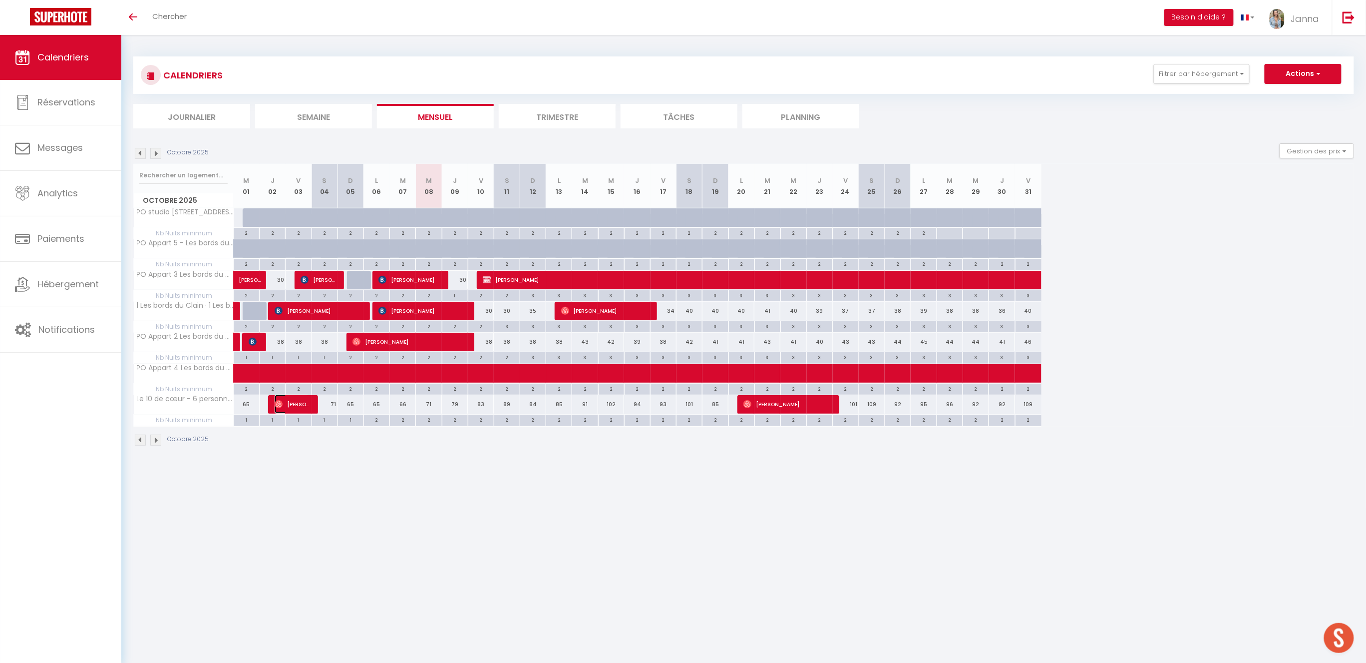
click at [308, 403] on span "Rahim Barry" at bounding box center [292, 403] width 34 height 19
select select "OK"
select select "1"
select select "0"
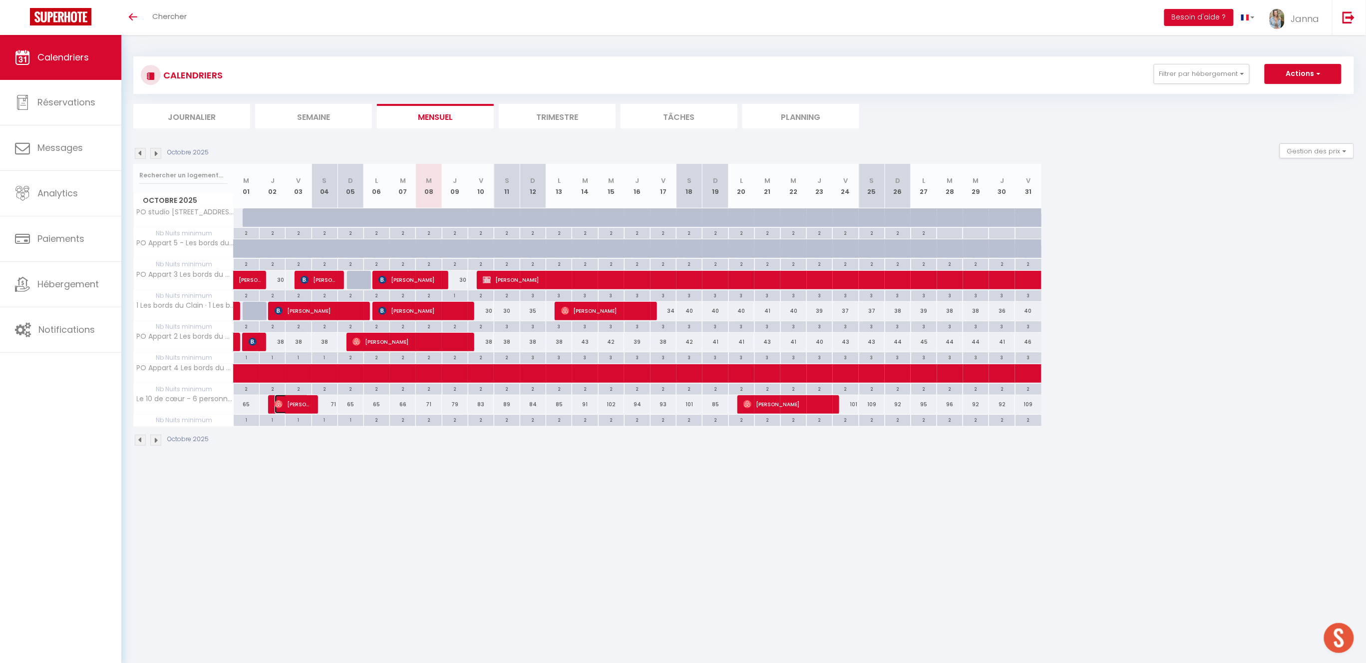
select select "1"
select select
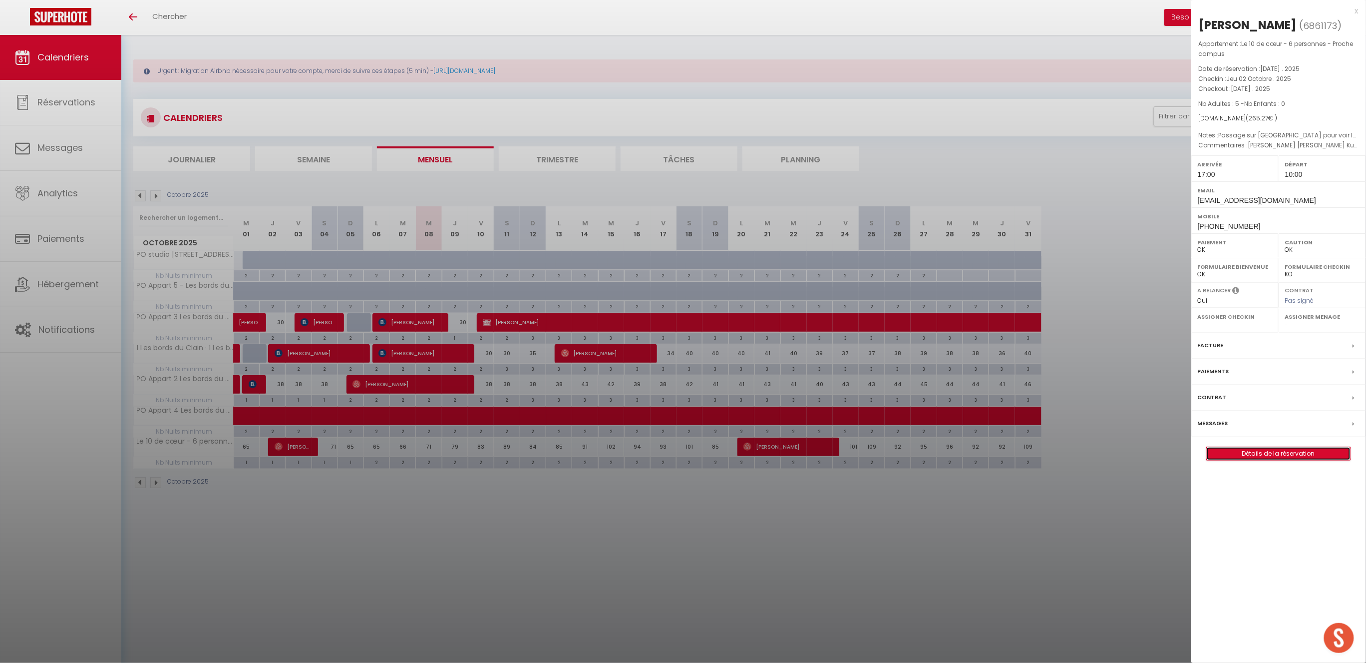
click at [1252, 453] on link "Détails de la réservation" at bounding box center [1279, 453] width 144 height 13
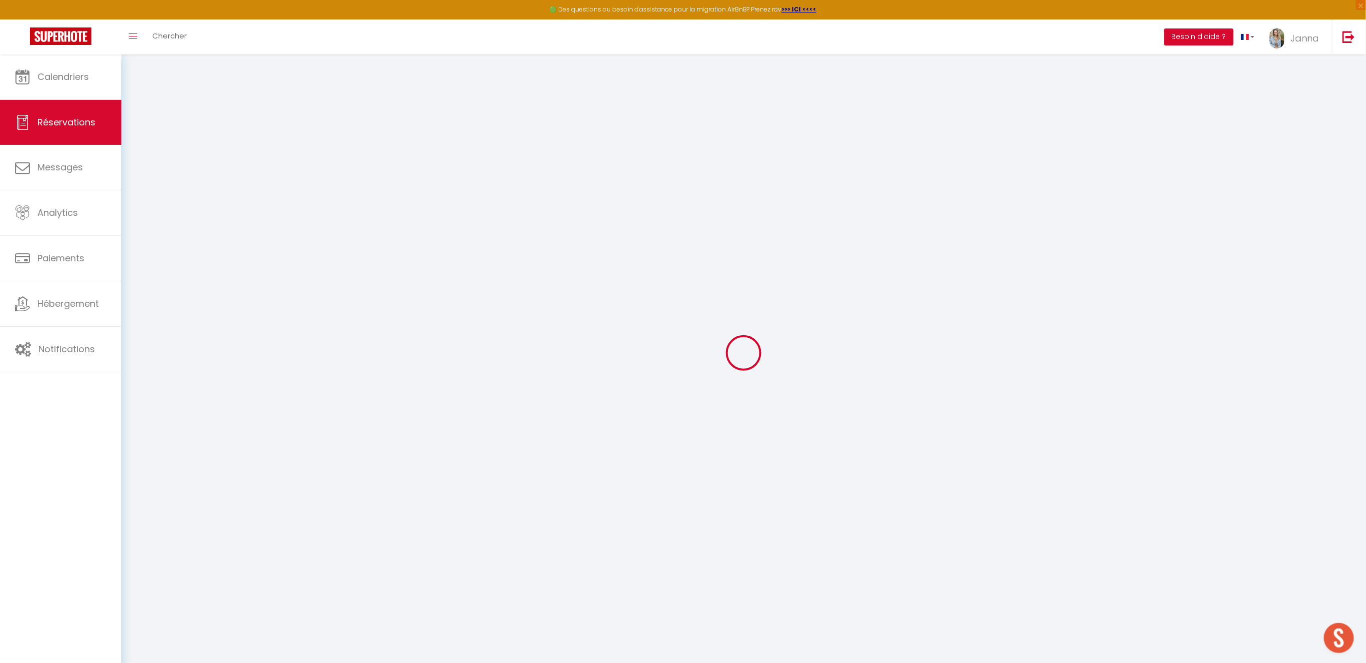
select select
checkbox input "false"
select select
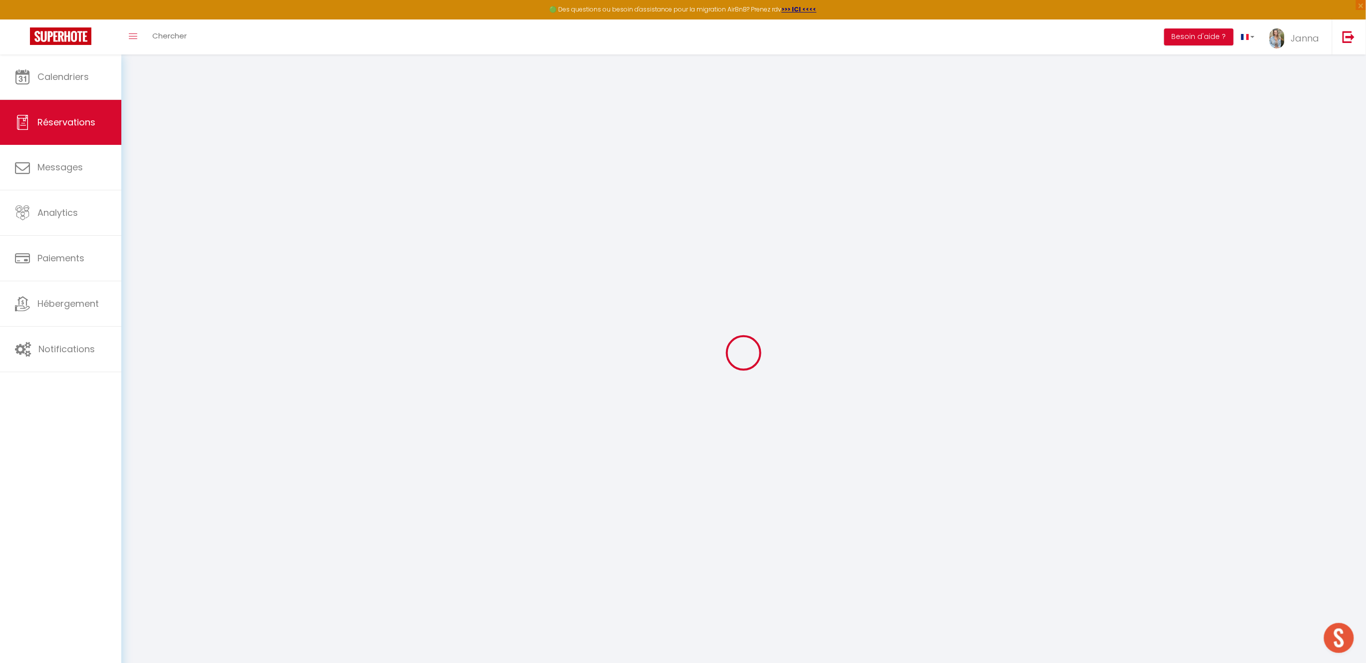
select select
checkbox input "false"
select select
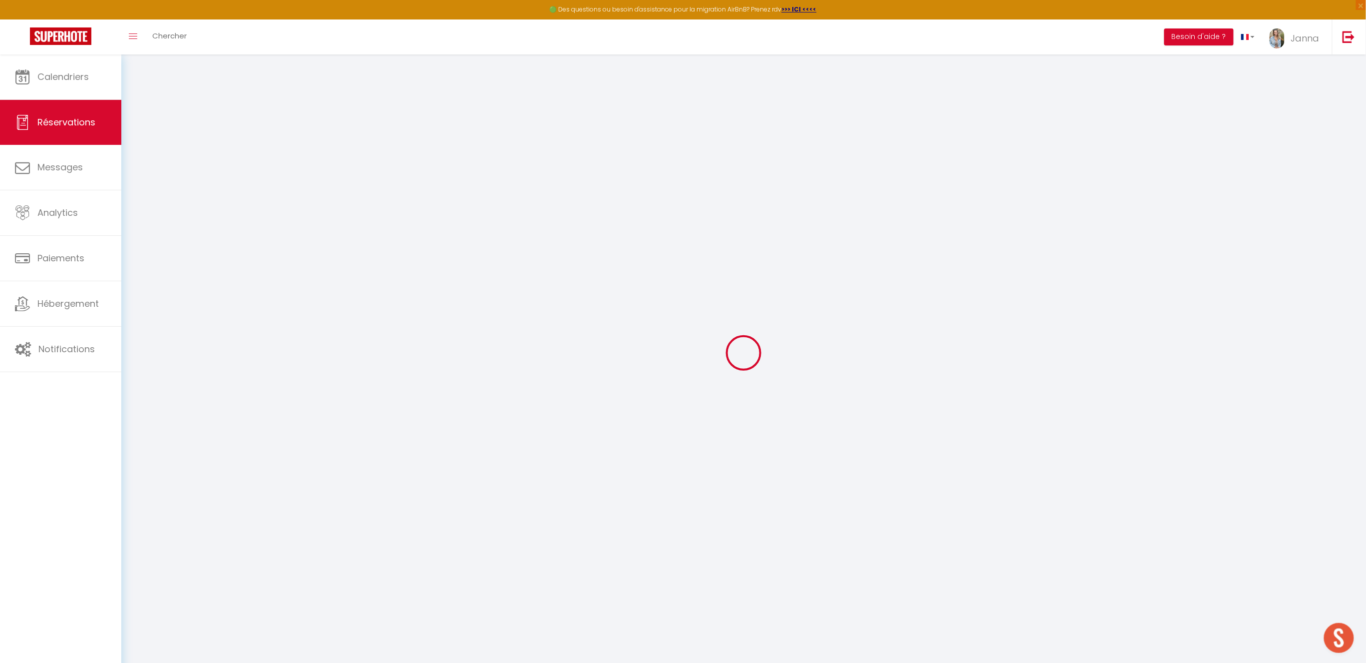
select select
checkbox input "false"
type voyageurs0 "Rahime Barry Sira Cissokho Mathieu Huet Kushboo Mangroo Leaticia Ibrahim"
type séjour1 "Passage sur Poitiers pour voir les amis et boire un coup à l’occasion de notre …"
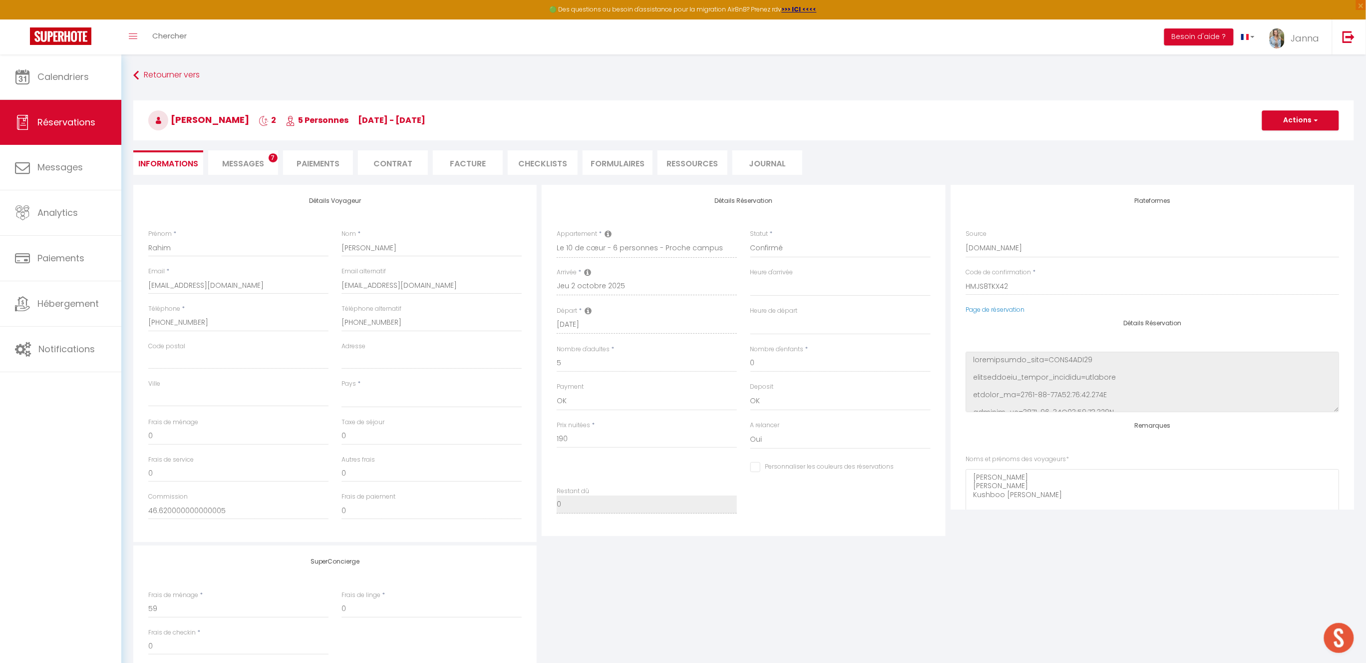
select select
type input "69"
type input "6.27"
select select
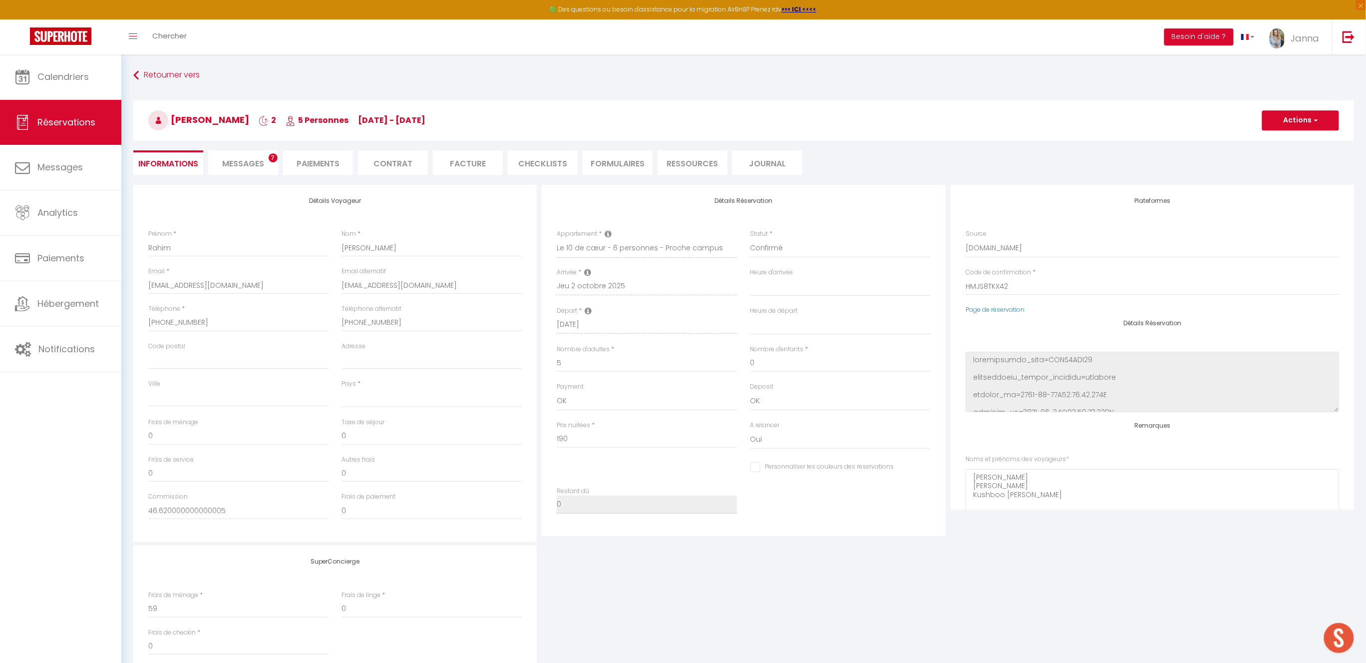
checkbox input "false"
select select
checkbox input "false"
select select "17:00"
select select "10:00"
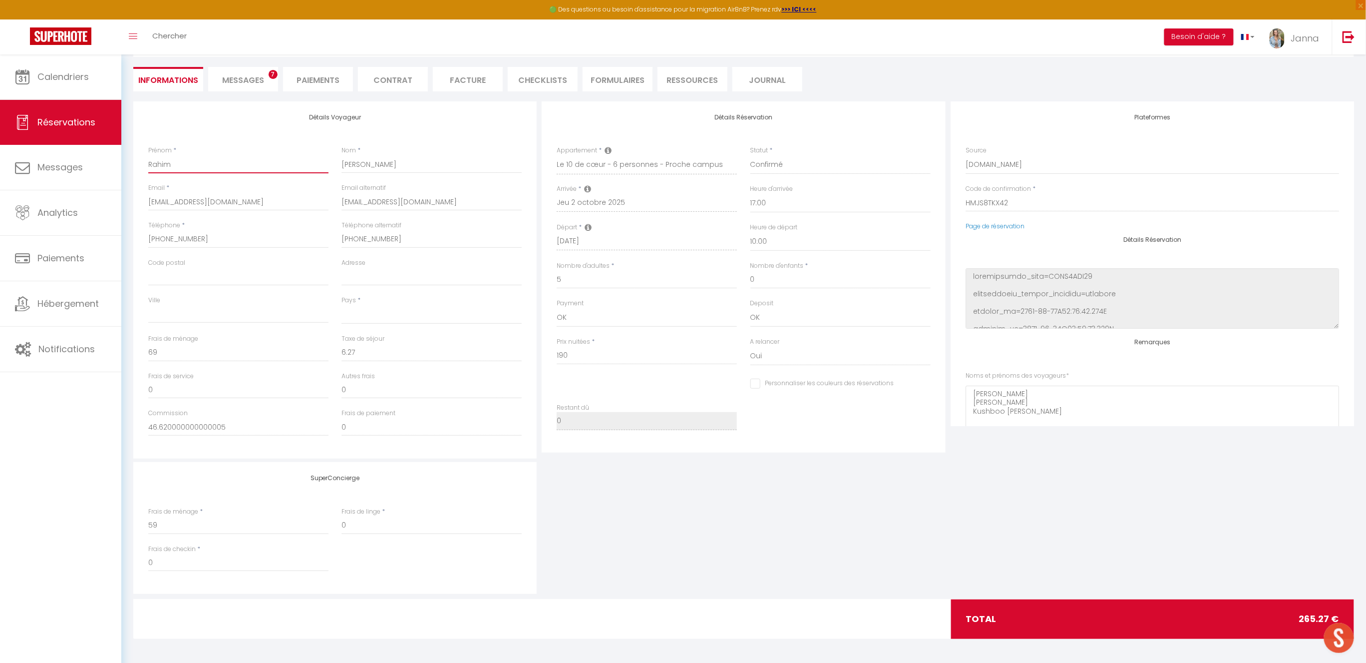
drag, startPoint x: 177, startPoint y: 163, endPoint x: 133, endPoint y: 160, distance: 43.5
click at [133, 160] on div "Détails Voyageur Prénom * Rahim Nom * Barry Email * 0hy6mzg6fzoww0thz9wfyxh6zaf…" at bounding box center [334, 279] width 403 height 357
drag, startPoint x: 1029, startPoint y: 203, endPoint x: 964, endPoint y: 201, distance: 65.4
click at [964, 201] on div "Code de confirmation * HMJS8TKX42" at bounding box center [1152, 202] width 387 height 37
click at [473, 78] on li "Facture" at bounding box center [468, 79] width 70 height 24
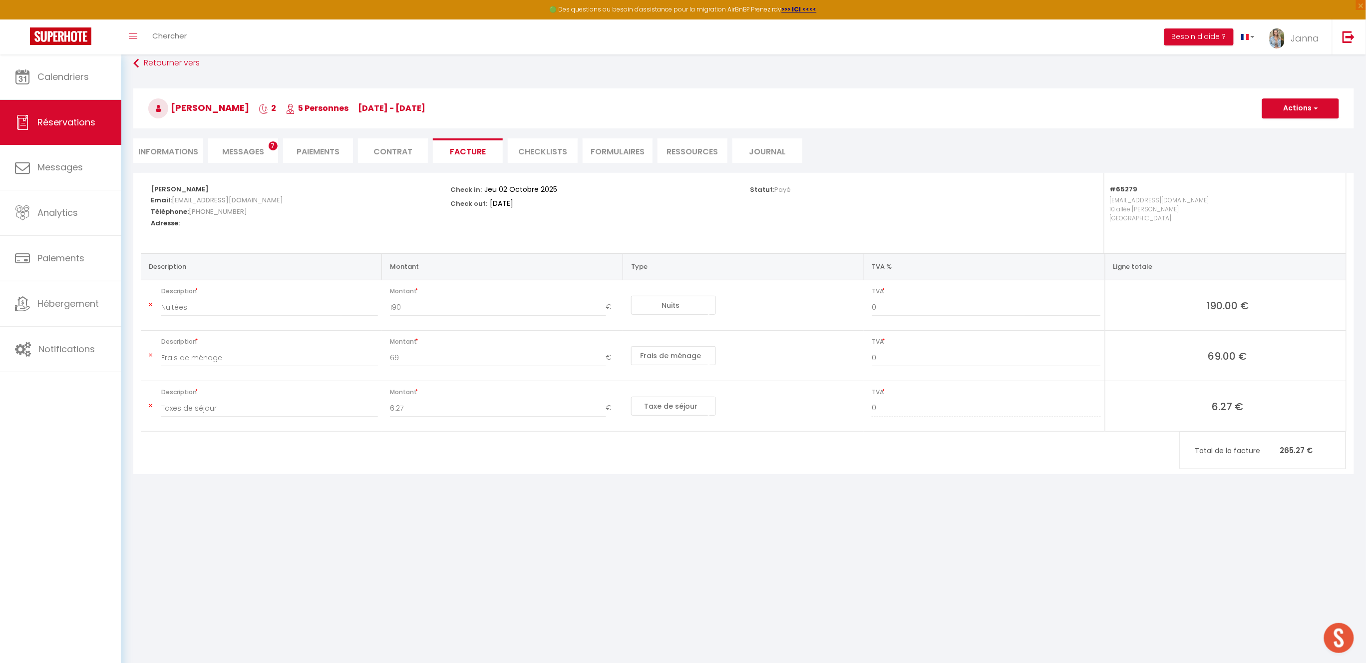
scroll to position [54, 0]
drag, startPoint x: 1307, startPoint y: 452, endPoint x: 1281, endPoint y: 449, distance: 26.1
click at [1281, 449] on p "Total de la facture 265.27 €" at bounding box center [1262, 450] width 165 height 21
click at [257, 149] on span "Messages" at bounding box center [243, 151] width 42 height 11
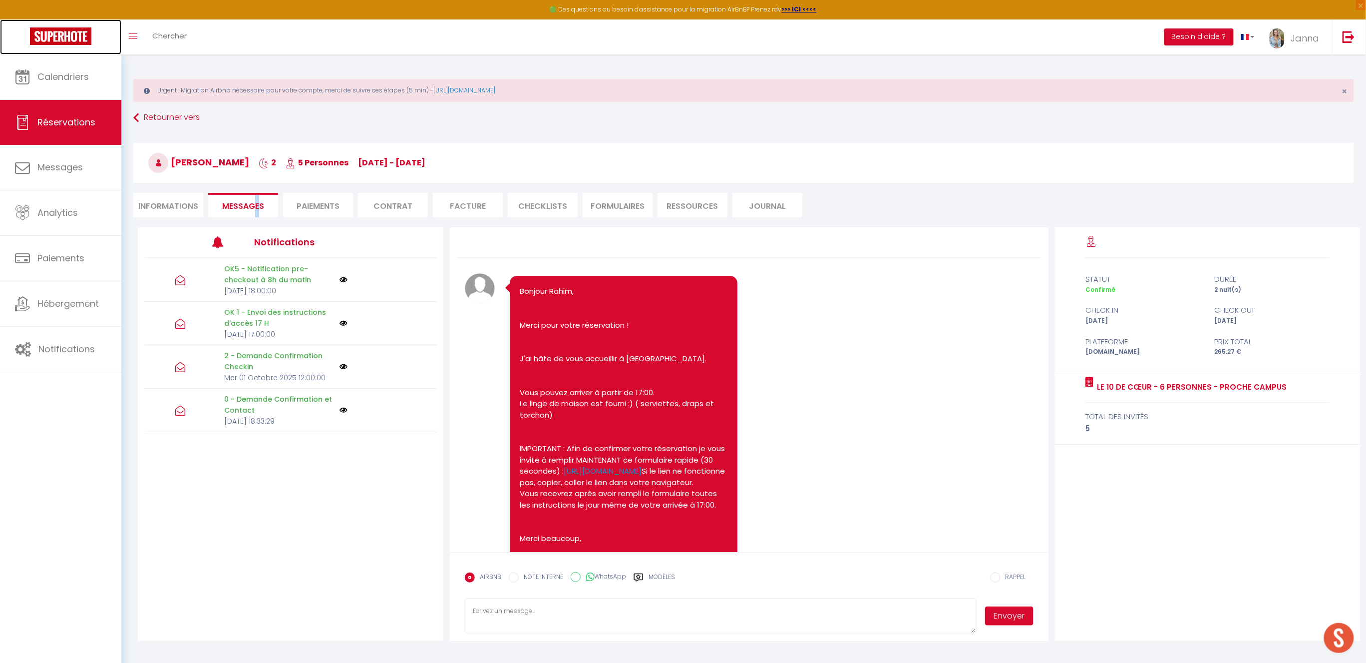
click at [57, 38] on img at bounding box center [60, 35] width 61 height 17
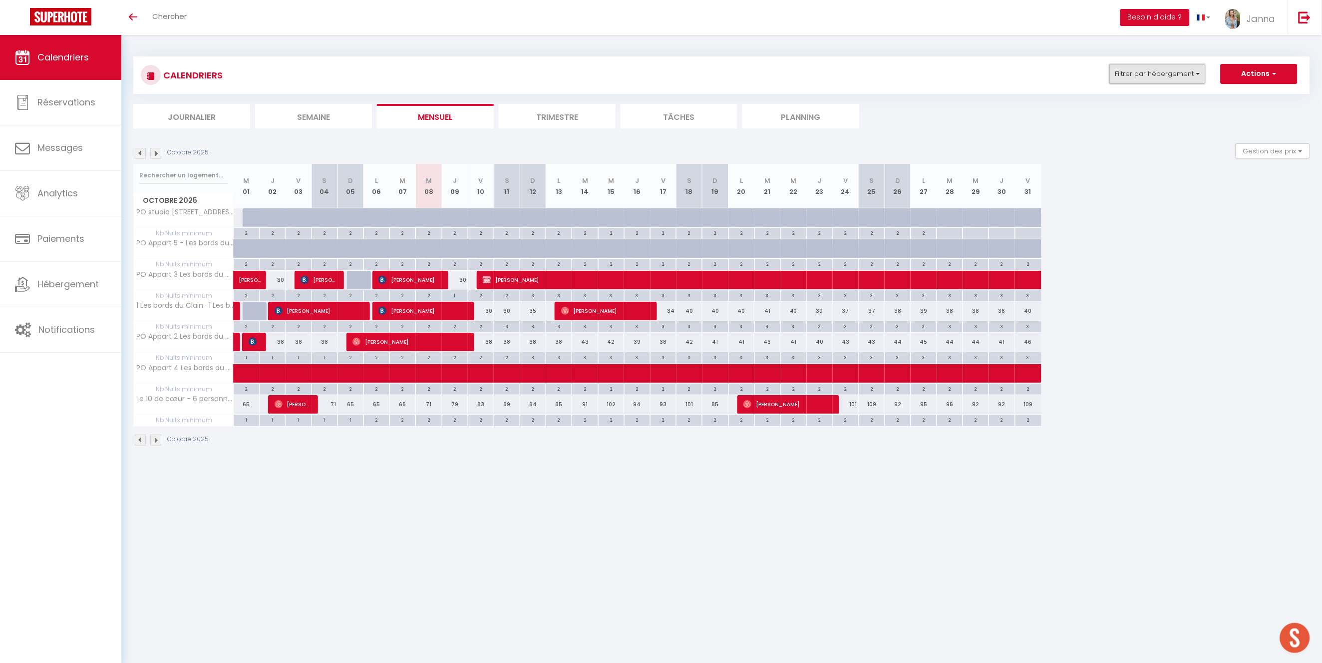
drag, startPoint x: 1190, startPoint y: 72, endPoint x: 1193, endPoint y: 76, distance: 5.1
click at [1190, 73] on button "Filtrer par hébergement" at bounding box center [1158, 74] width 96 height 20
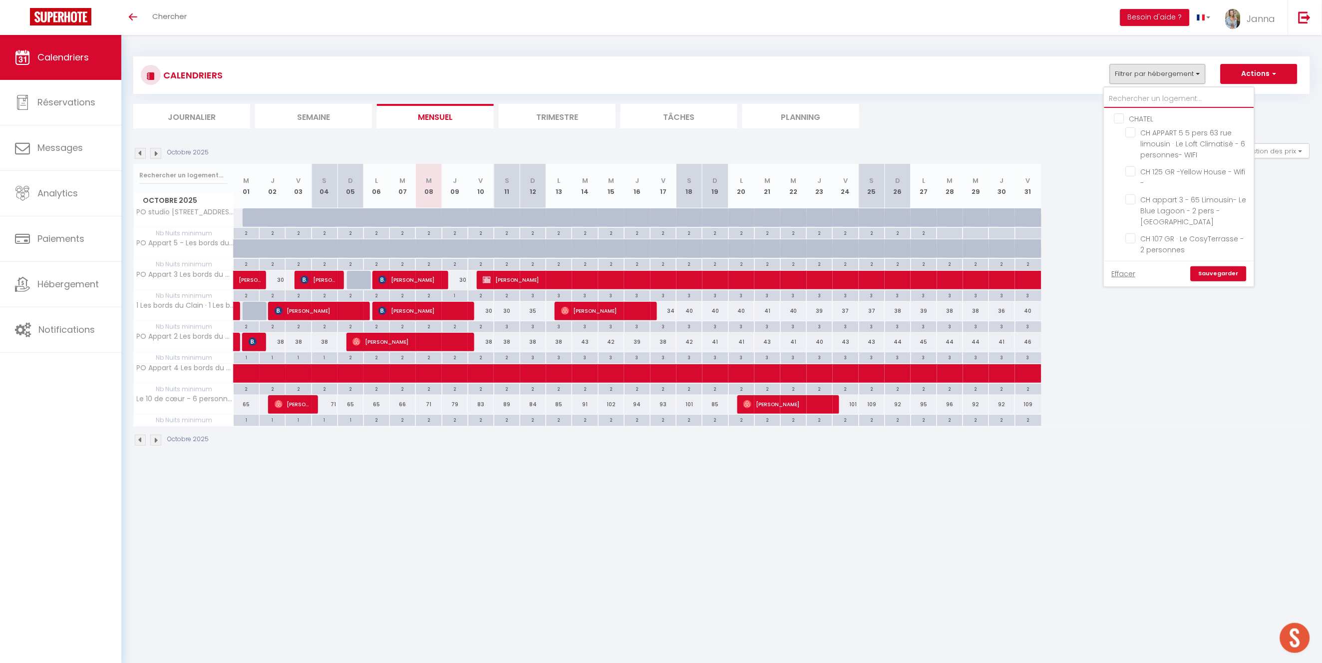
click at [1136, 99] on input "text" at bounding box center [1180, 99] width 150 height 18
click at [1120, 115] on input "CHATEL" at bounding box center [1190, 118] width 150 height 10
checkbox input "true"
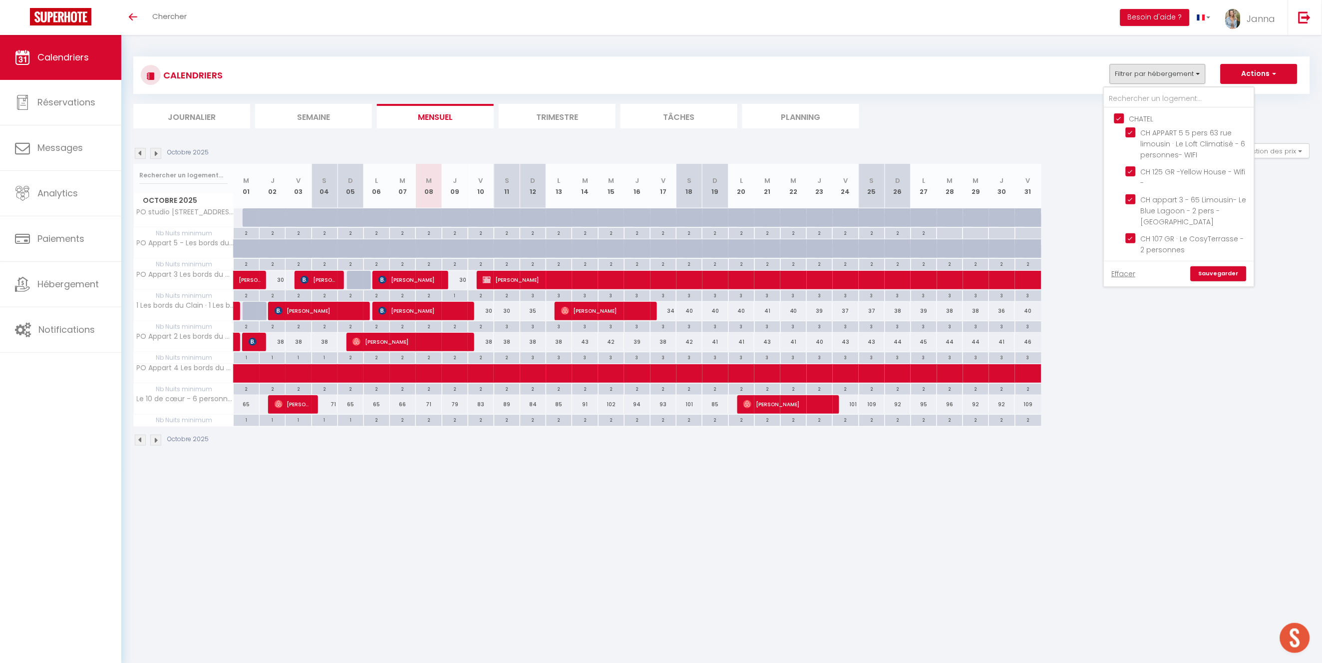
checkbox input "true"
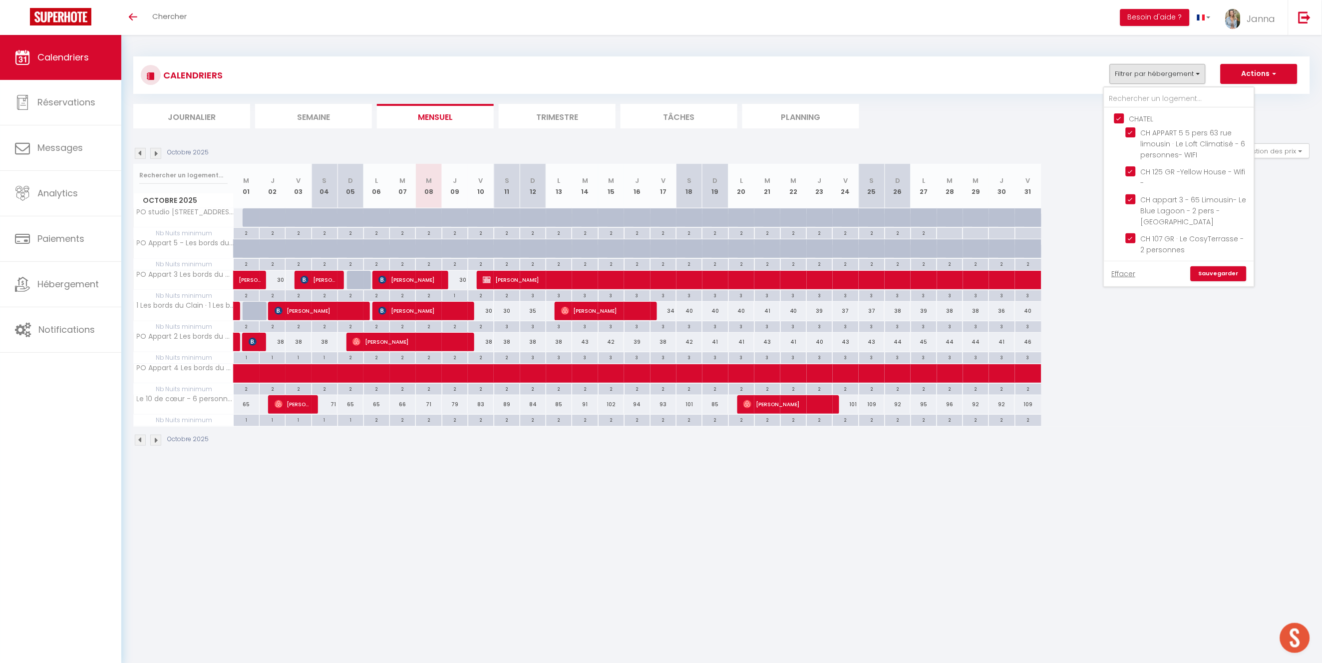
checkbox input "true"
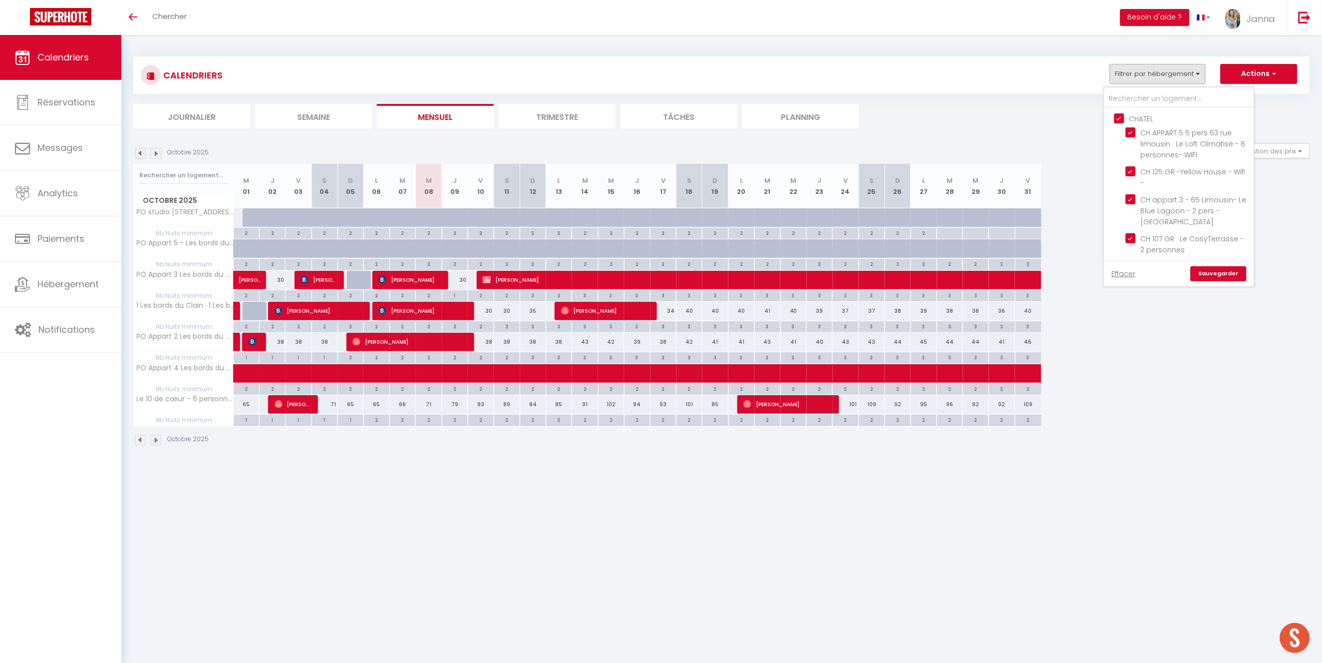
checkbox input "true"
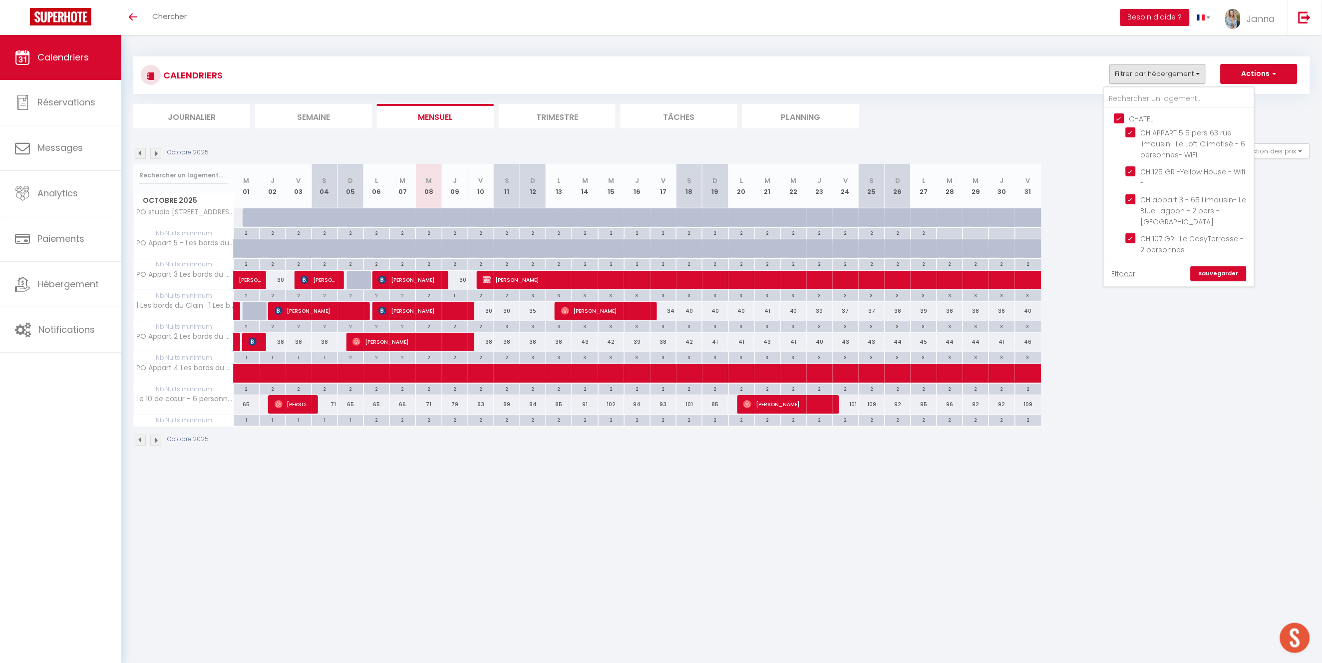
checkbox input "true"
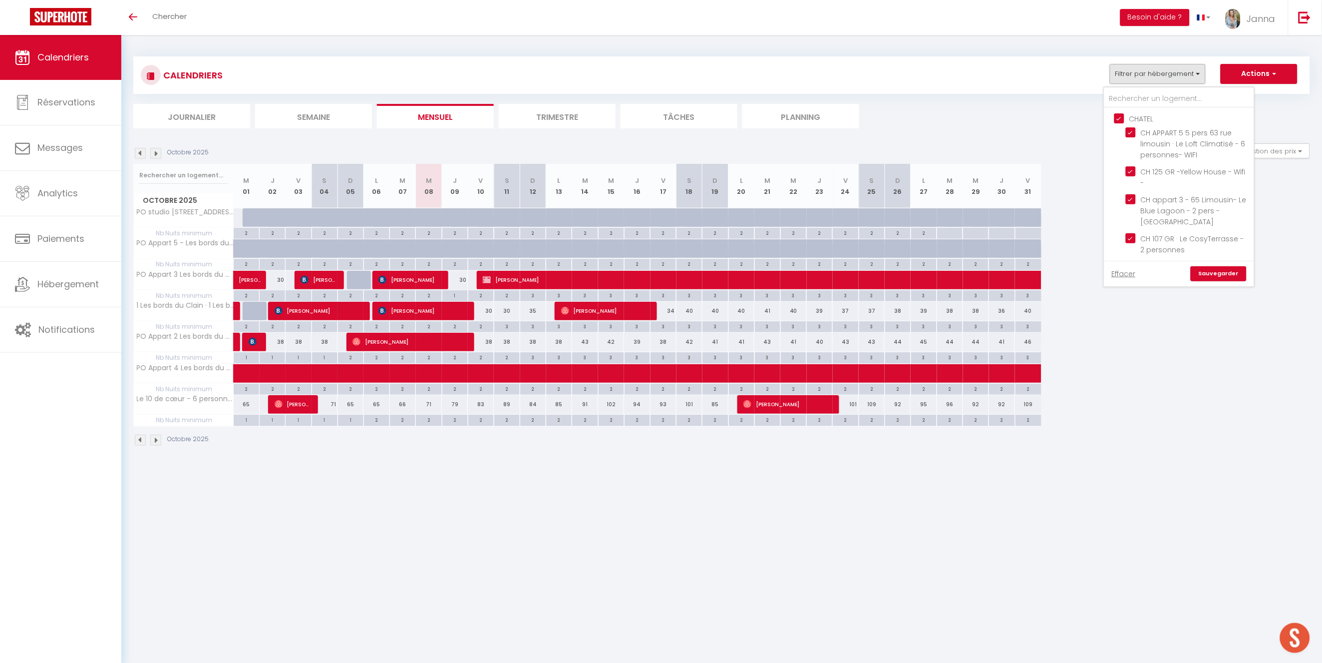
checkbox input "true"
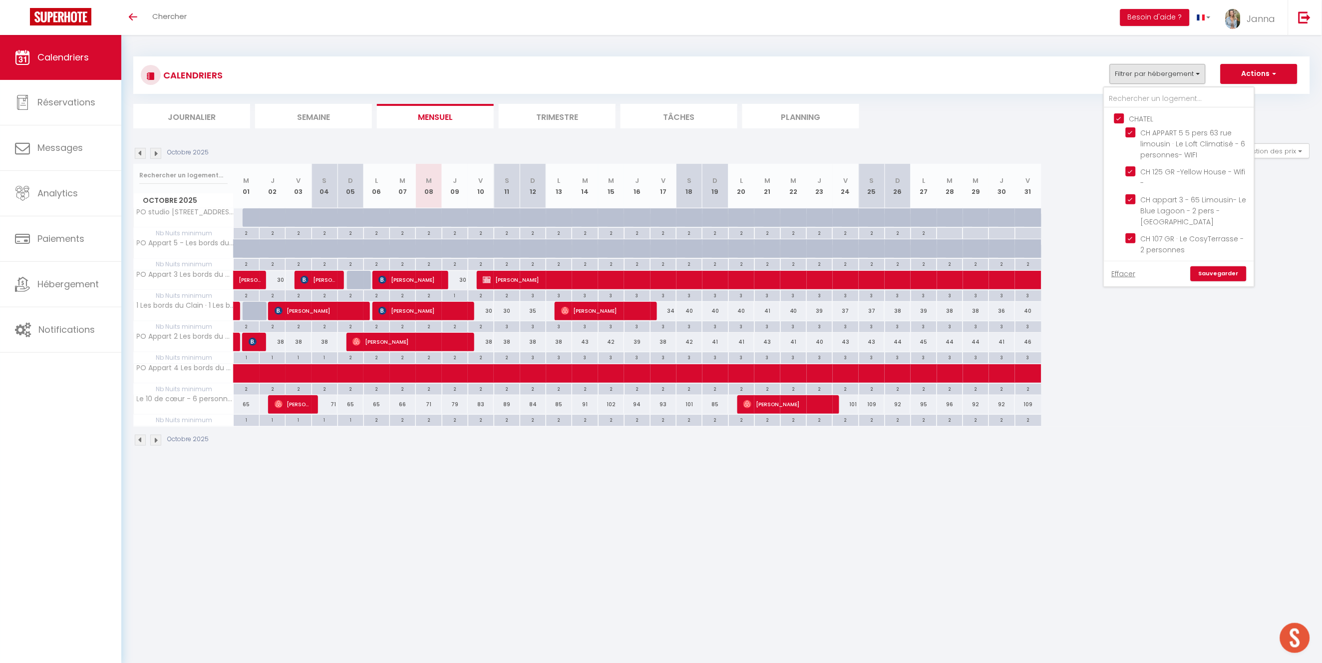
checkbox input "true"
checkbox input "false"
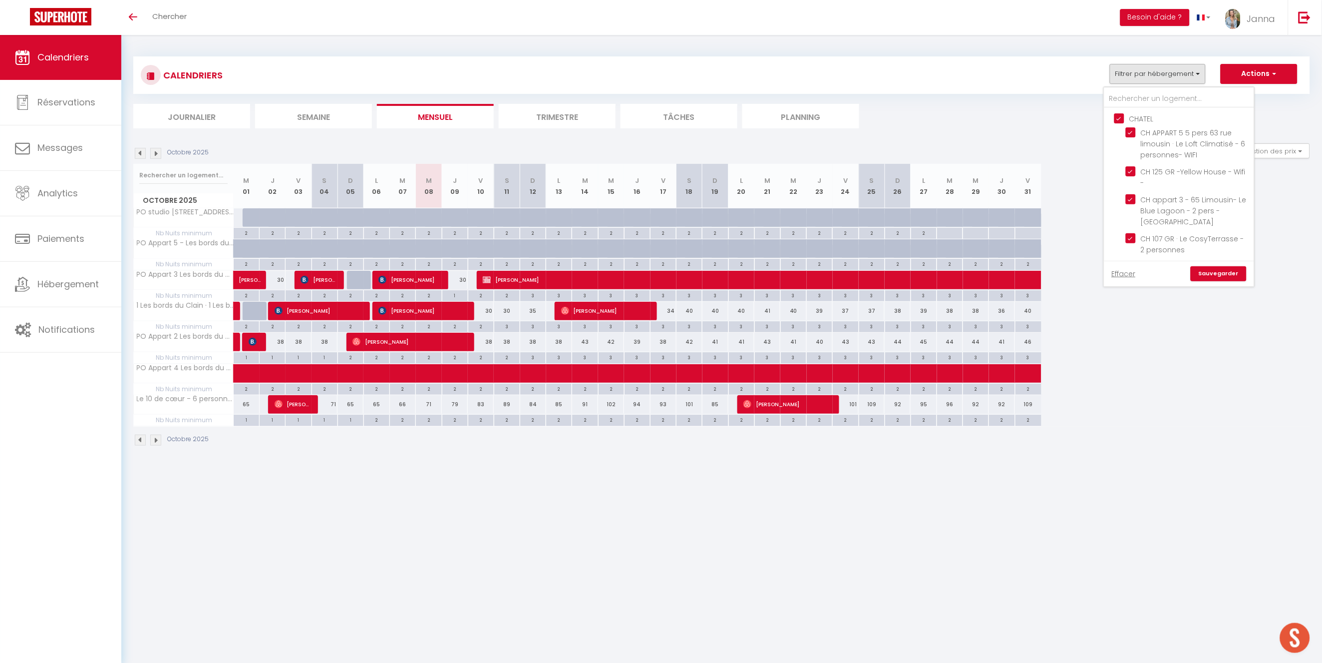
checkbox input "false"
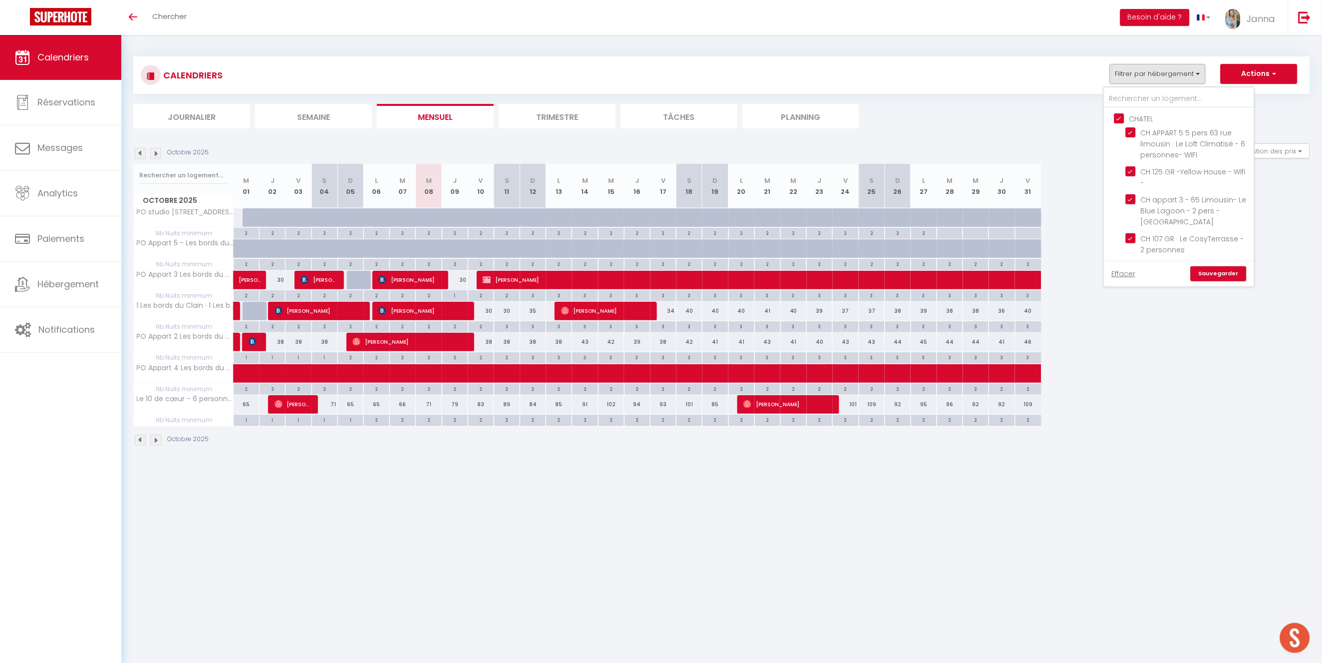
checkbox input "false"
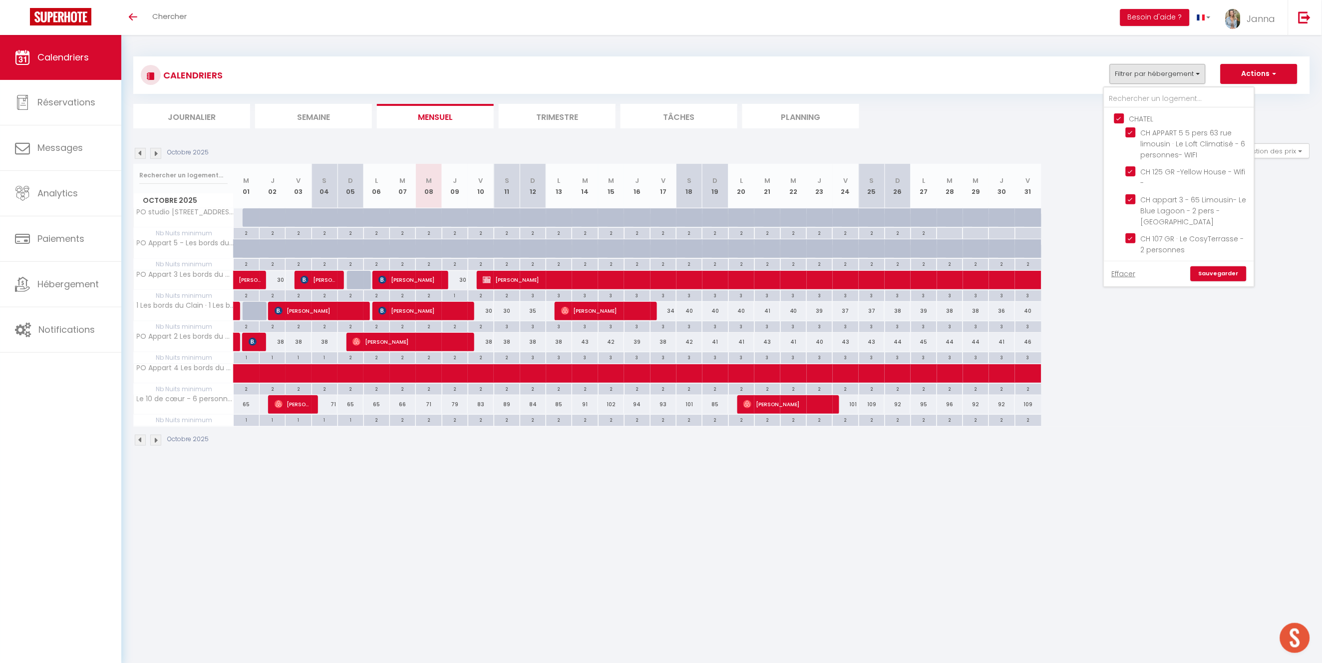
checkbox input "false"
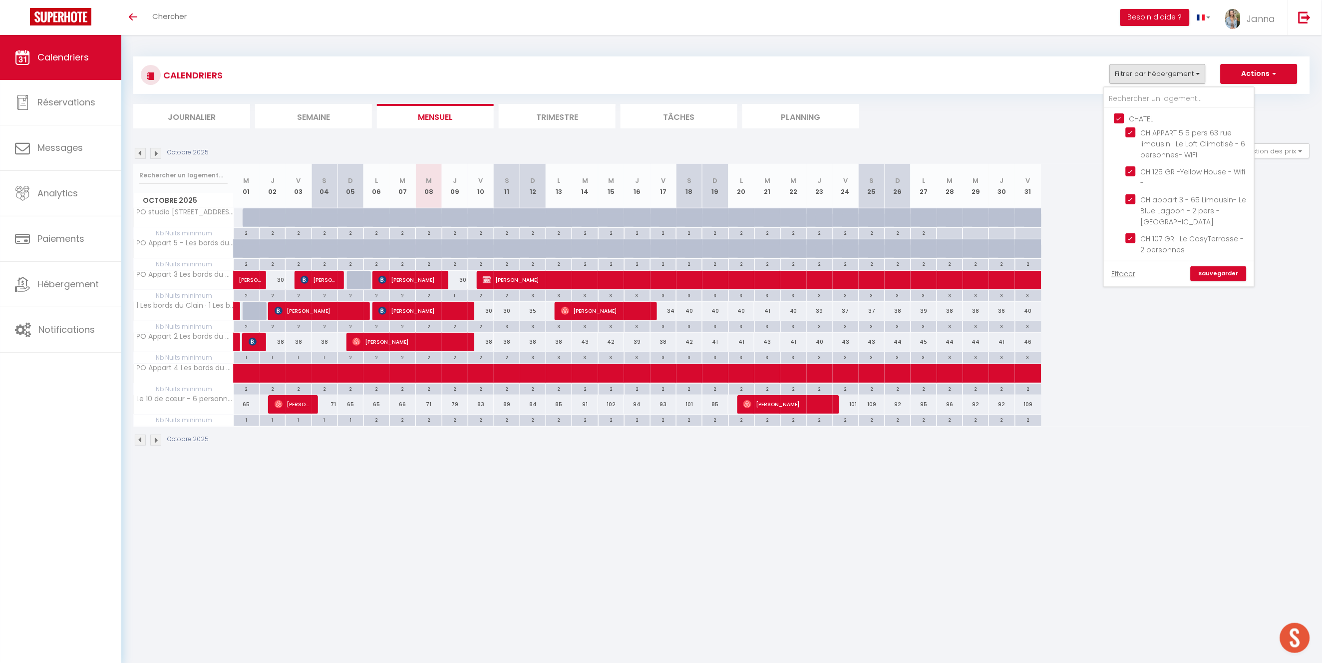
checkbox input "false"
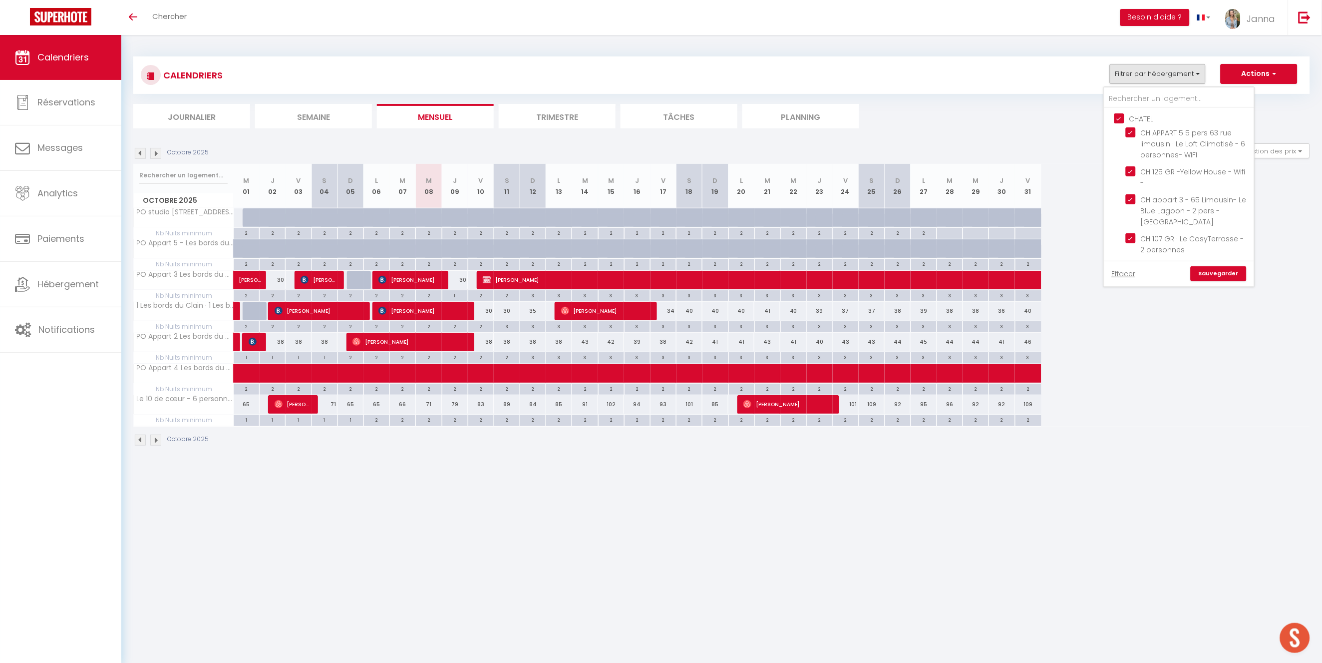
checkbox input "false"
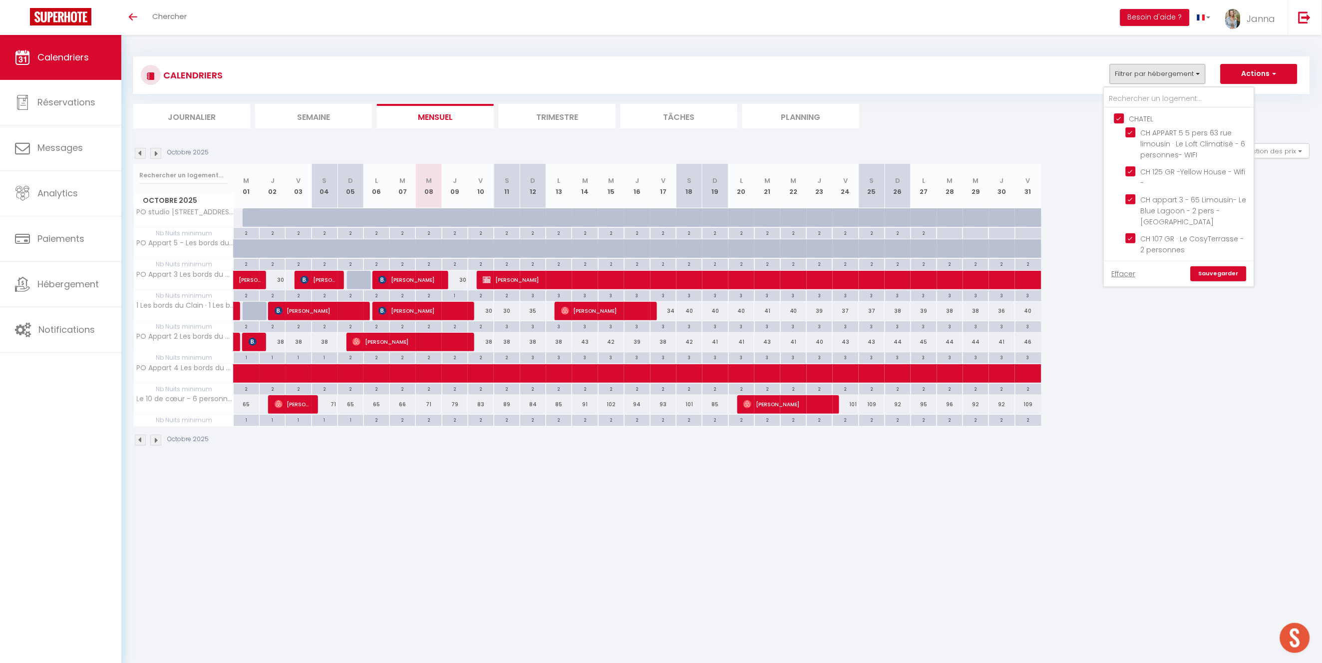
checkbox input "true"
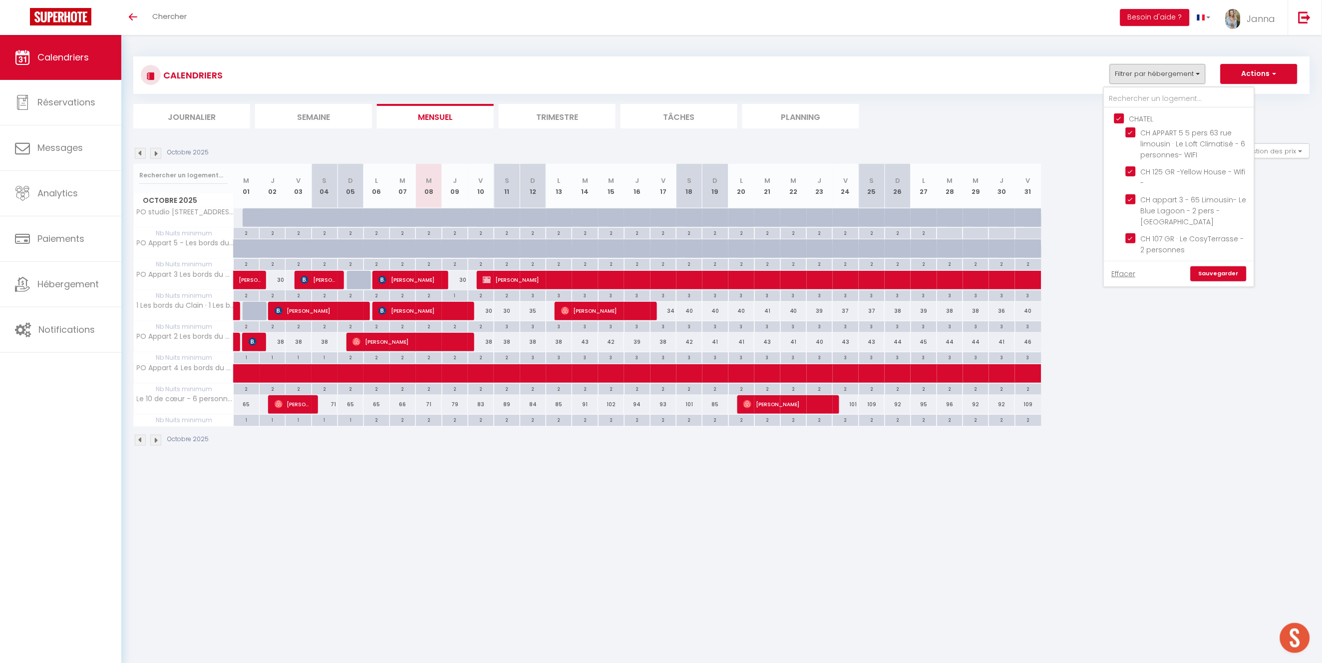
checkbox input "true"
checkbox input "false"
checkbox input "true"
checkbox input "false"
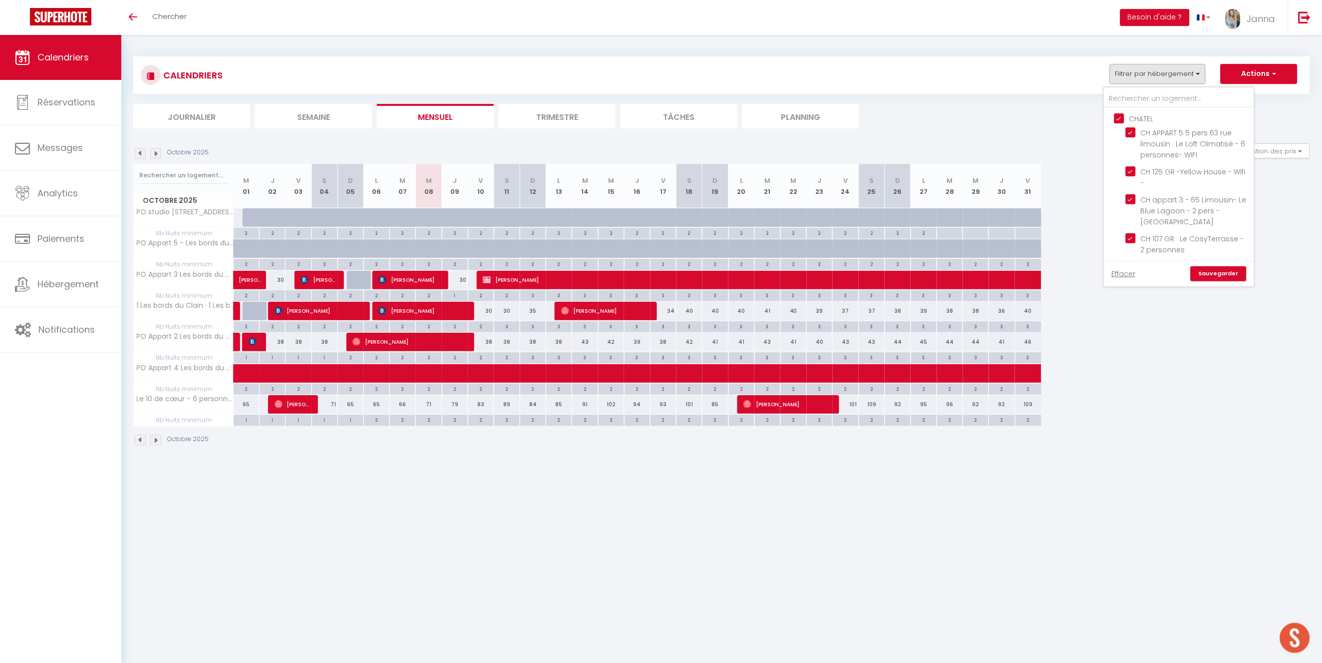
checkbox input "true"
checkbox input "false"
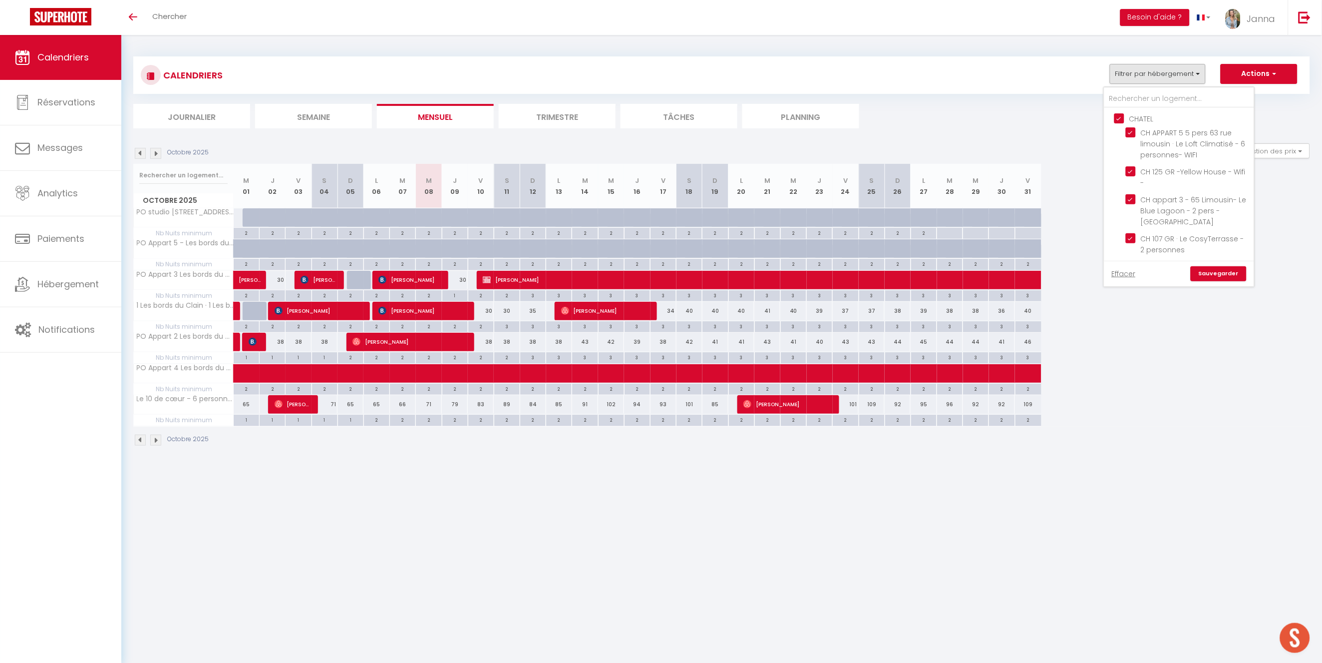
checkbox input "false"
checkbox input "true"
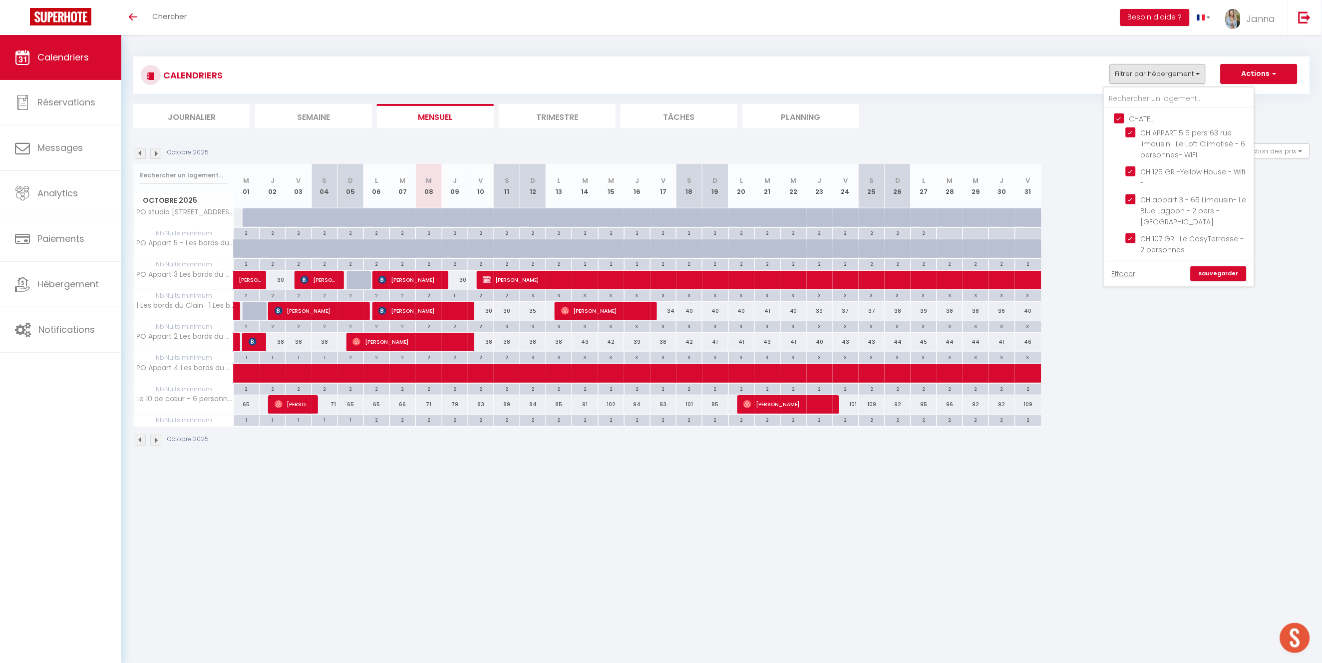
checkbox input "true"
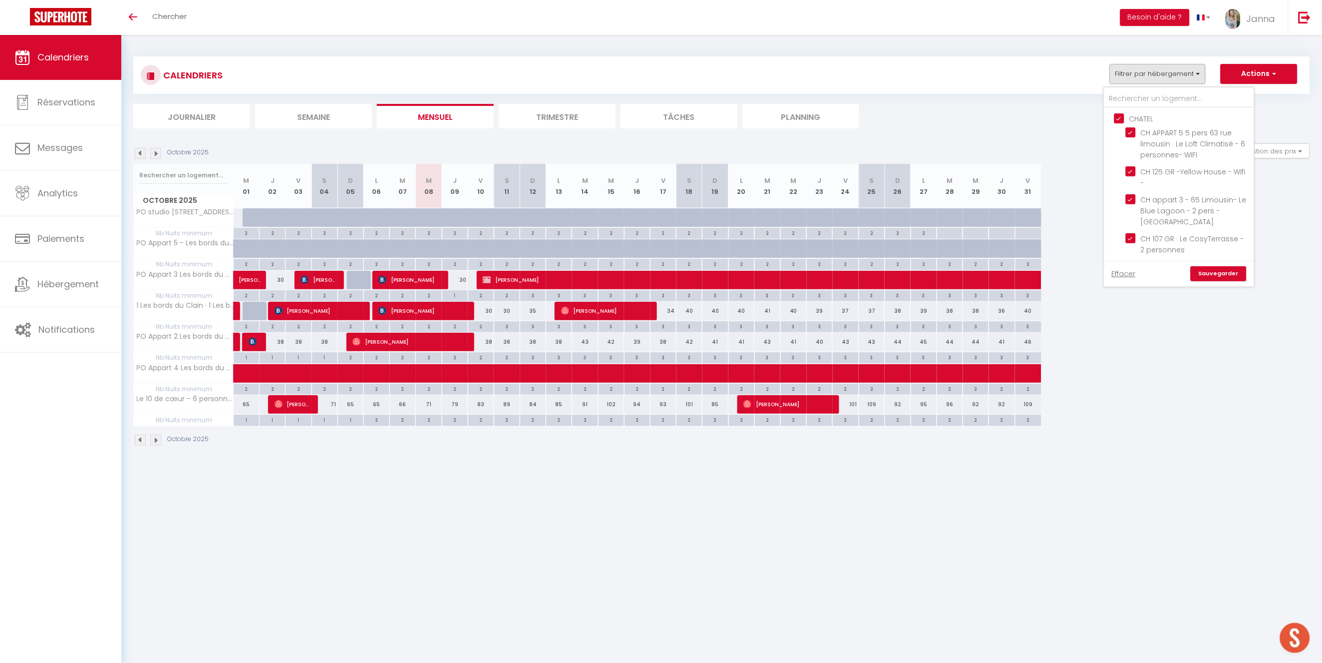
checkbox input "true"
checkbox input "false"
checkbox input "true"
checkbox input "false"
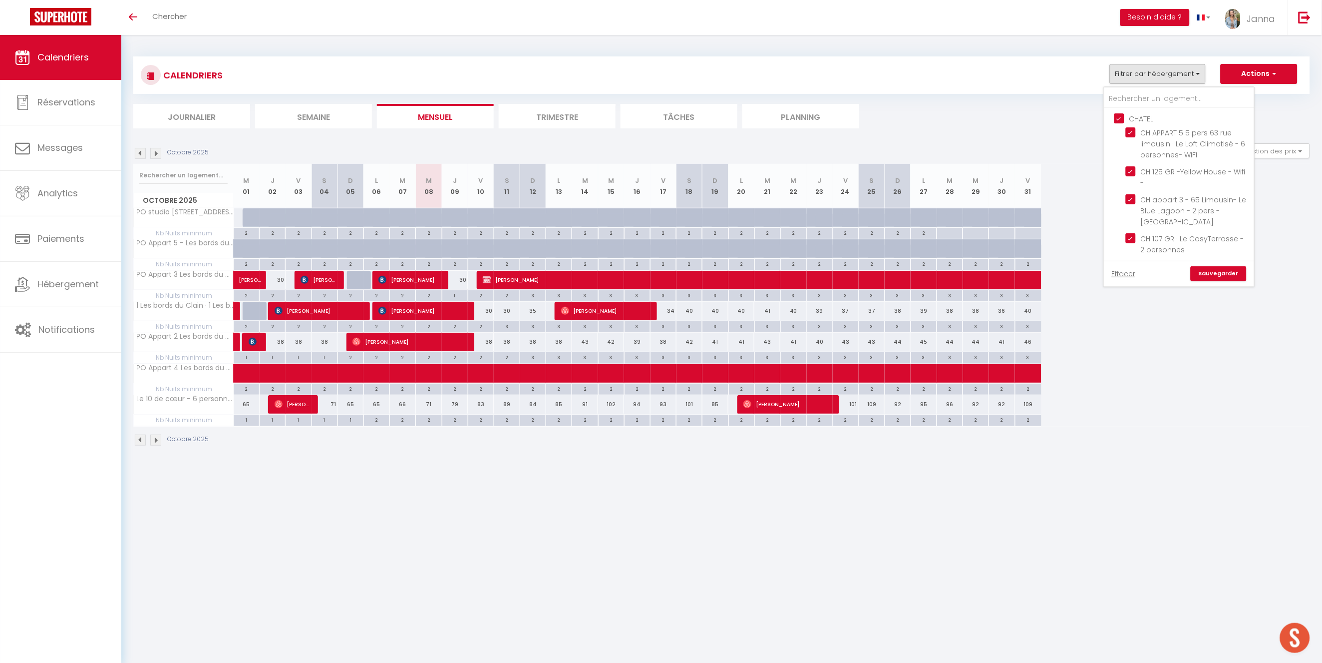
checkbox input "true"
checkbox input "false"
checkbox input "true"
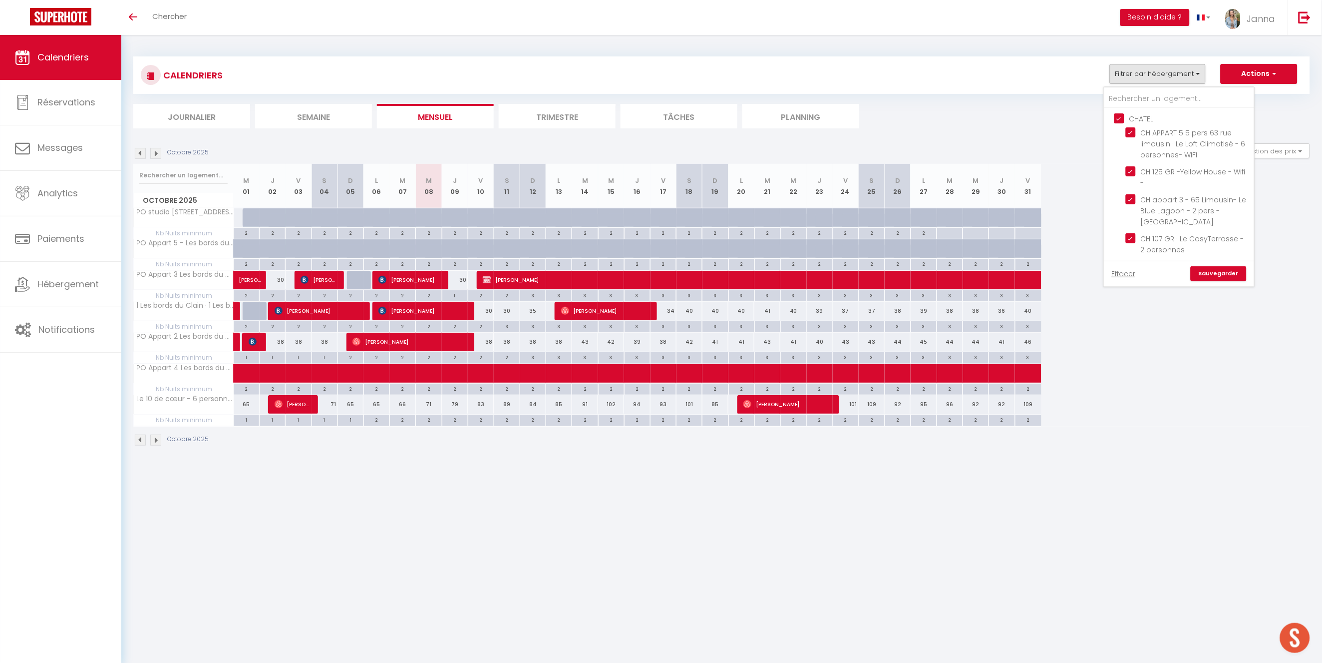
checkbox input "true"
checkbox input "false"
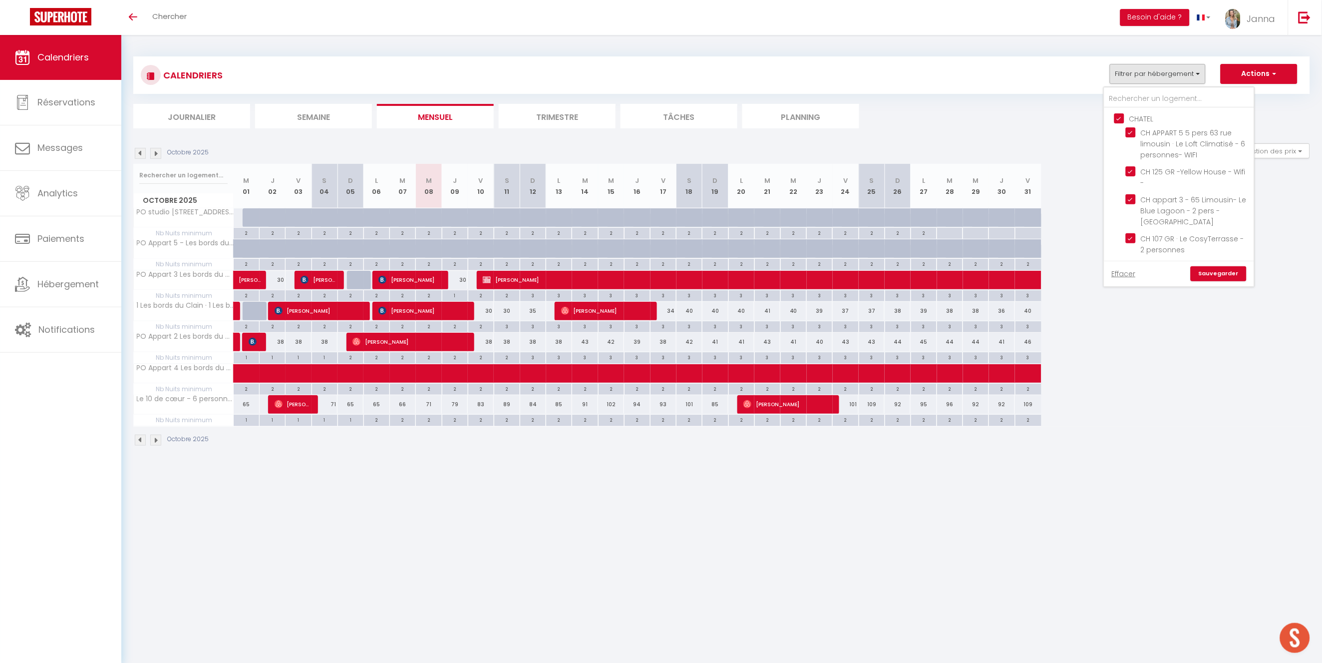
checkbox input "false"
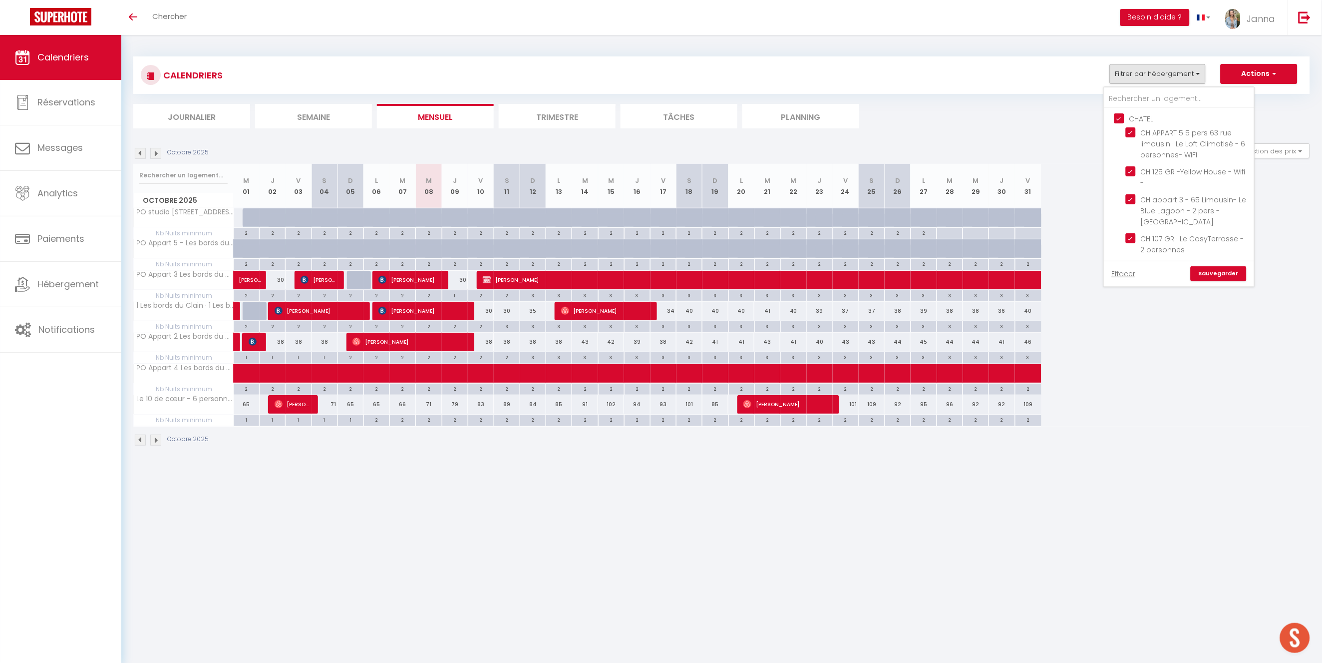
checkbox input "false"
checkbox input "true"
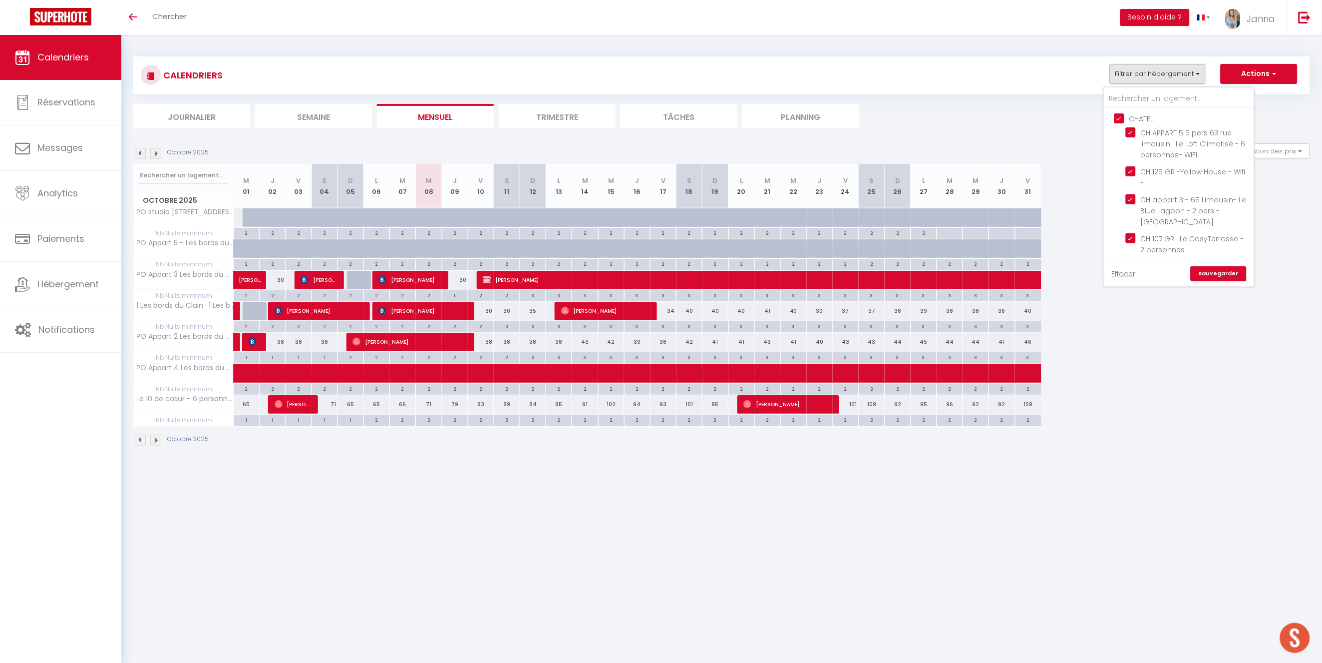
checkbox input "true"
checkbox input "false"
checkbox input "true"
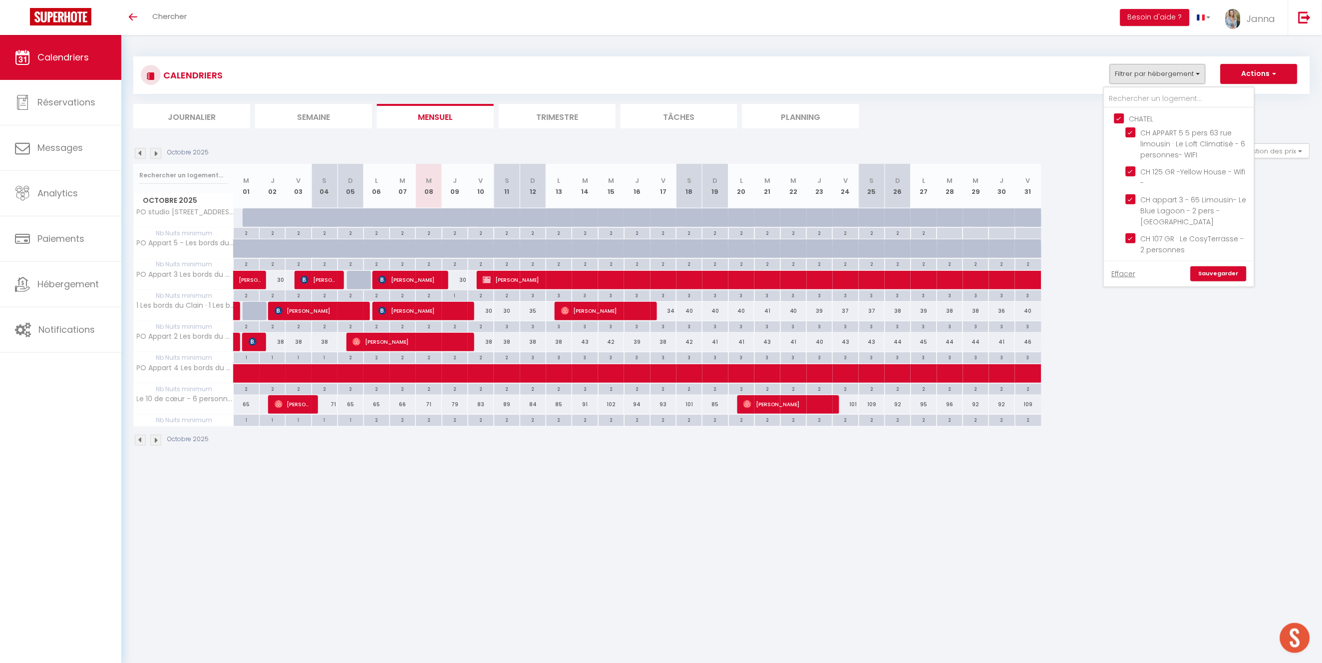
checkbox input "false"
checkbox input "true"
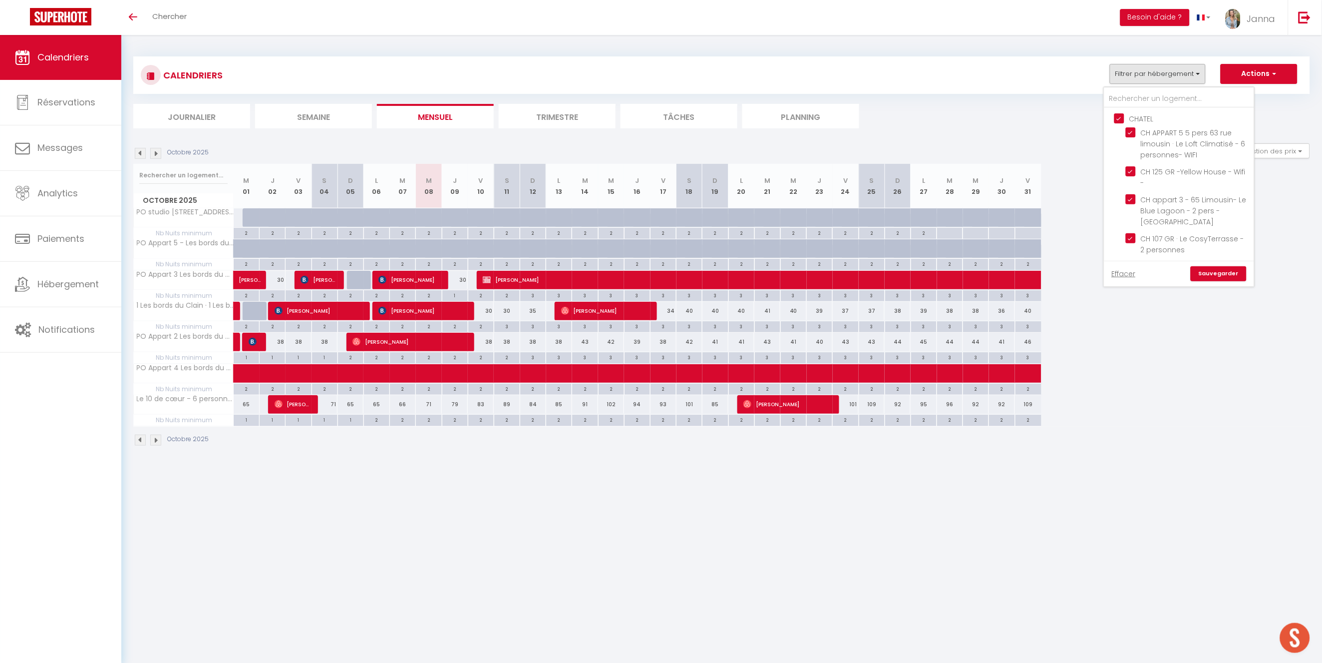
checkbox input "false"
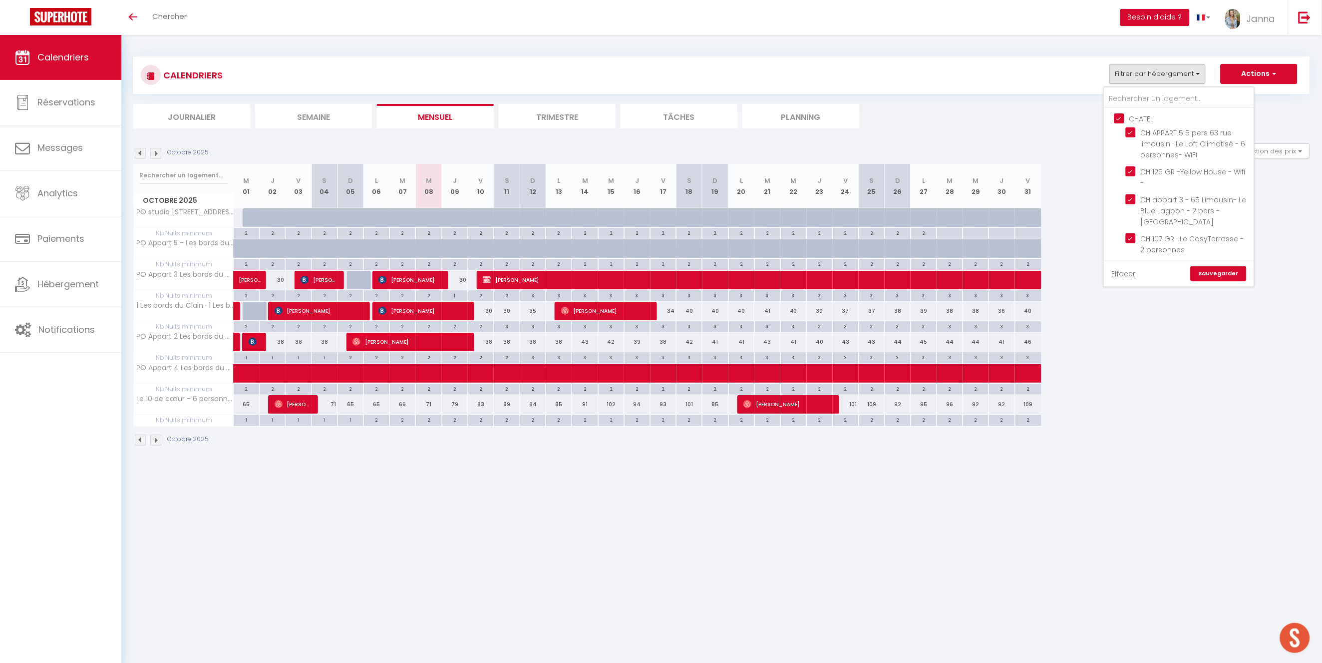
checkbox input "false"
checkbox input "true"
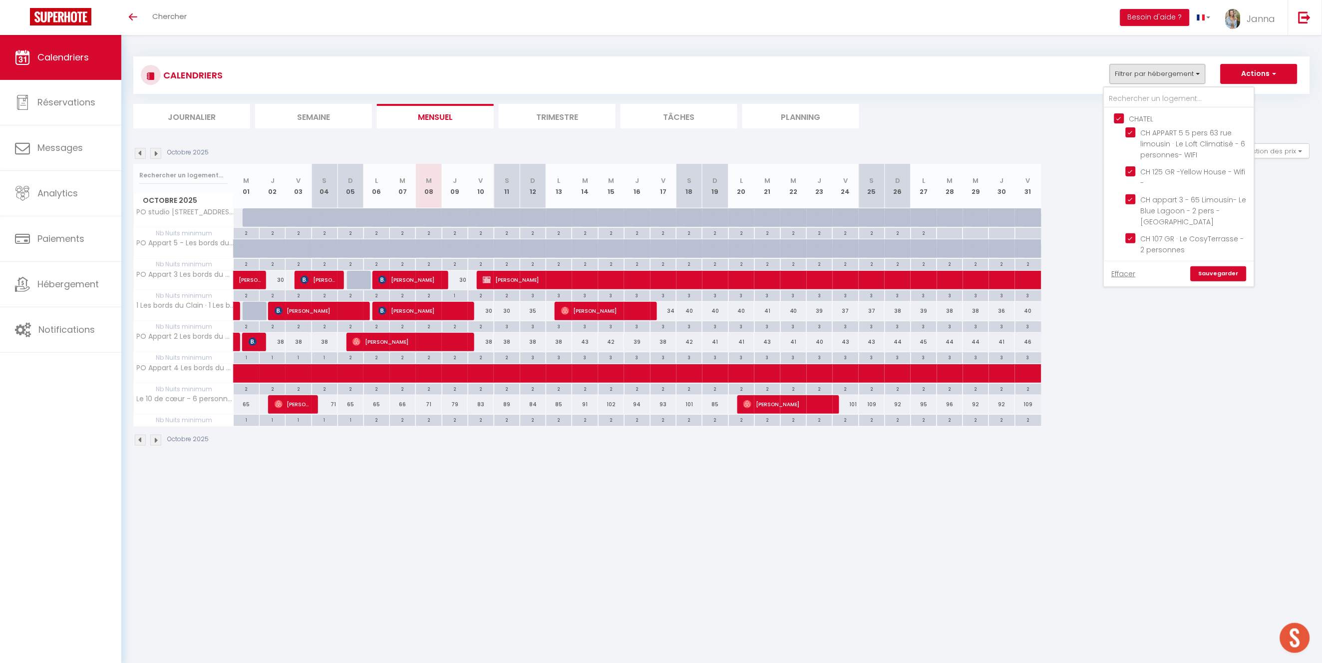
checkbox input "true"
checkbox input "false"
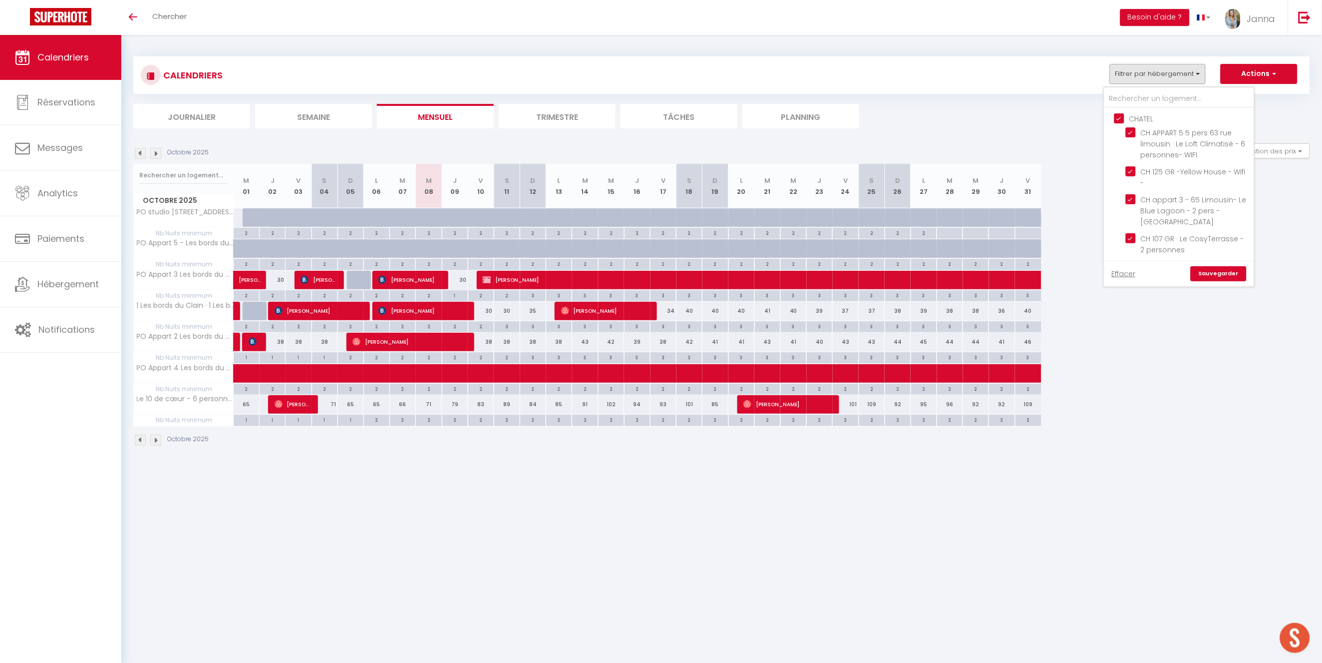
checkbox input "false"
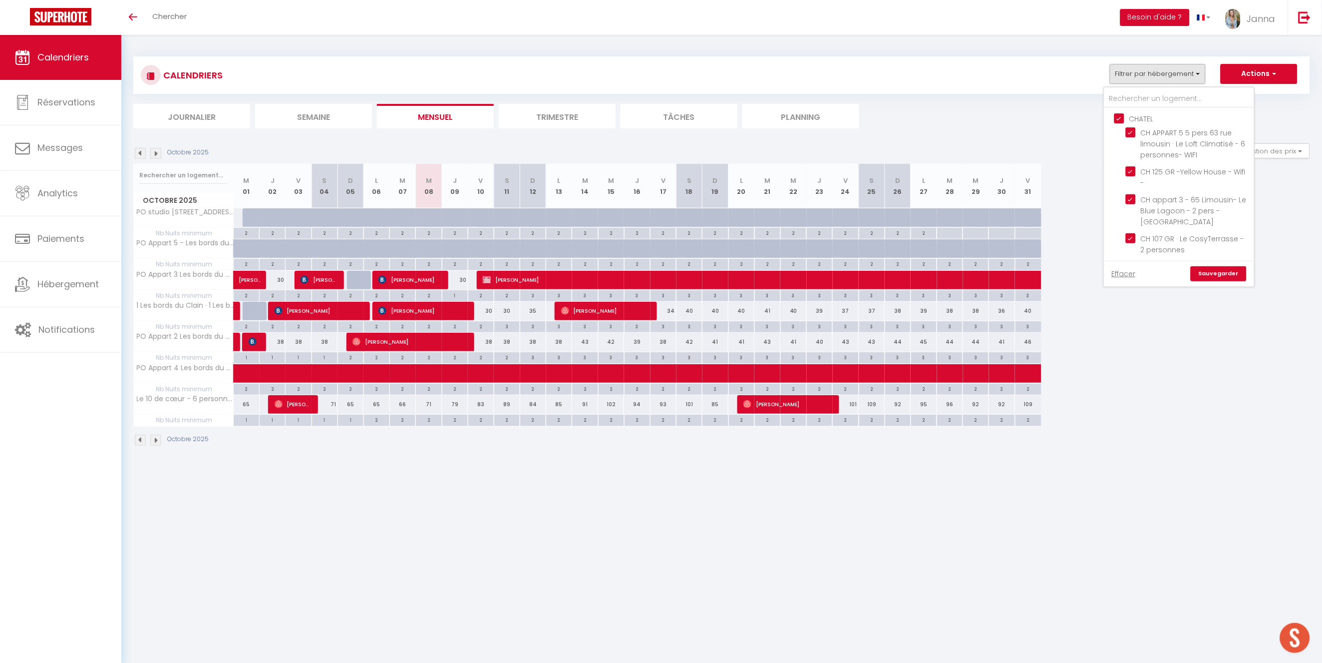
checkbox input "false"
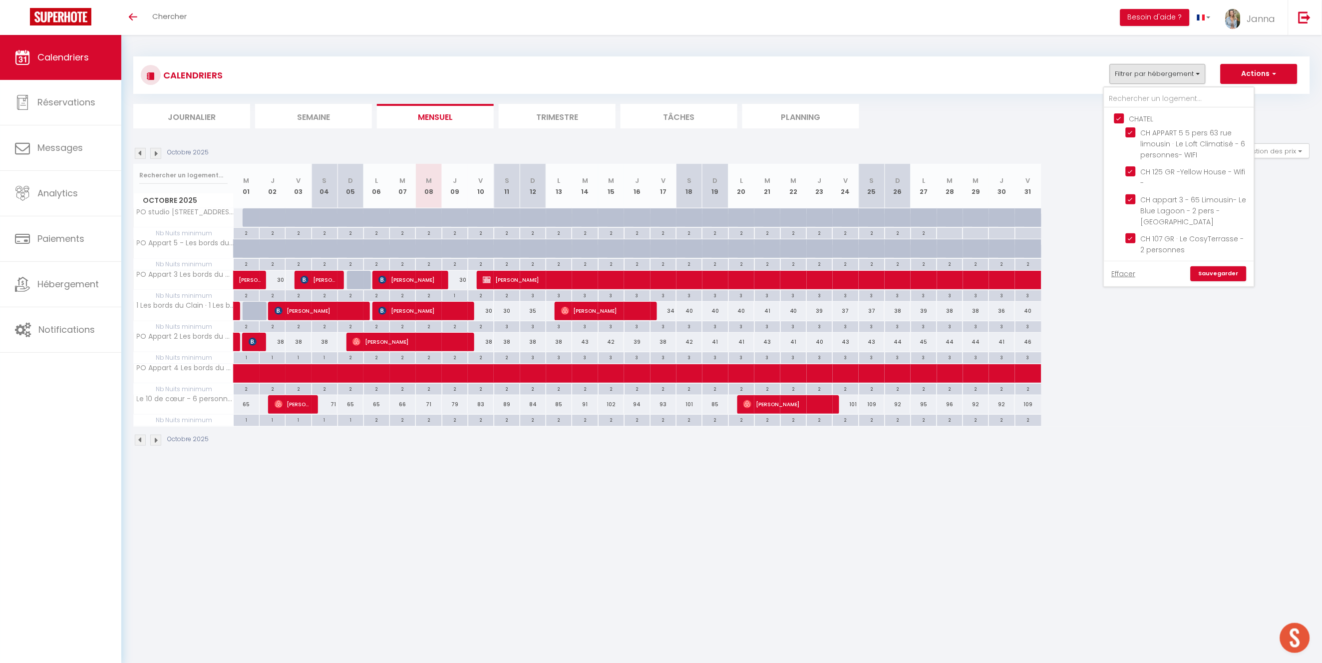
checkbox input "false"
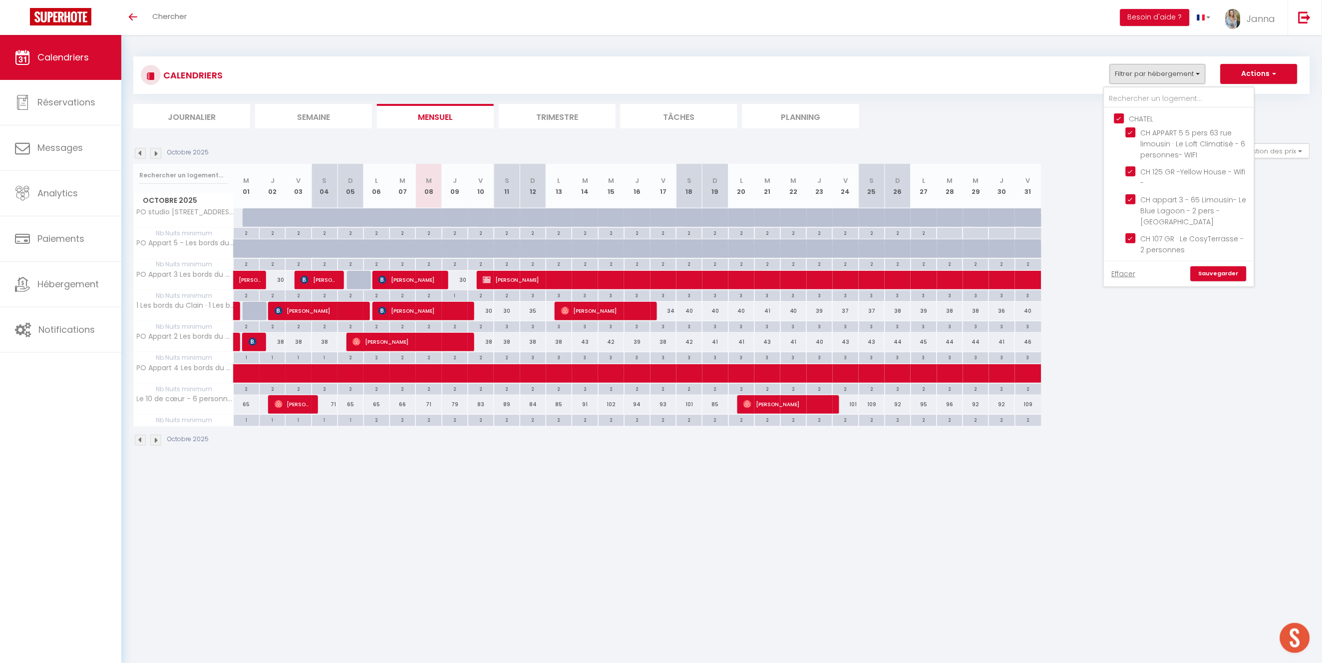
checkbox input "false"
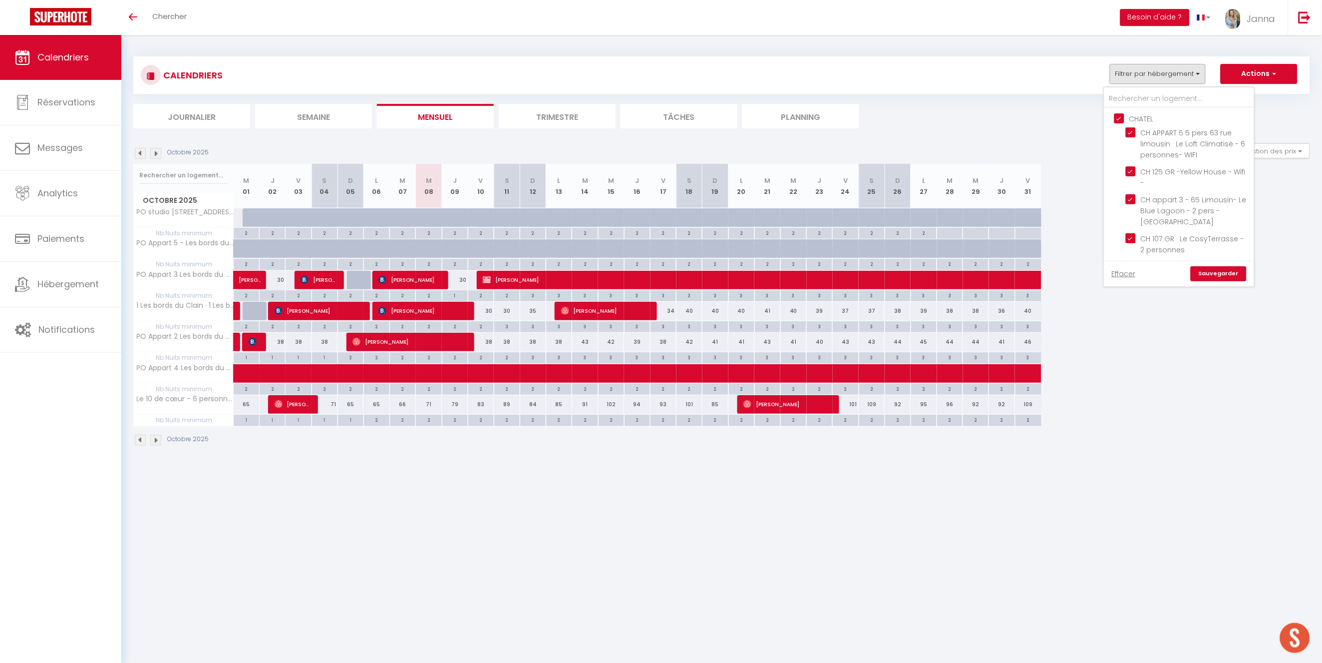
checkbox input "false"
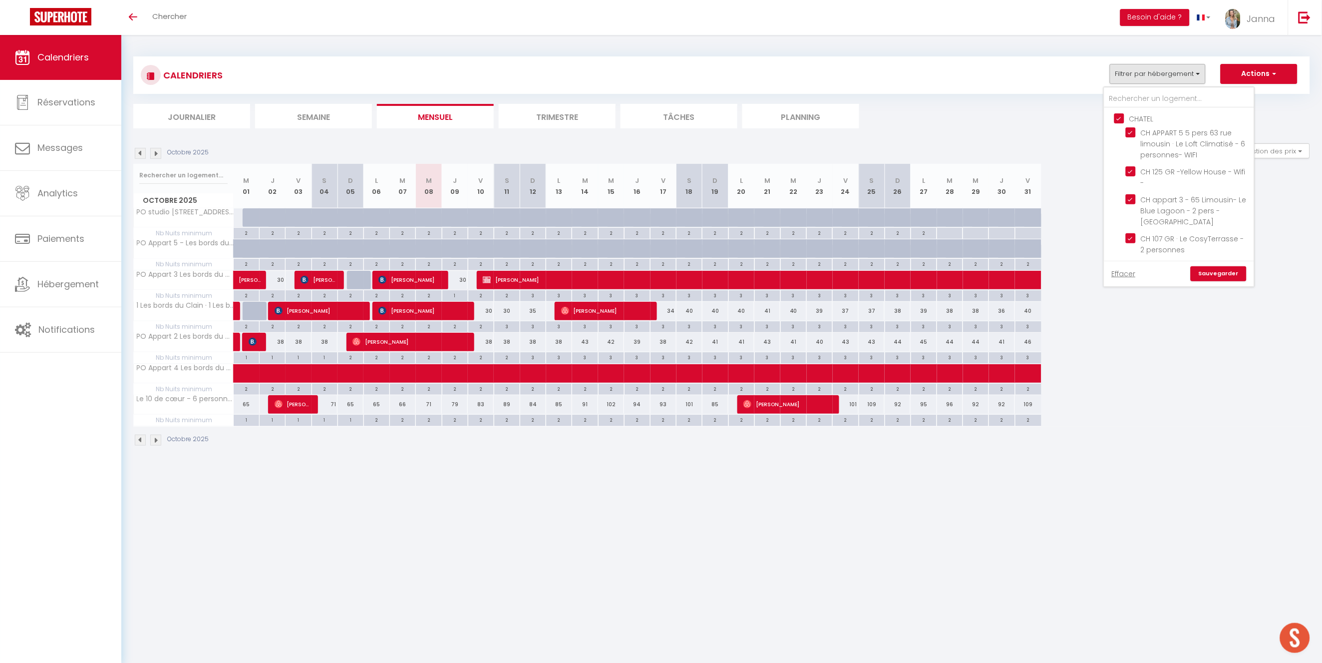
checkbox input "false"
click at [1121, 116] on input "CHATEL" at bounding box center [1190, 118] width 150 height 10
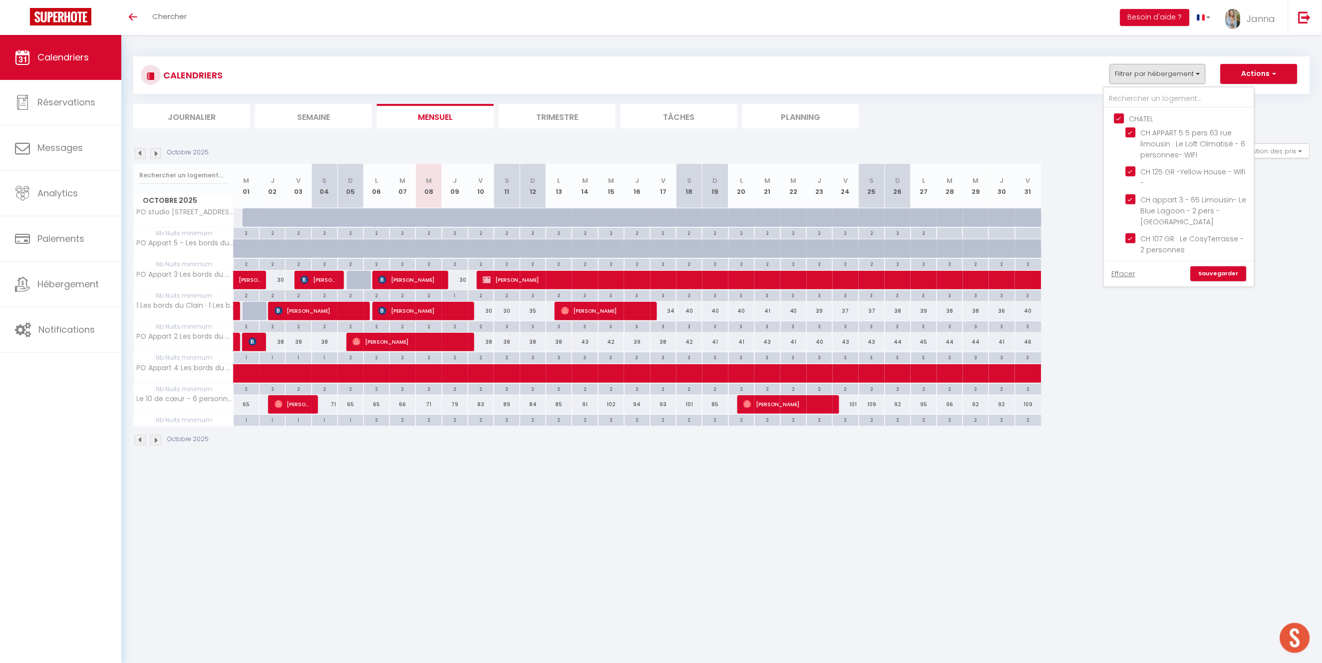
checkbox input "false"
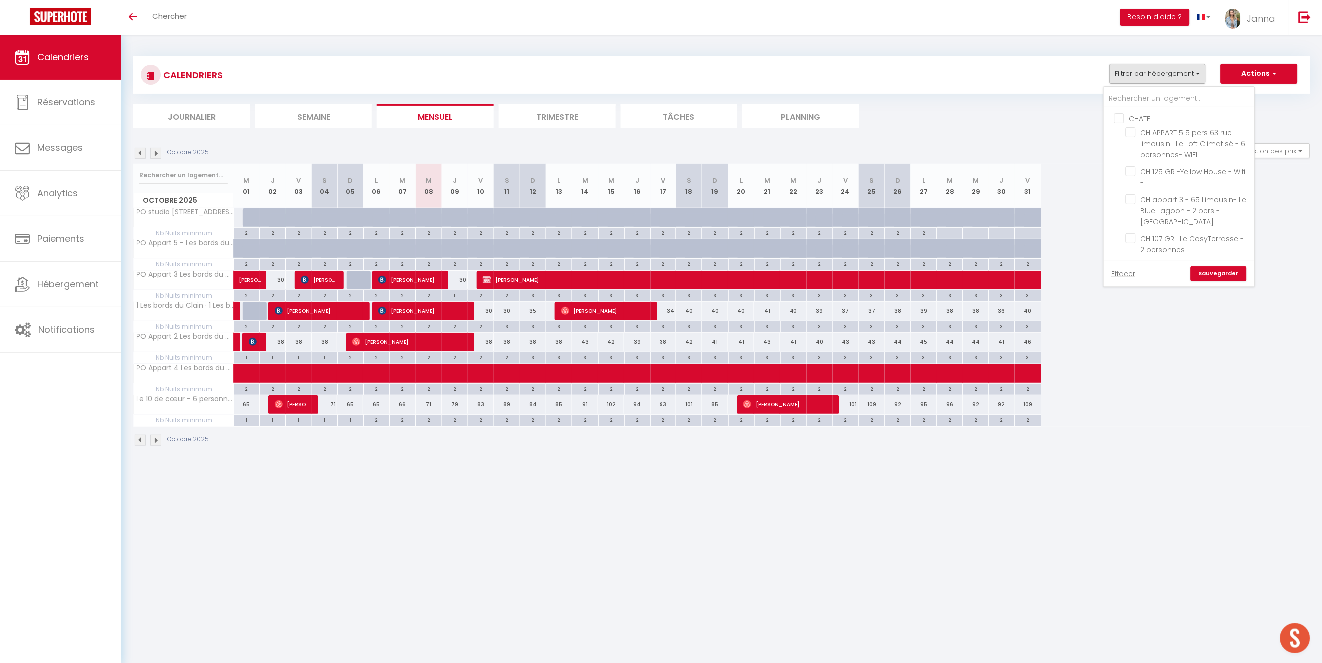
checkbox input "false"
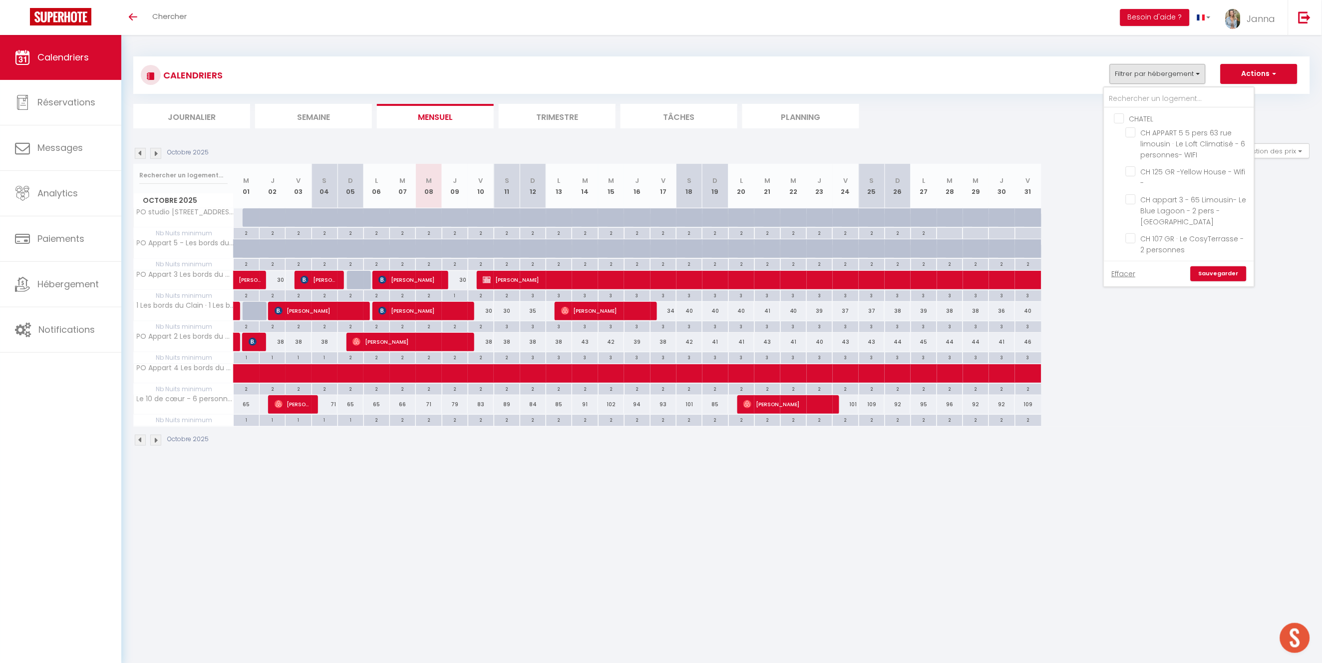
checkbox input "false"
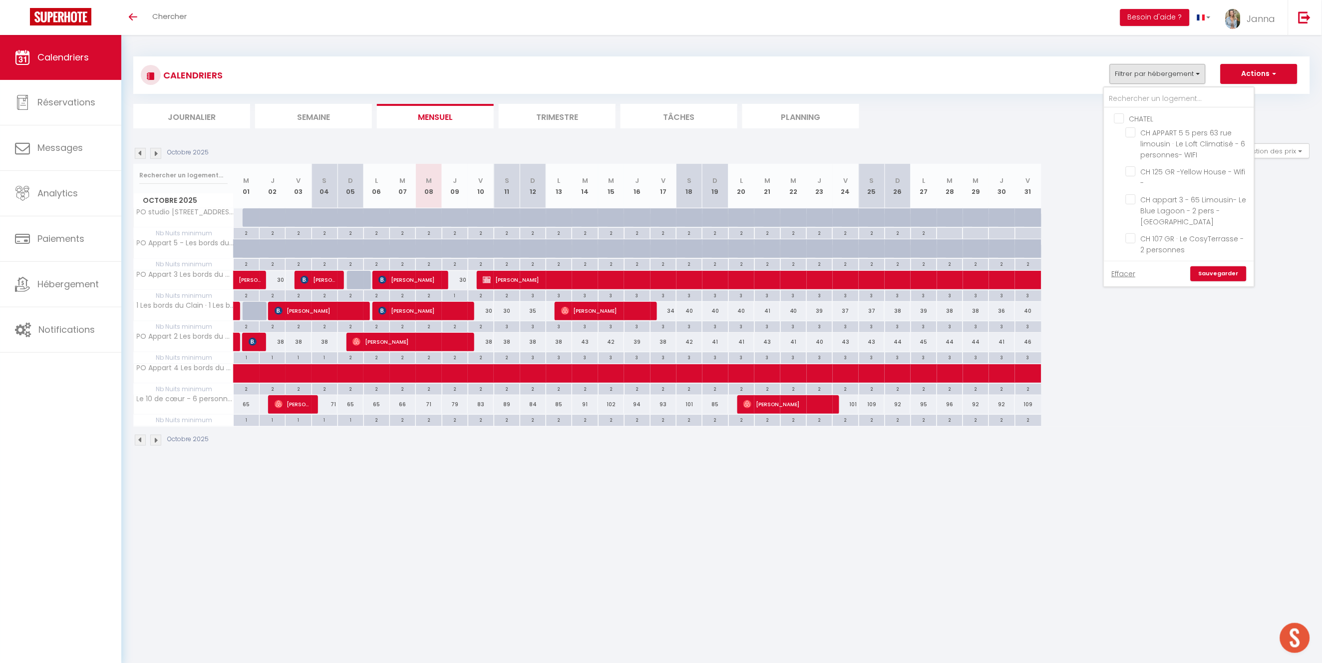
checkbox input "false"
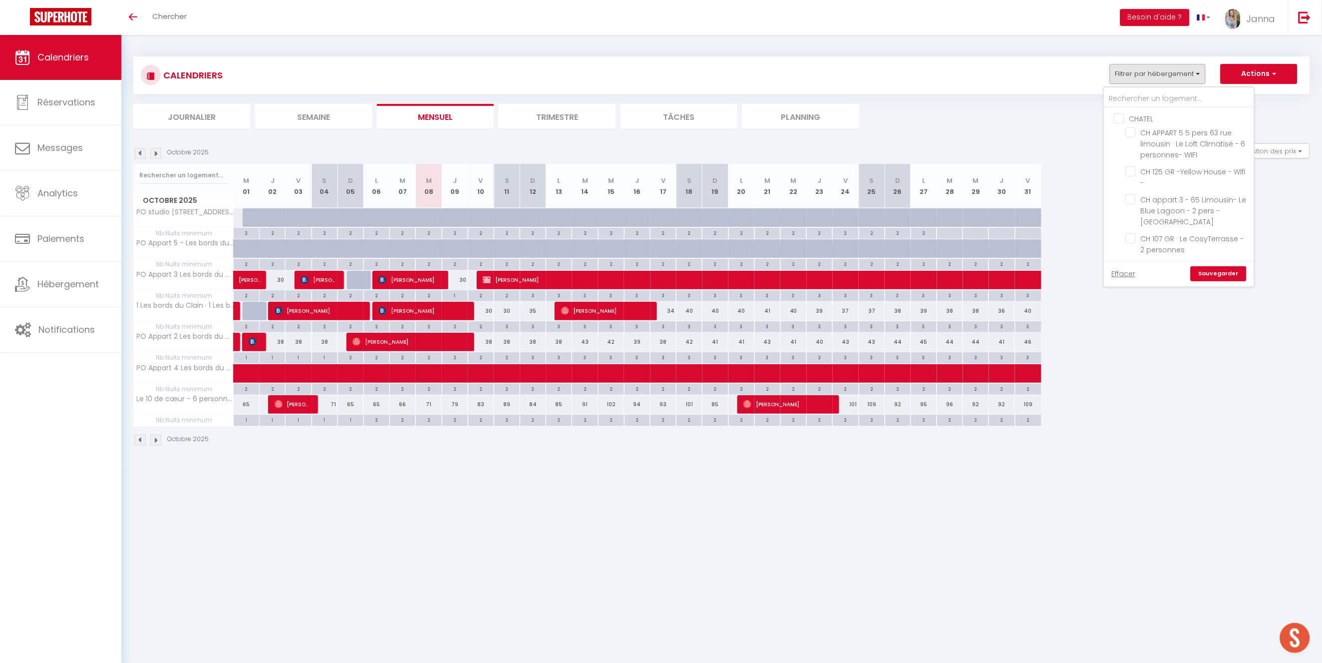
checkbox input "false"
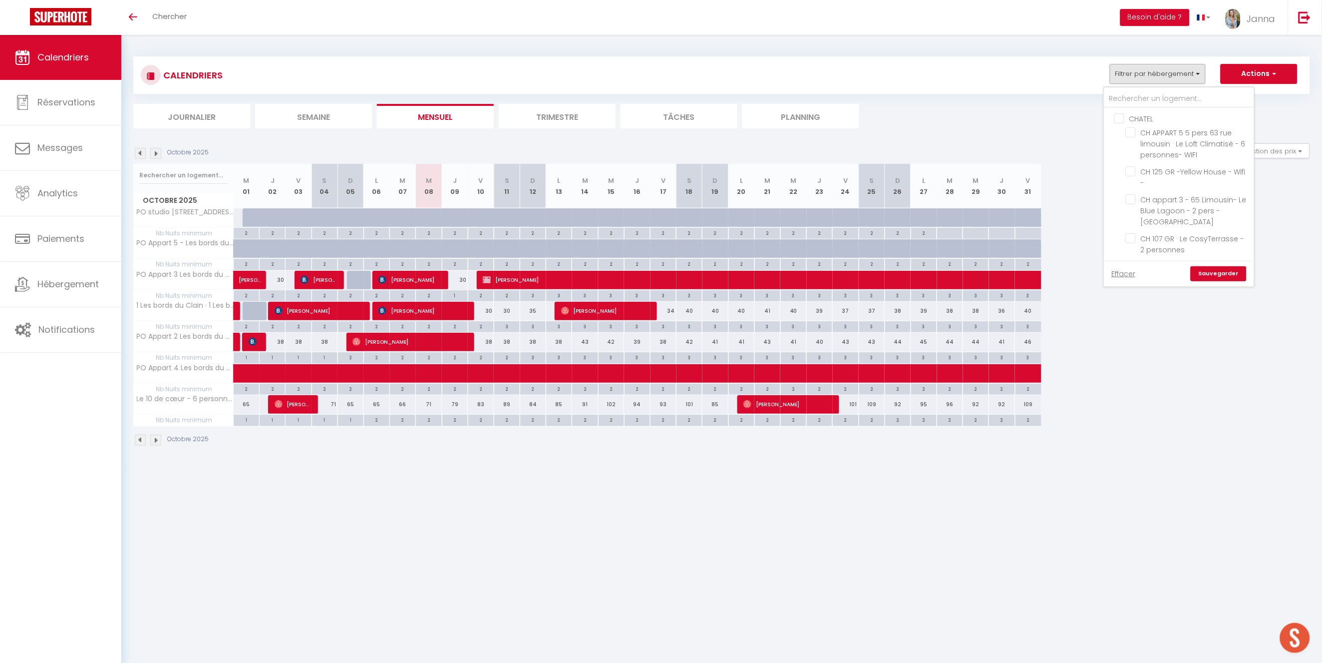
checkbox input "false"
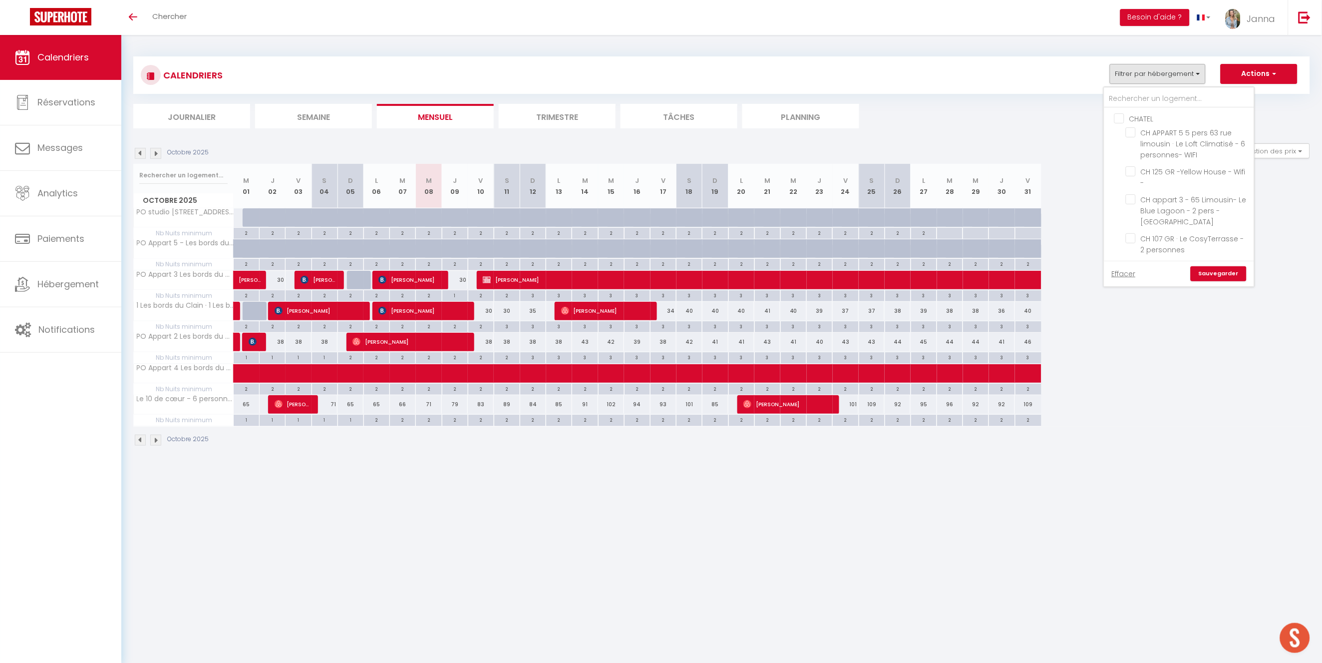
checkbox input "false"
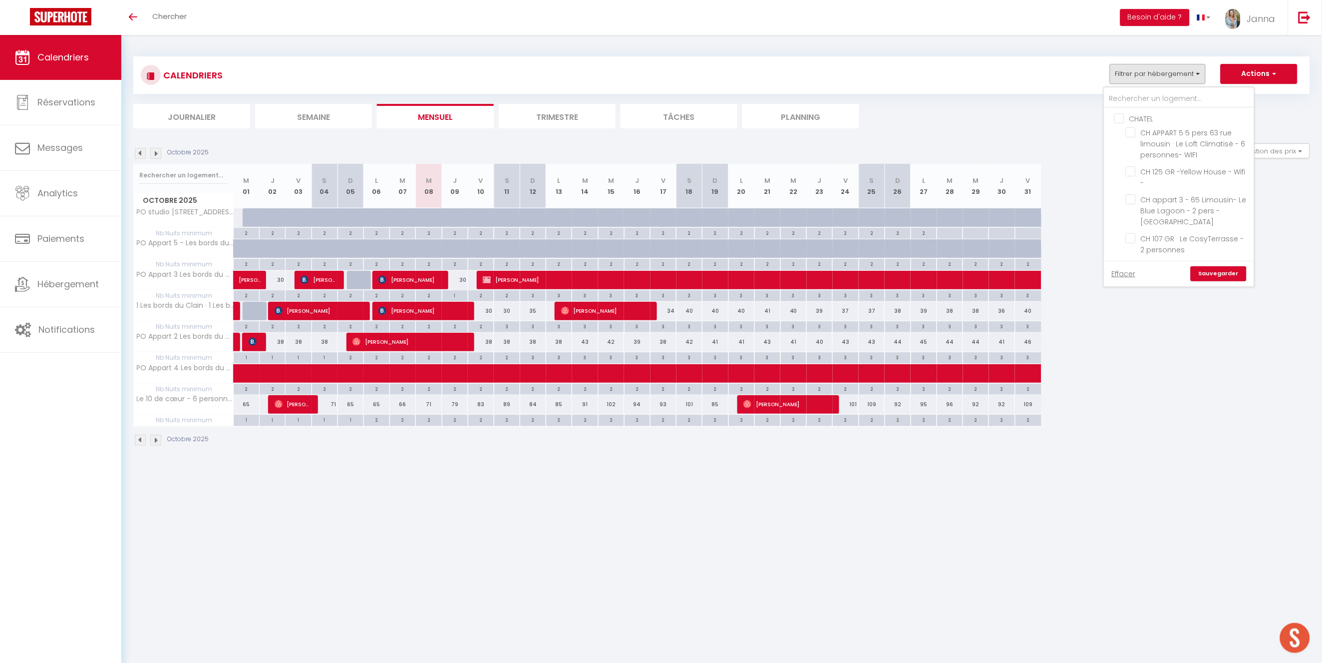
checkbox input "false"
drag, startPoint x: 1133, startPoint y: 179, endPoint x: 1134, endPoint y: 189, distance: 9.5
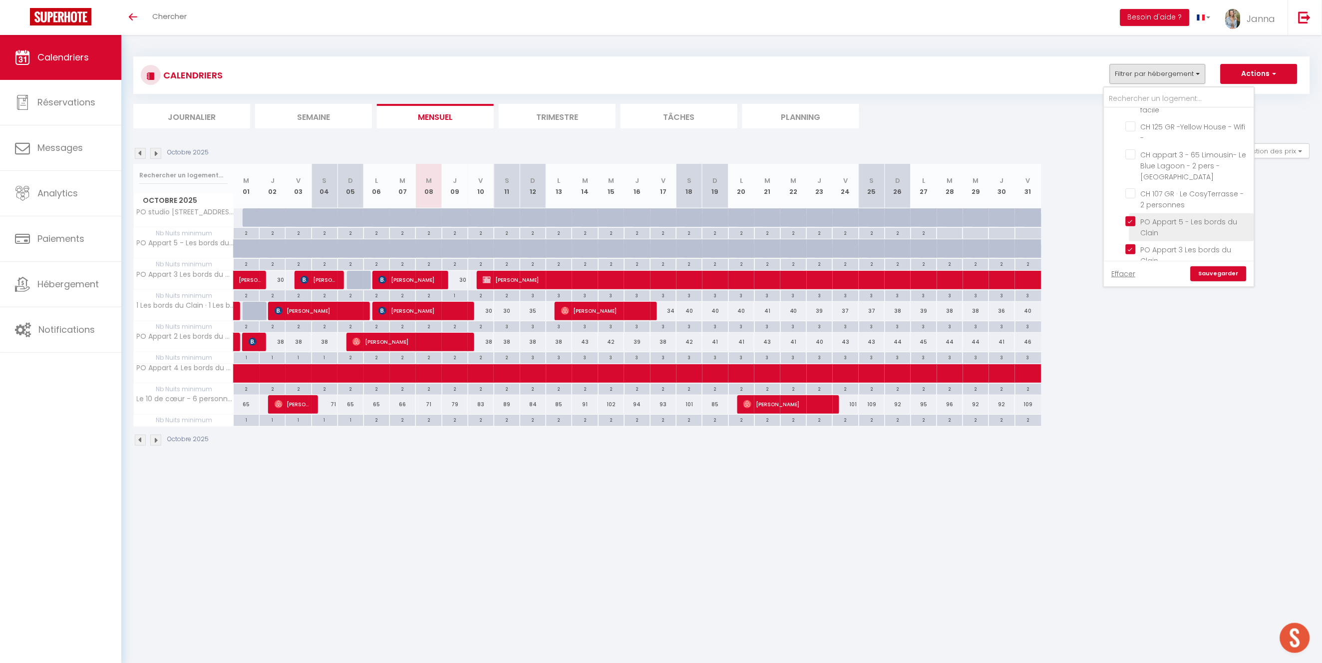
click at [1133, 216] on input "PO Appart 5 - Les bords du Clain" at bounding box center [1188, 221] width 125 height 10
drag, startPoint x: 1133, startPoint y: 212, endPoint x: 1143, endPoint y: 199, distance: 16.1
click at [1134, 244] on input "PO Appart 3 Les bords du Clain" at bounding box center [1188, 249] width 125 height 10
click at [1136, 194] on input "Le 10 de cœur - 6 personnes - Proche campus" at bounding box center [1188, 199] width 125 height 10
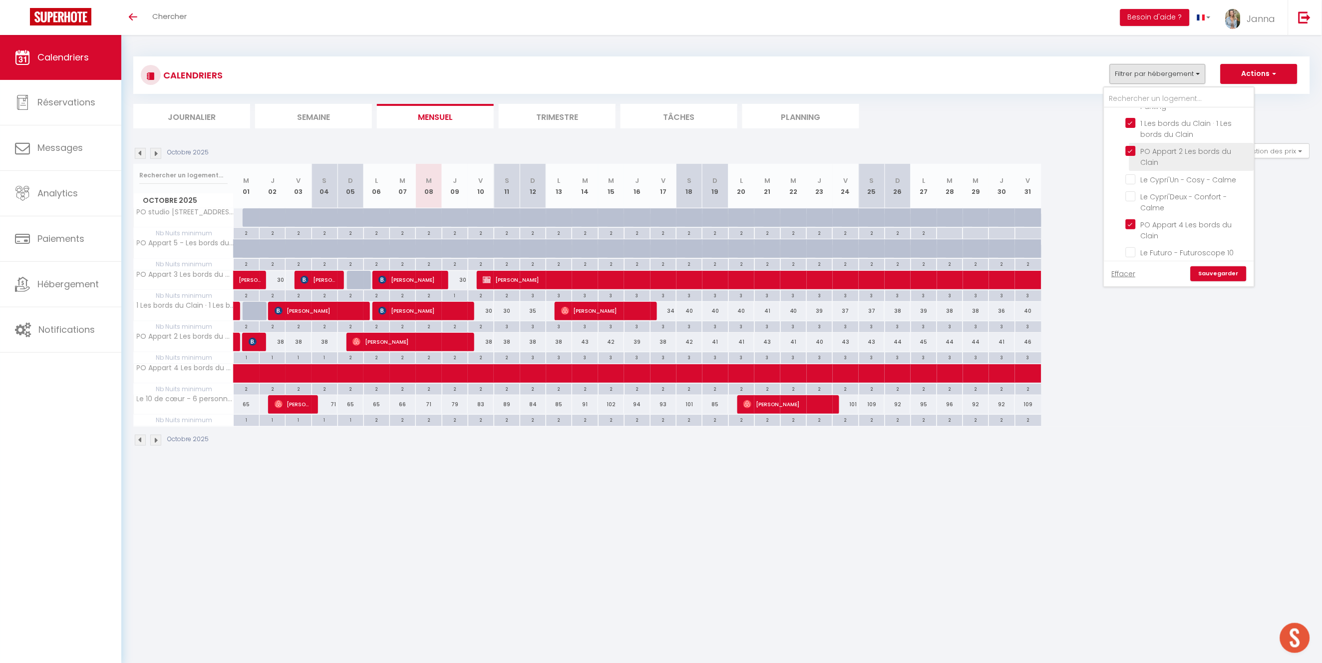
scroll to position [1010, 0]
click at [1133, 185] on input "PO Appart 2 Les bords du Clain" at bounding box center [1188, 190] width 125 height 10
drag, startPoint x: 1134, startPoint y: 146, endPoint x: 1135, endPoint y: 194, distance: 48.0
click at [1134, 157] on input "1 Les bords du Clain · 1 Les bords du Clain" at bounding box center [1188, 162] width 125 height 10
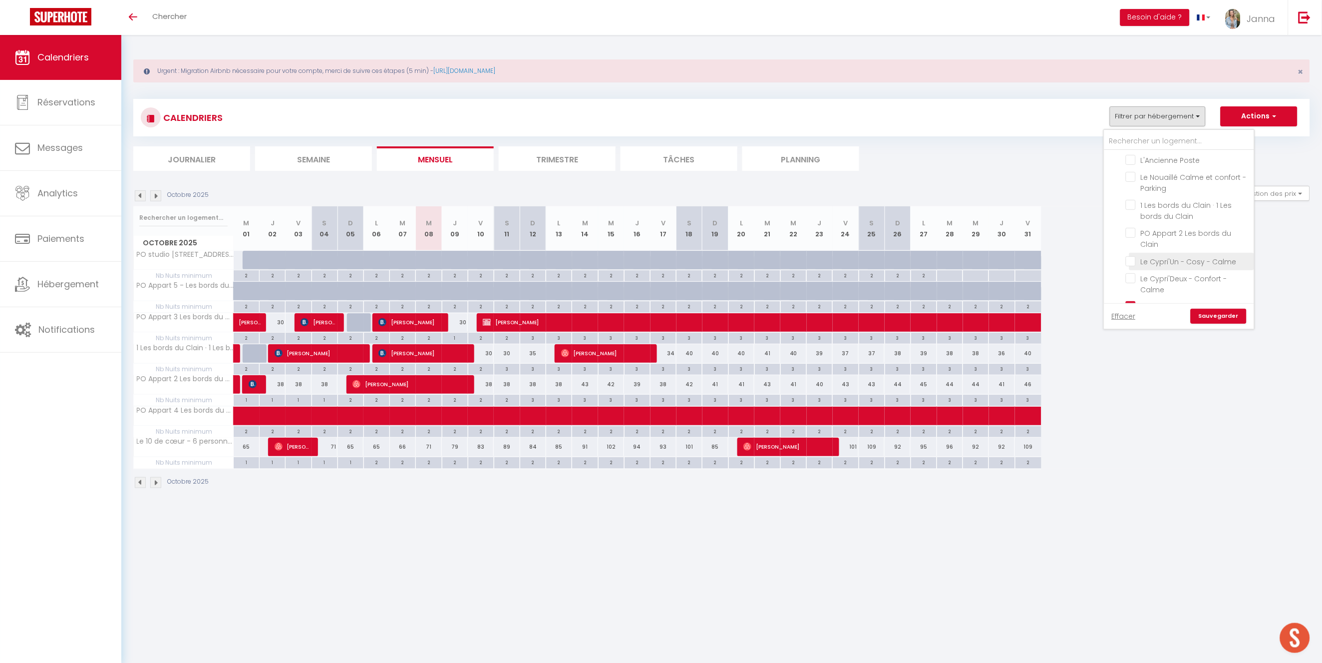
click at [1133, 256] on input "Le Cypri'Un - Cosy - Calme" at bounding box center [1188, 261] width 125 height 10
drag, startPoint x: 1133, startPoint y: 246, endPoint x: 1150, endPoint y: 232, distance: 21.7
click at [1134, 256] on input "Le Cypri'Un - Cosy - Calme" at bounding box center [1188, 261] width 125 height 10
drag, startPoint x: 1121, startPoint y: 183, endPoint x: 1131, endPoint y: 189, distance: 12.3
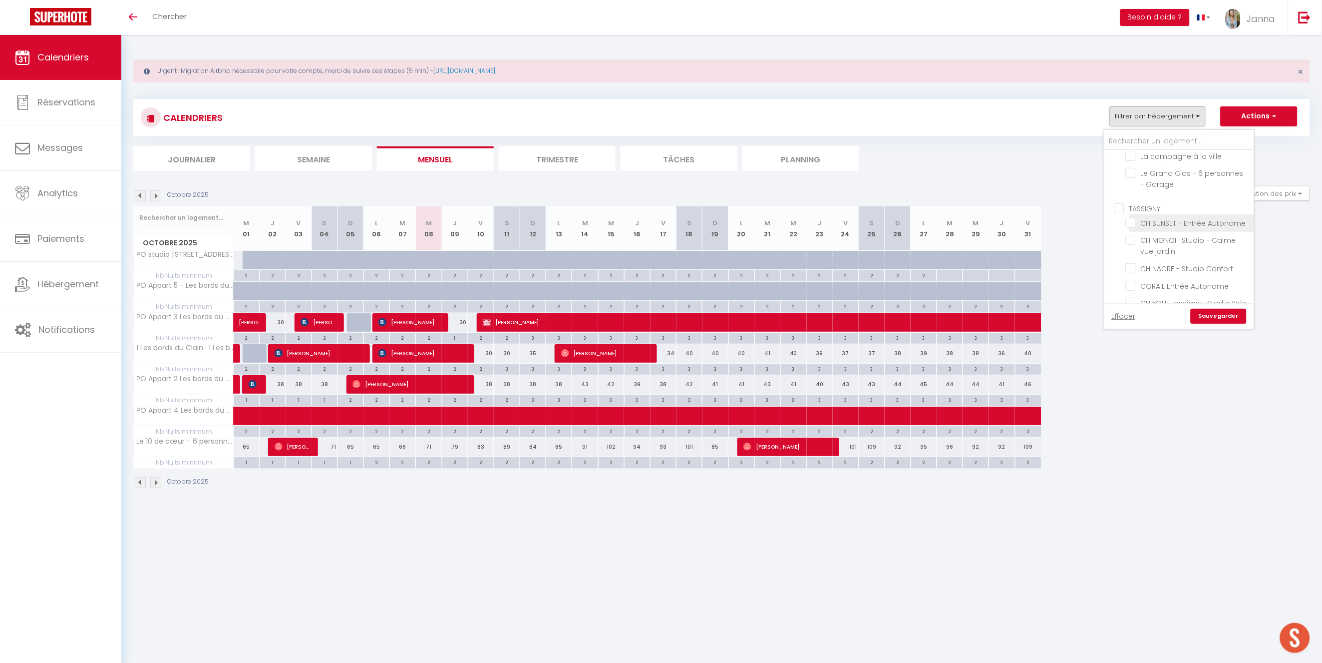
click at [1121, 203] on input "TASSIGNY" at bounding box center [1190, 208] width 150 height 10
click at [1232, 317] on link "Sauvegarder" at bounding box center [1219, 316] width 56 height 15
